Goal: Task Accomplishment & Management: Manage account settings

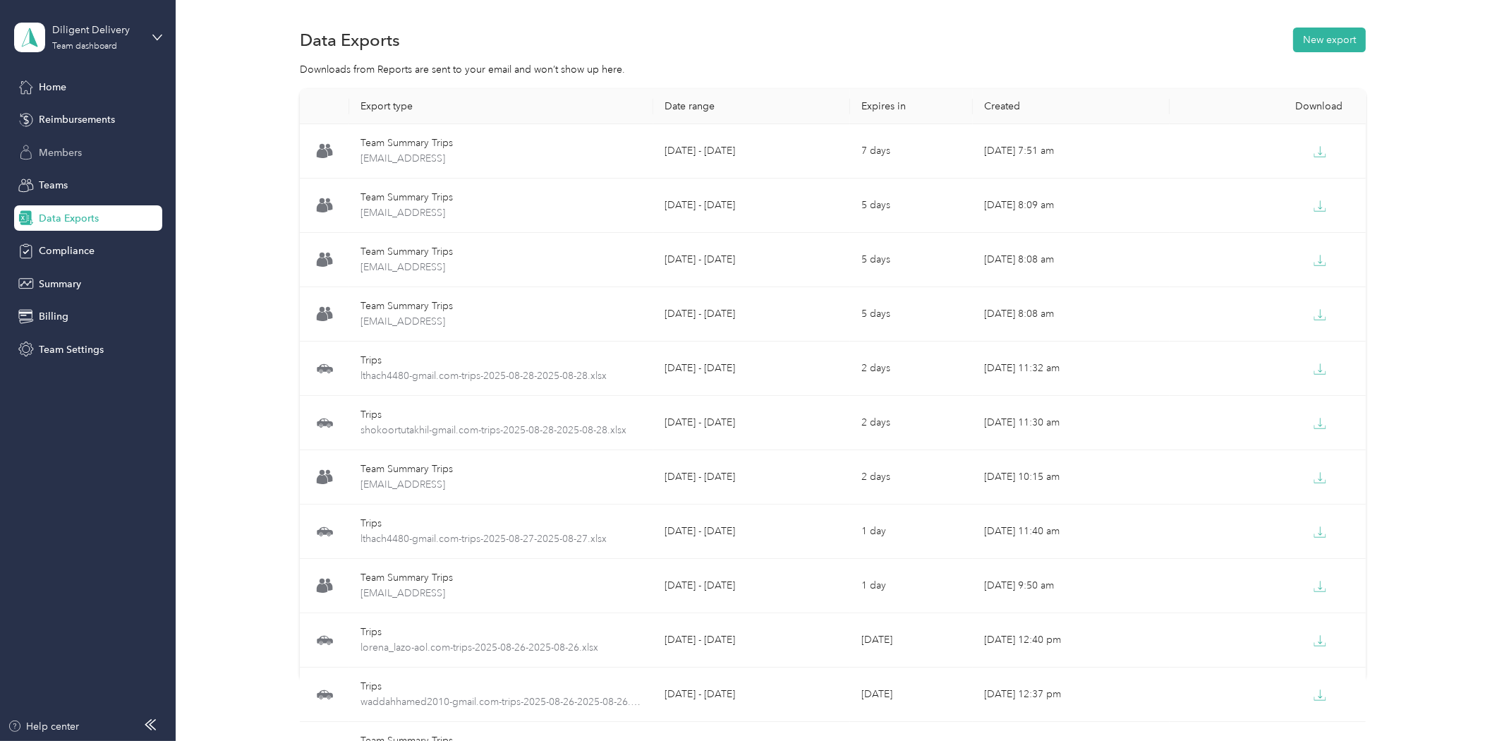
click at [65, 150] on span "Members" at bounding box center [60, 152] width 43 height 15
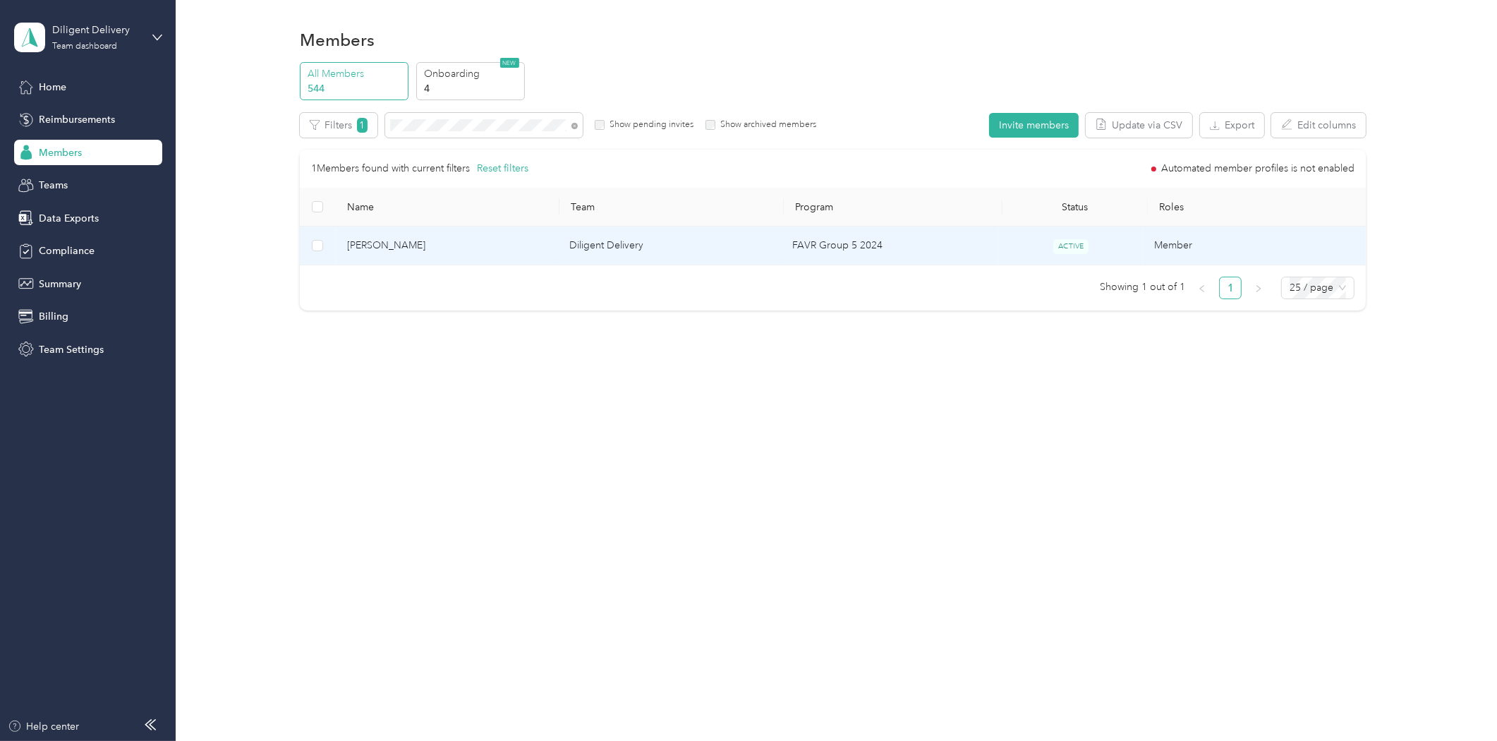
click at [365, 240] on span "[PERSON_NAME]" at bounding box center [447, 246] width 200 height 16
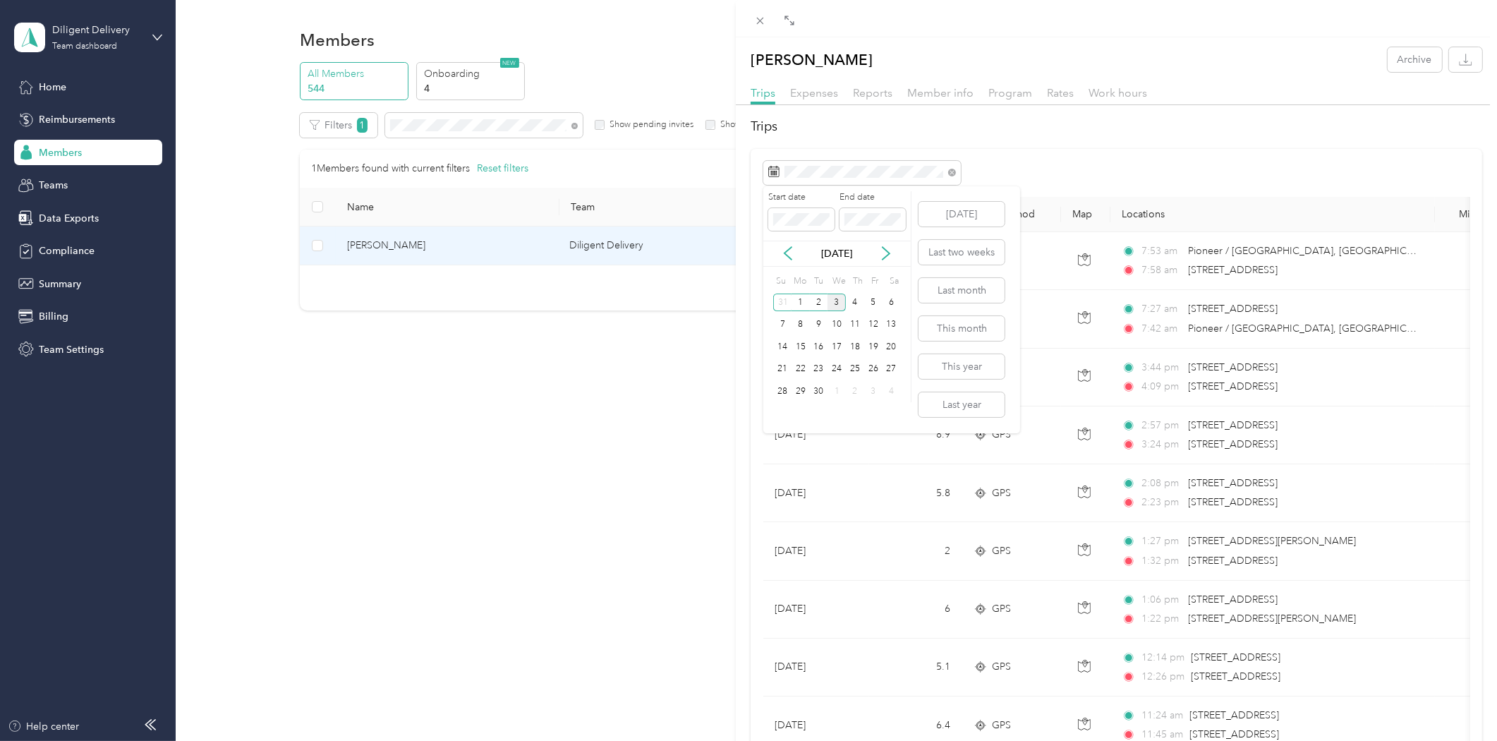
click at [835, 305] on div "3" at bounding box center [836, 302] width 18 height 18
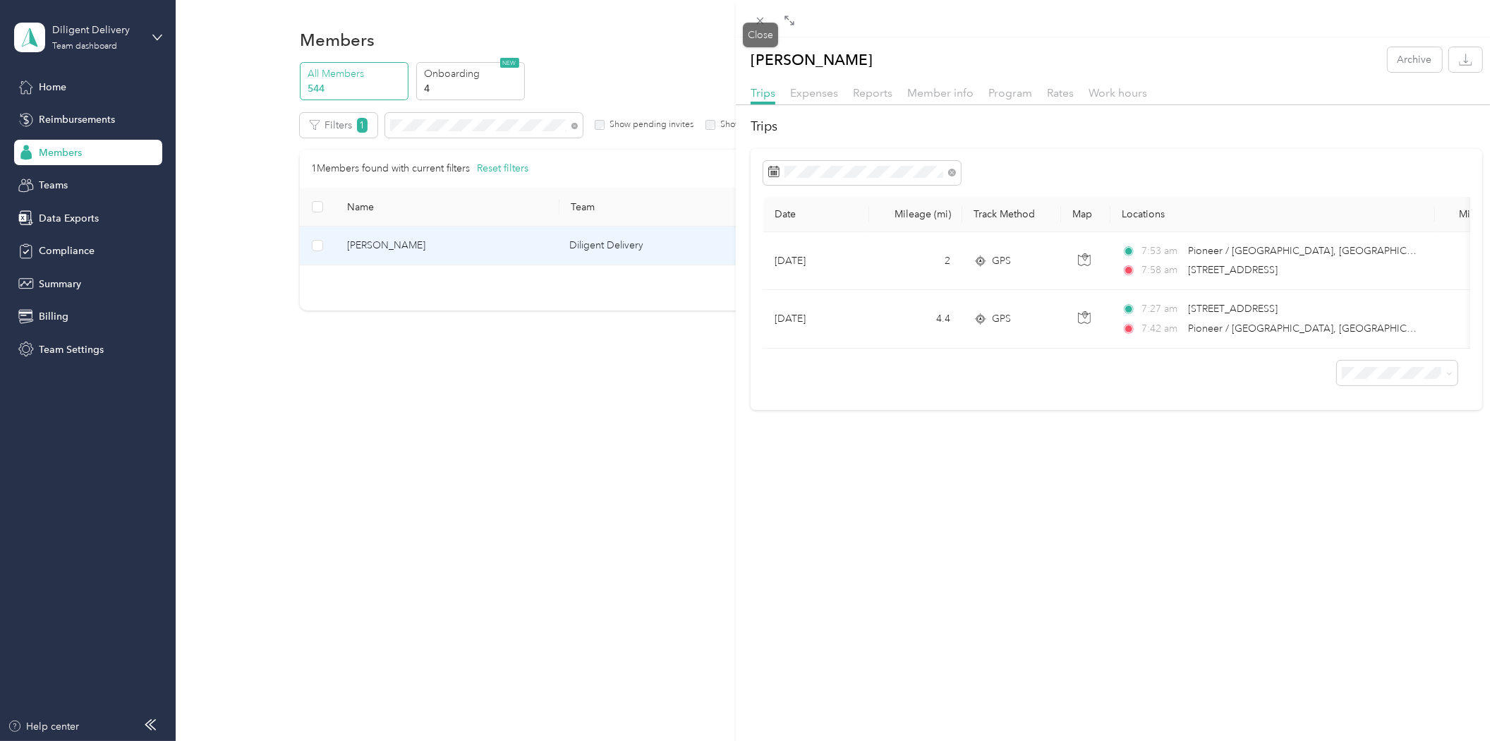
click at [765, 24] on icon at bounding box center [760, 21] width 12 height 12
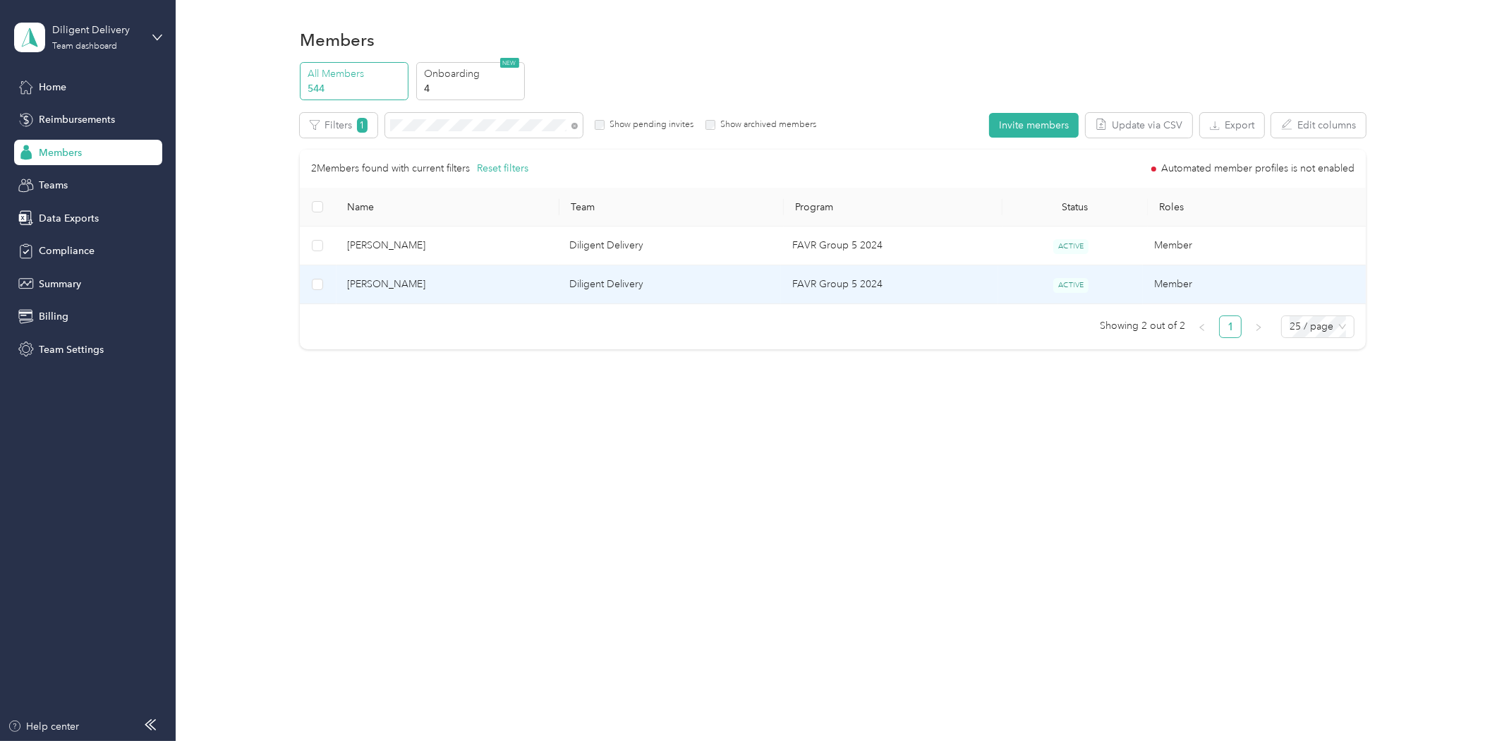
click at [385, 289] on span "[PERSON_NAME]" at bounding box center [447, 285] width 200 height 16
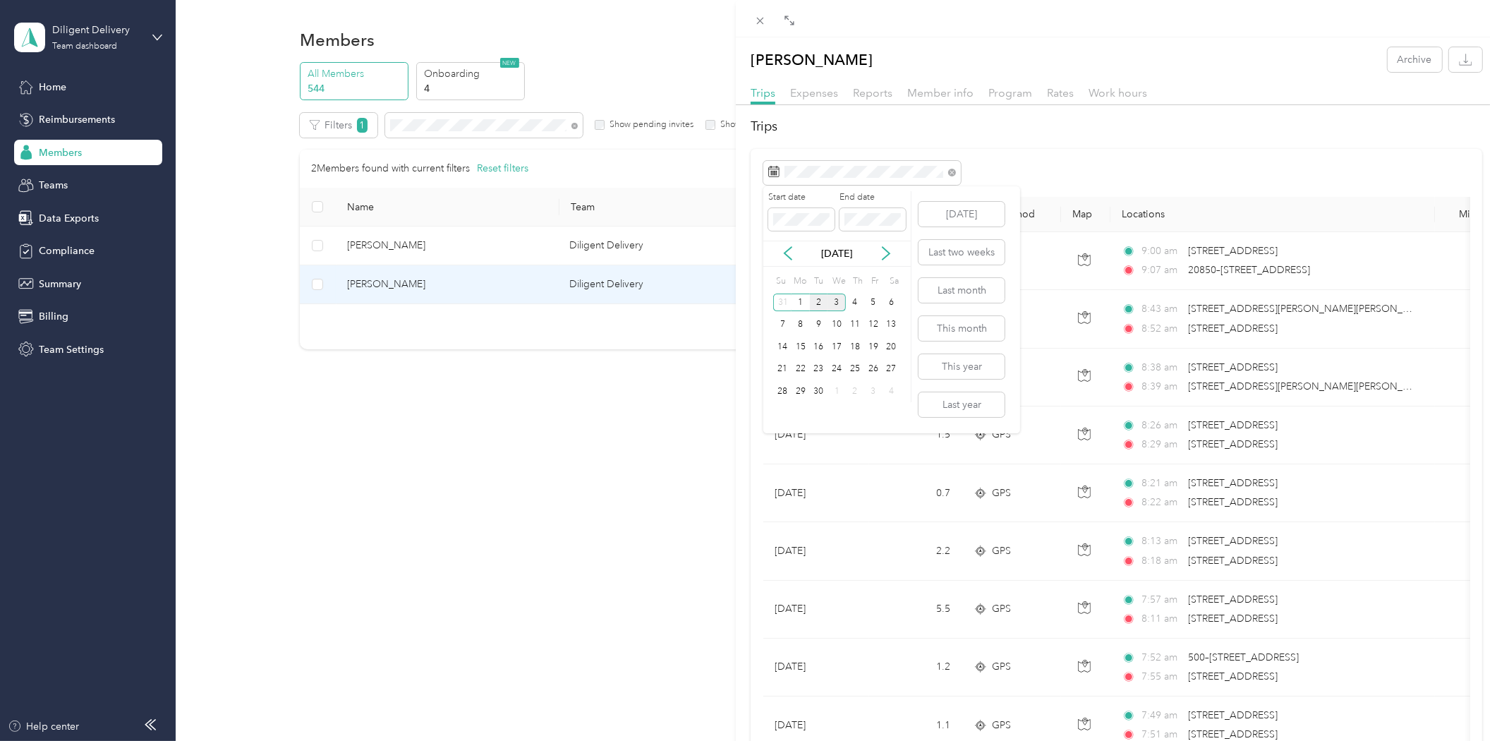
click at [816, 299] on div "2" at bounding box center [819, 302] width 18 height 18
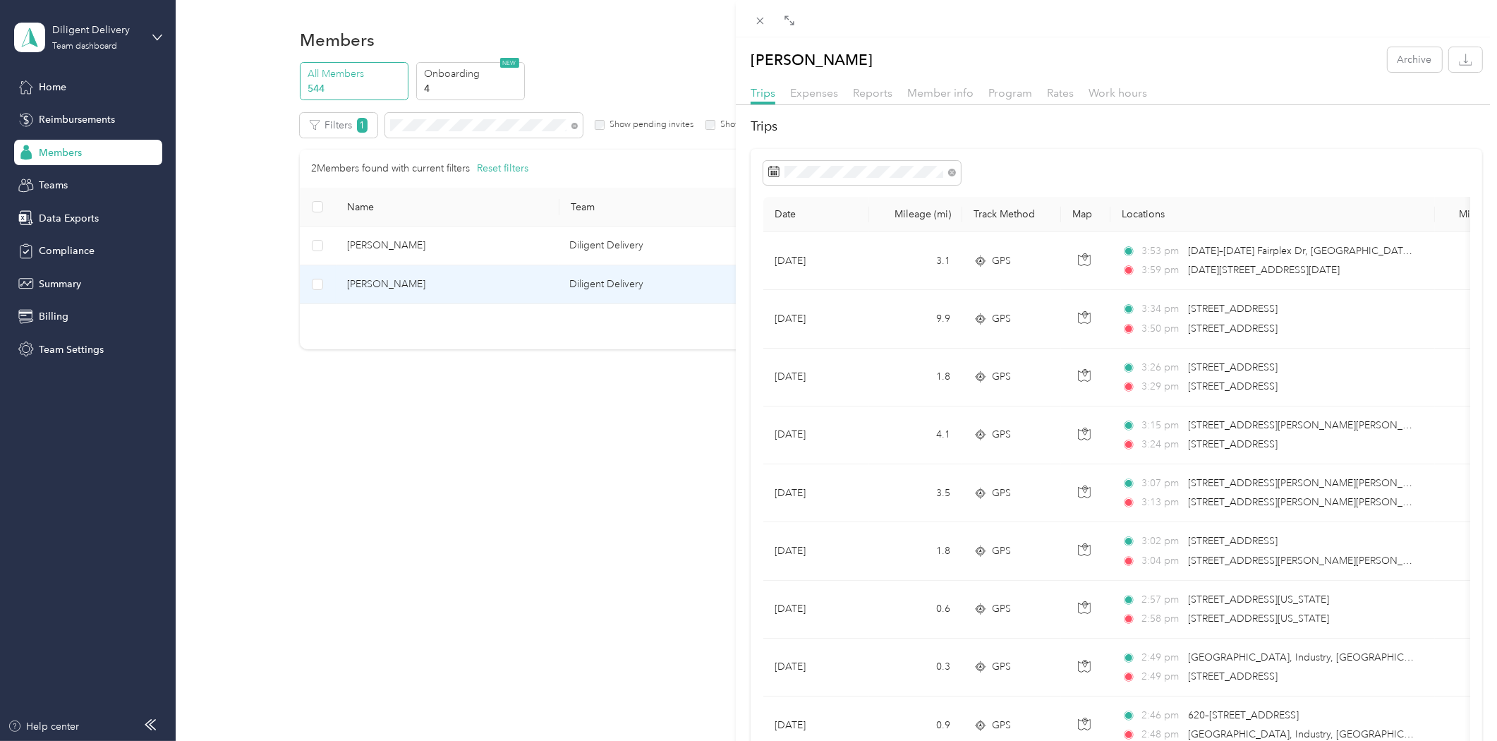
click at [428, 123] on div "[PERSON_NAME] Archive Trips Expenses Reports Member info Program Rates Work hou…" at bounding box center [748, 370] width 1497 height 741
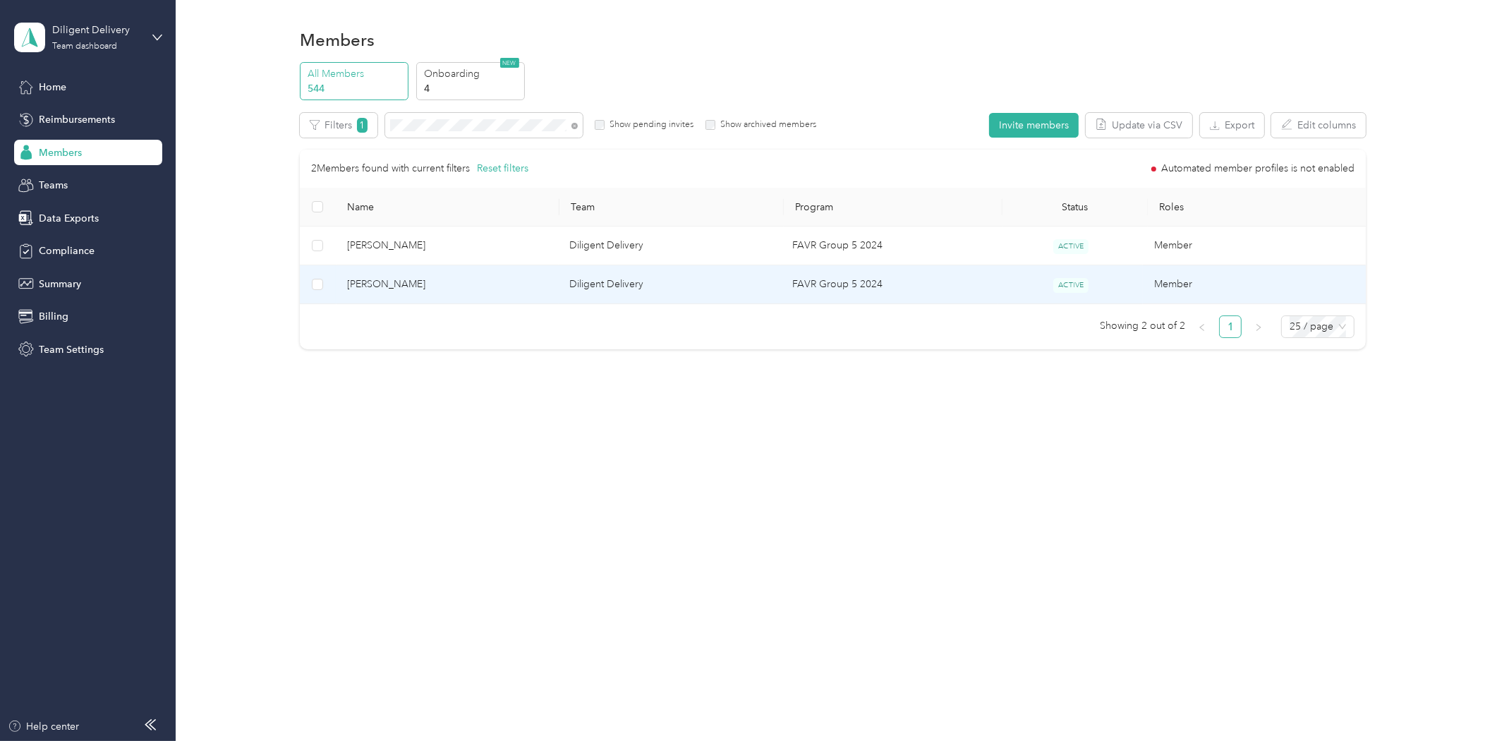
click at [428, 740] on div "Drag to resize Click to close [PERSON_NAME] Archive Trips Expenses Reports Memb…" at bounding box center [745, 741] width 1490 height 0
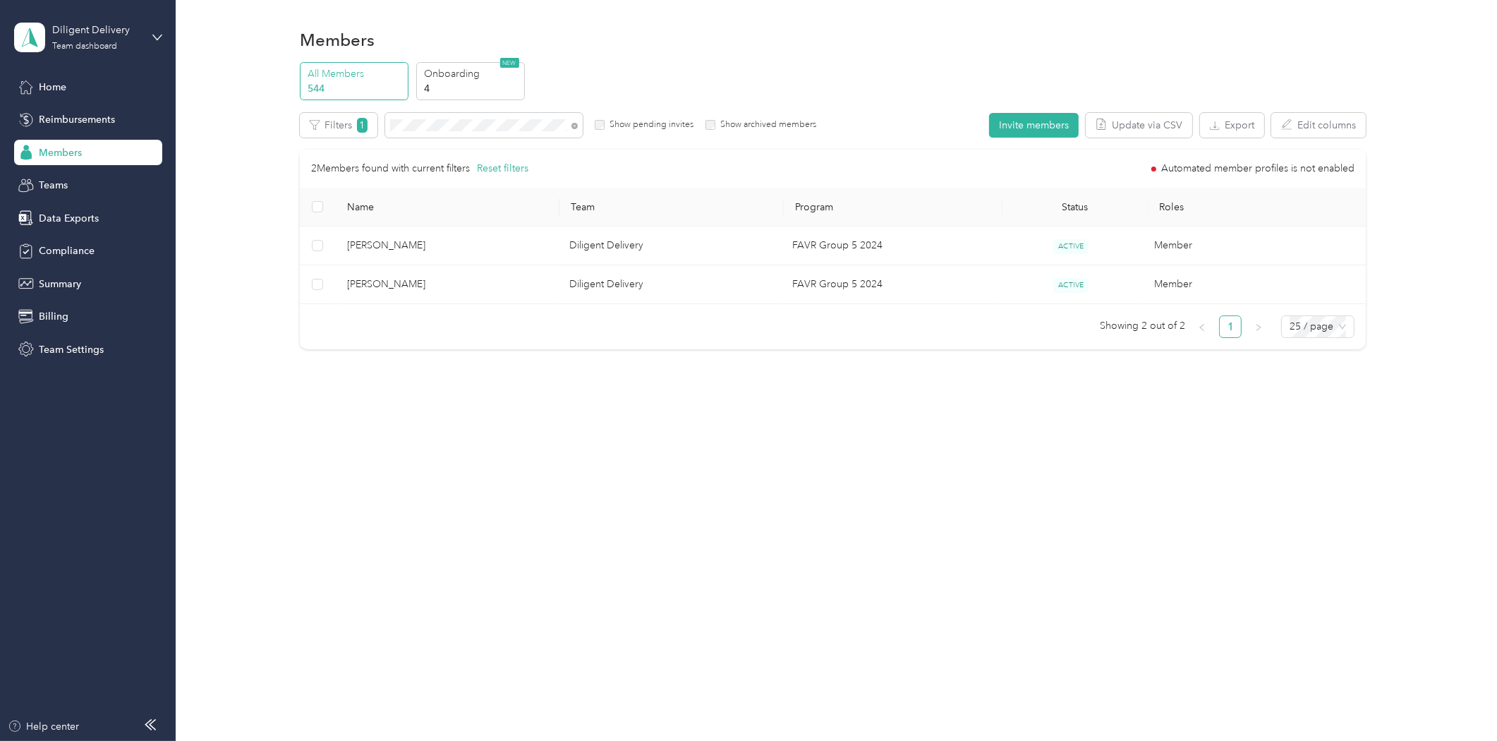
click at [428, 123] on div at bounding box center [748, 370] width 1497 height 741
drag, startPoint x: 428, startPoint y: 123, endPoint x: 375, endPoint y: 123, distance: 53.6
click at [375, 123] on div "Filters 1 Show pending invites Show archived members" at bounding box center [558, 125] width 516 height 25
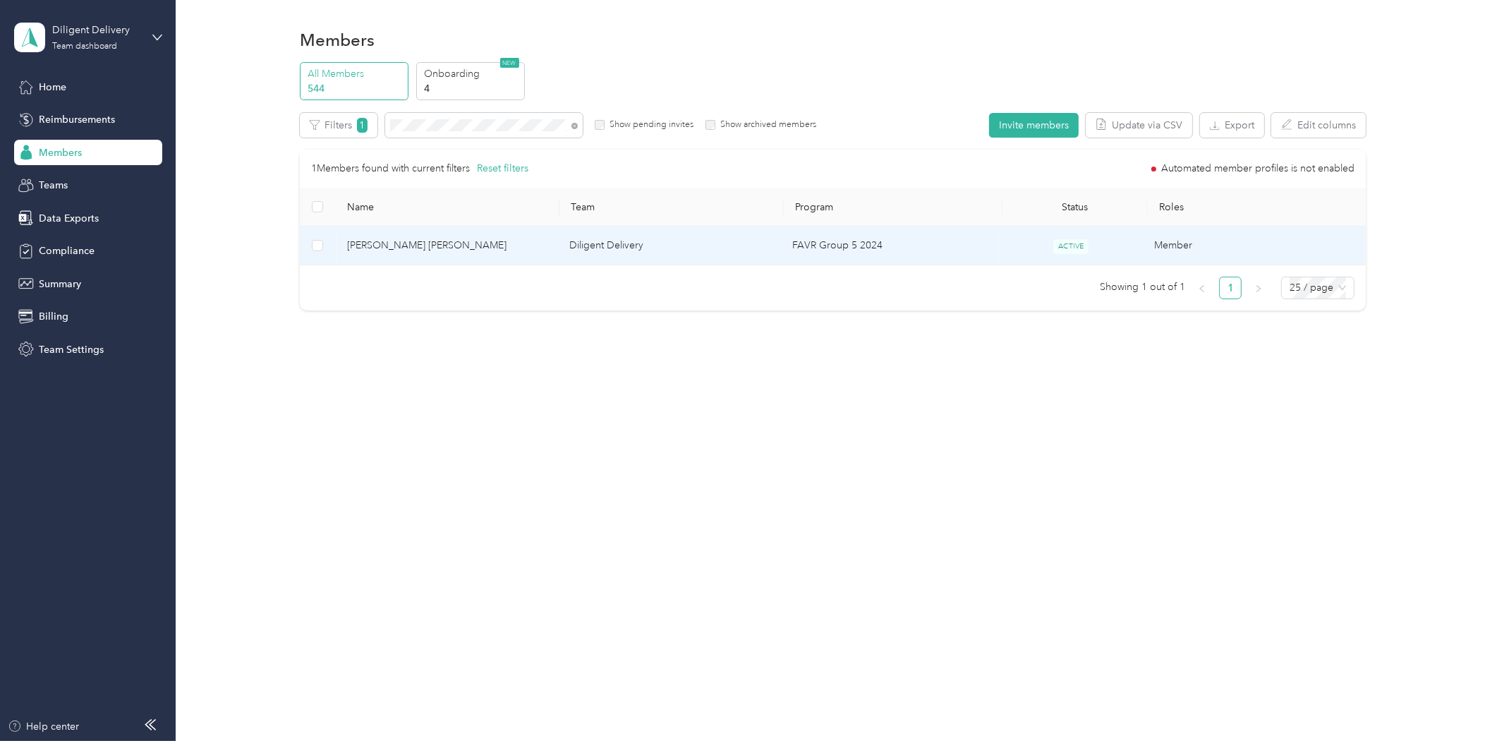
click at [395, 243] on span "[PERSON_NAME] [PERSON_NAME]" at bounding box center [447, 246] width 200 height 16
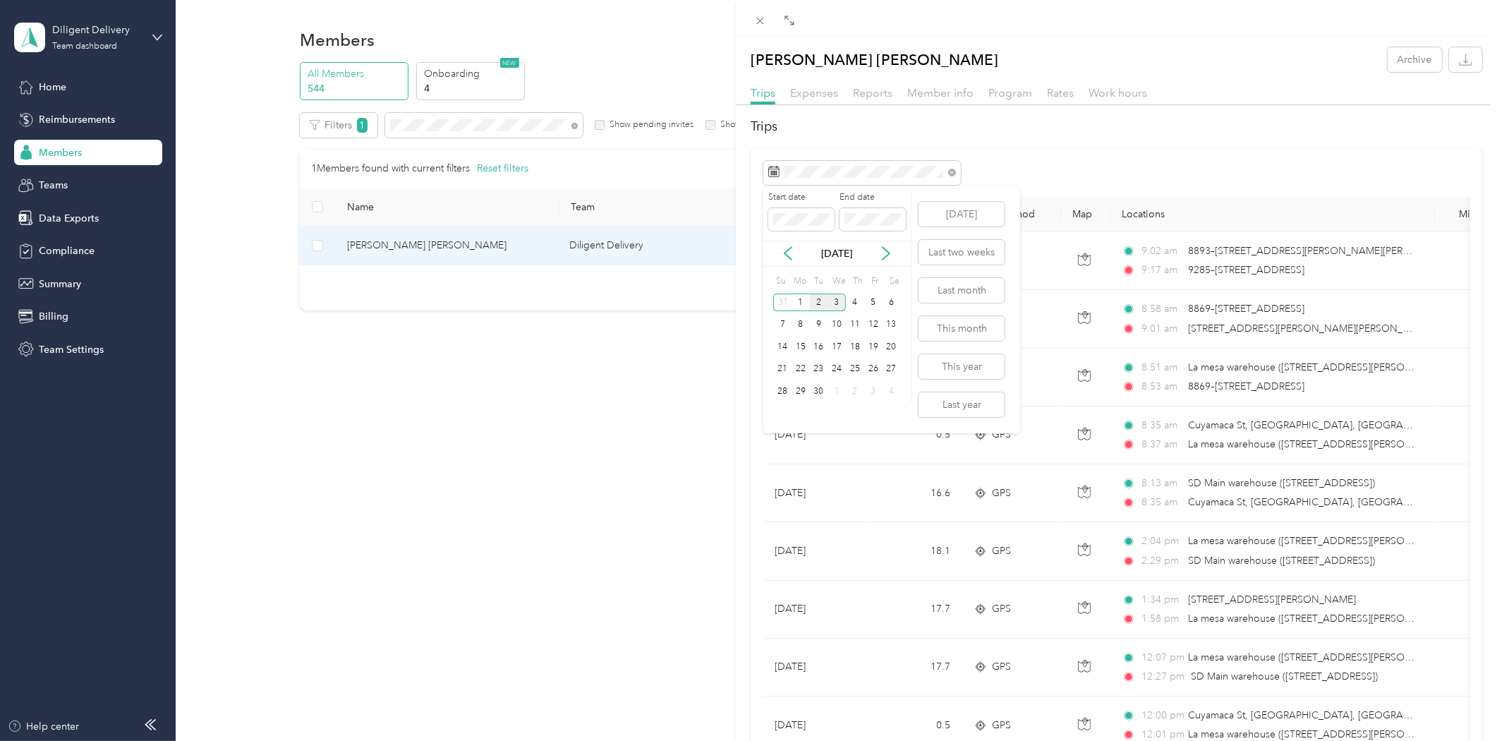
click at [816, 298] on div "2" at bounding box center [819, 302] width 18 height 18
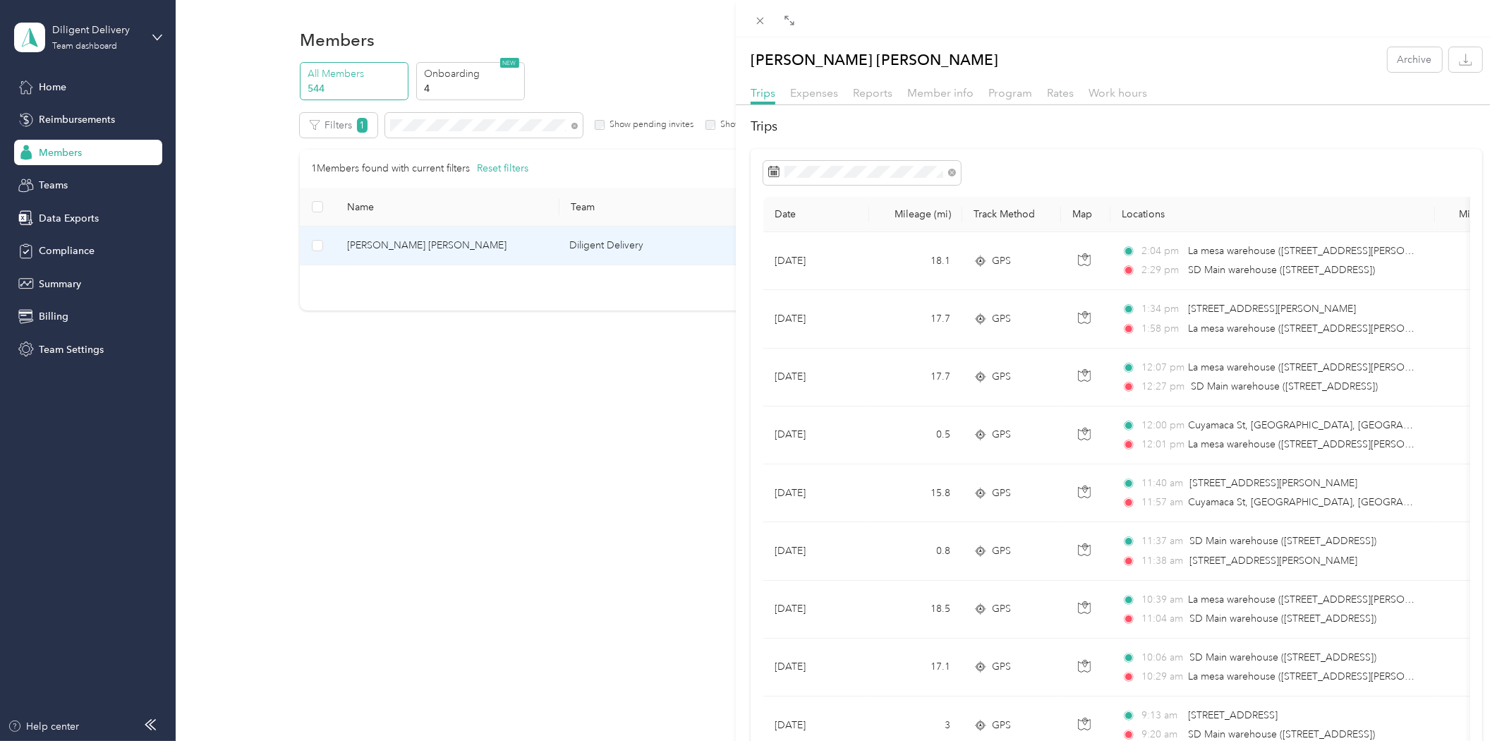
click at [429, 127] on div "[PERSON_NAME] [PERSON_NAME] Archive Trips Expenses Reports Member info Program …" at bounding box center [748, 370] width 1497 height 741
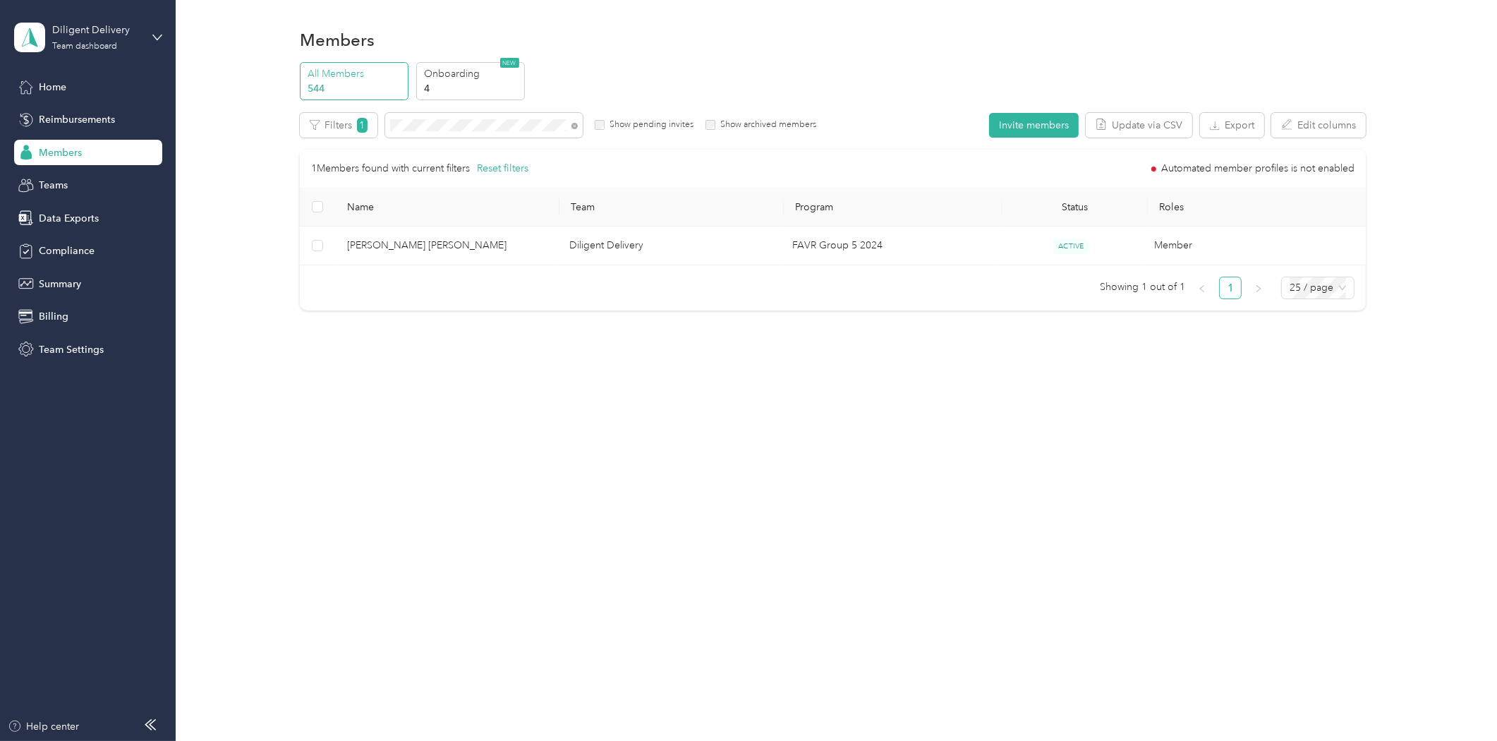
click at [435, 123] on div at bounding box center [748, 370] width 1497 height 741
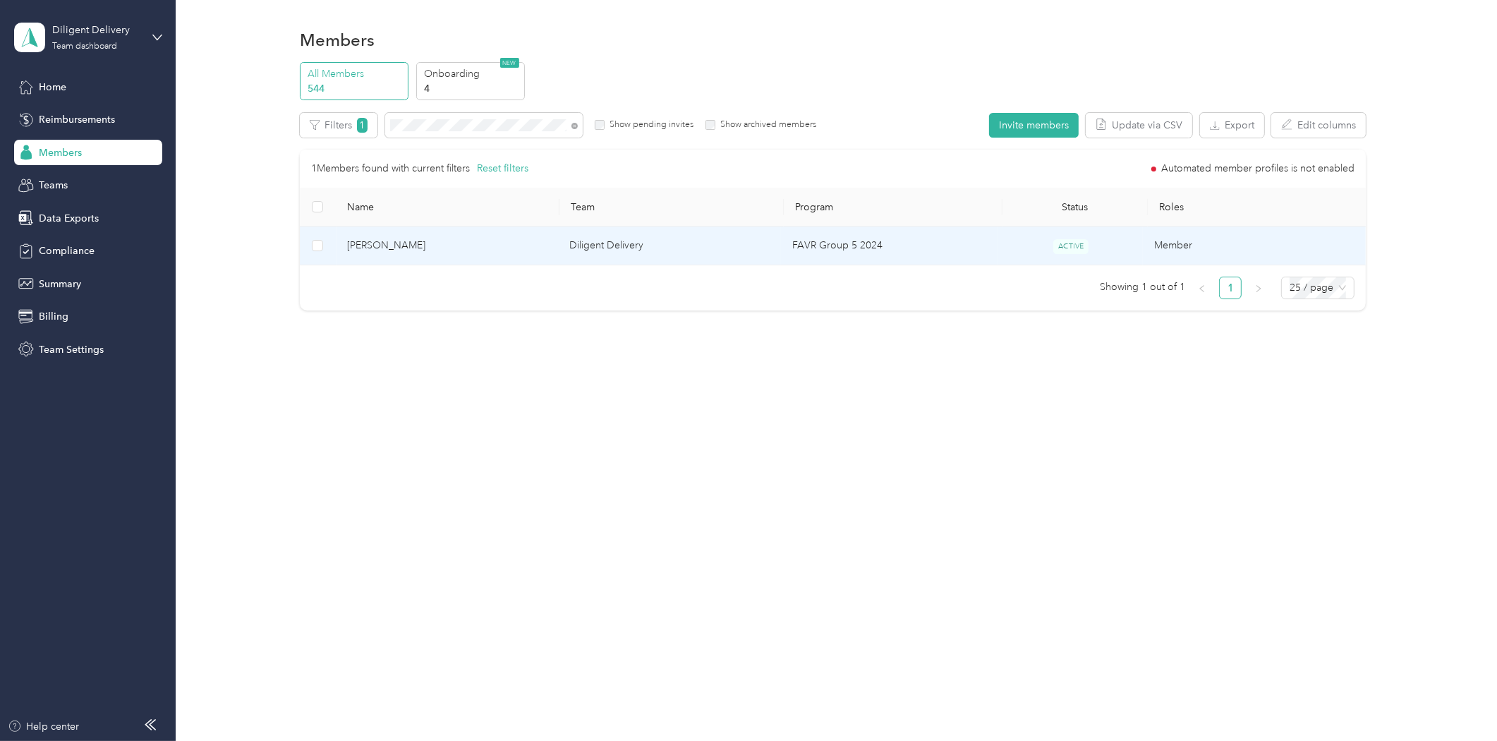
click at [392, 247] on span "[PERSON_NAME]" at bounding box center [447, 246] width 200 height 16
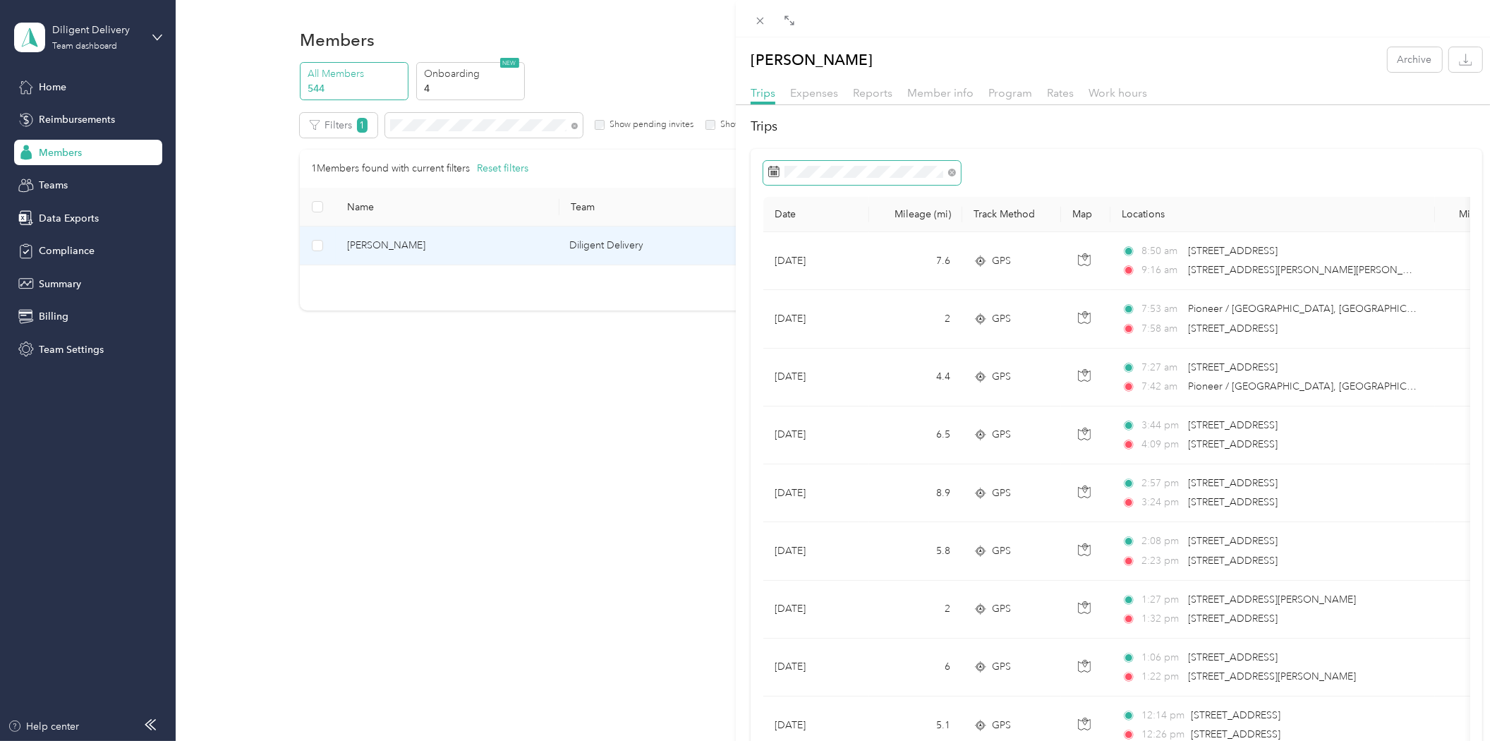
click at [788, 164] on span at bounding box center [862, 173] width 198 height 24
click at [833, 303] on div "3" at bounding box center [836, 302] width 18 height 18
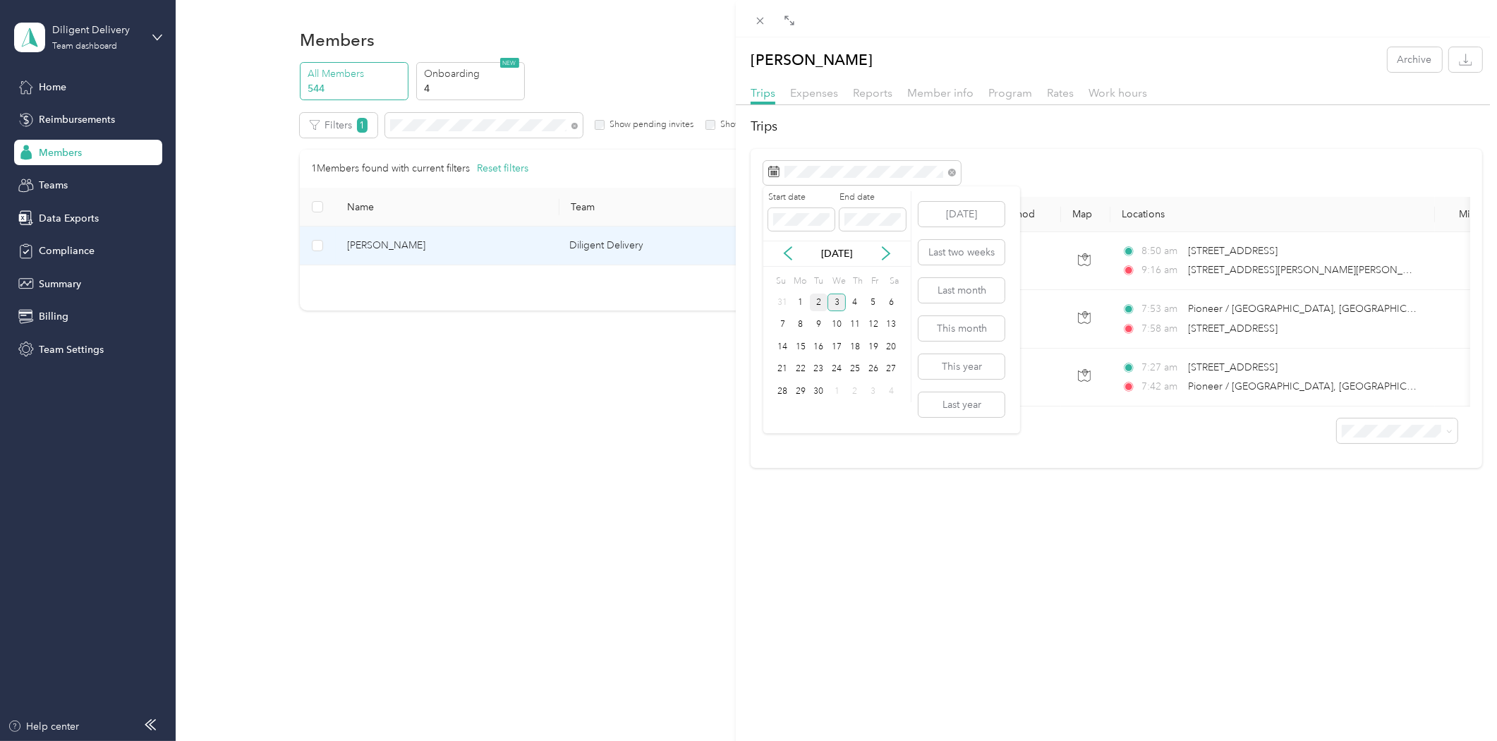
click at [816, 303] on div "2" at bounding box center [819, 302] width 18 height 18
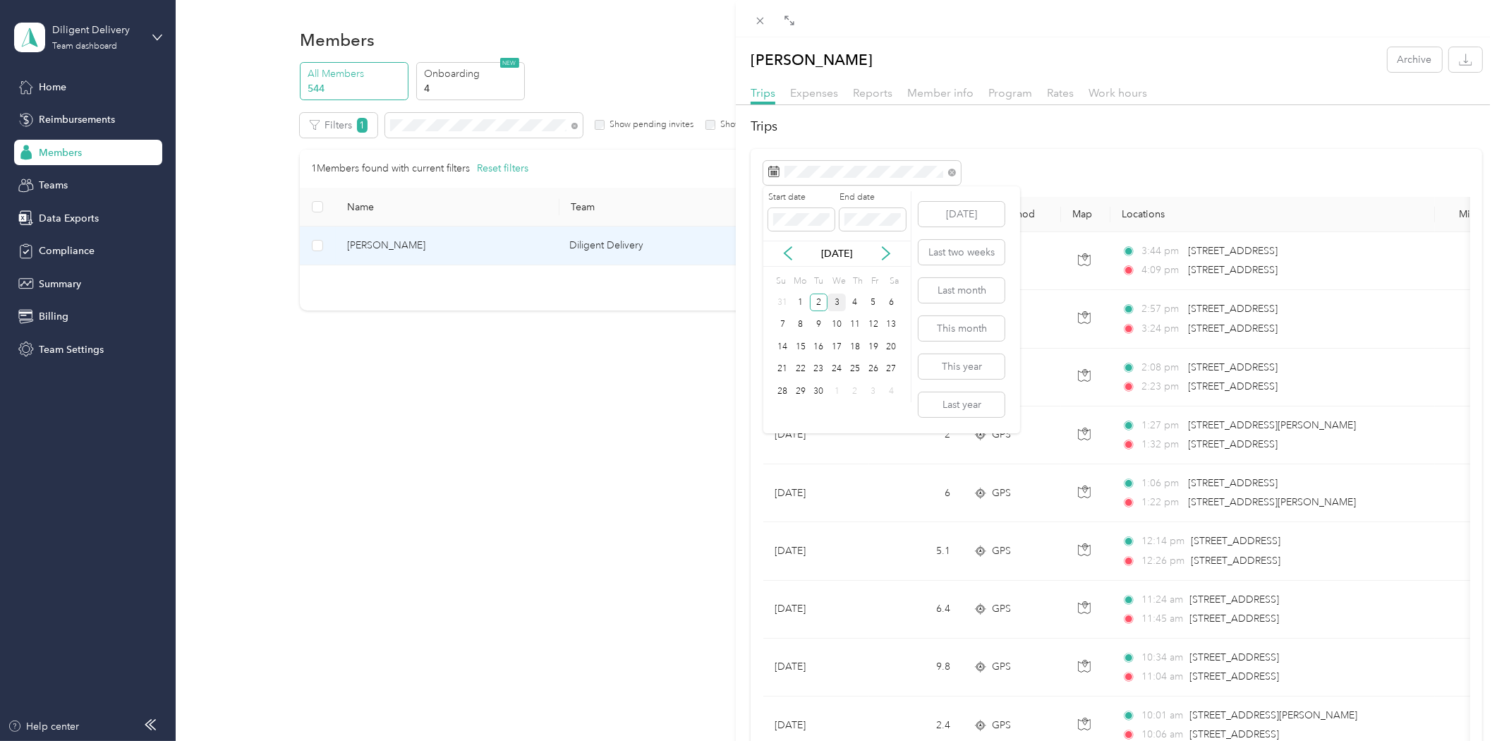
click at [835, 302] on div "3" at bounding box center [836, 302] width 18 height 18
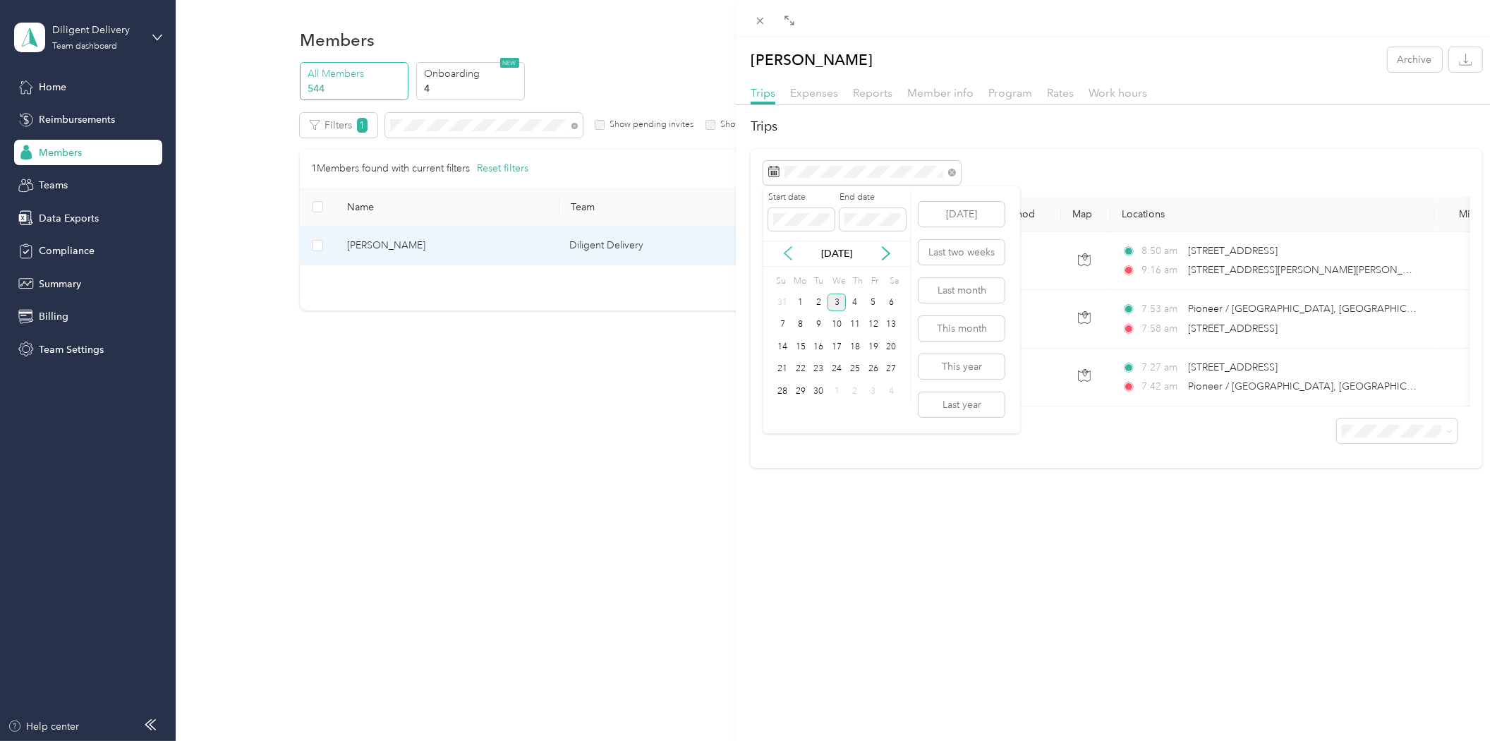
click at [792, 246] on icon at bounding box center [788, 253] width 14 height 14
click at [875, 385] on div "29" at bounding box center [873, 391] width 18 height 18
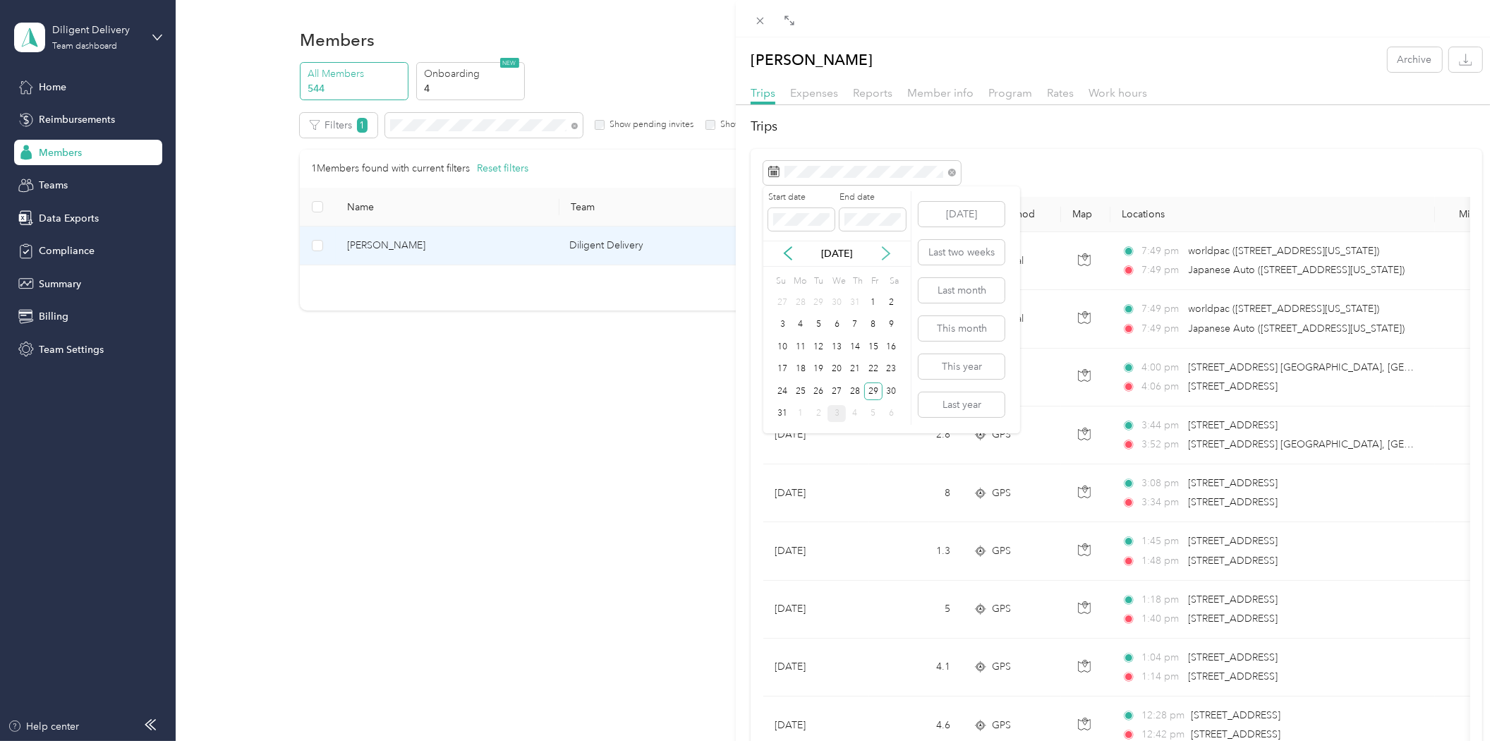
click at [886, 256] on icon at bounding box center [886, 254] width 7 height 13
click at [813, 301] on div "2" at bounding box center [819, 302] width 18 height 18
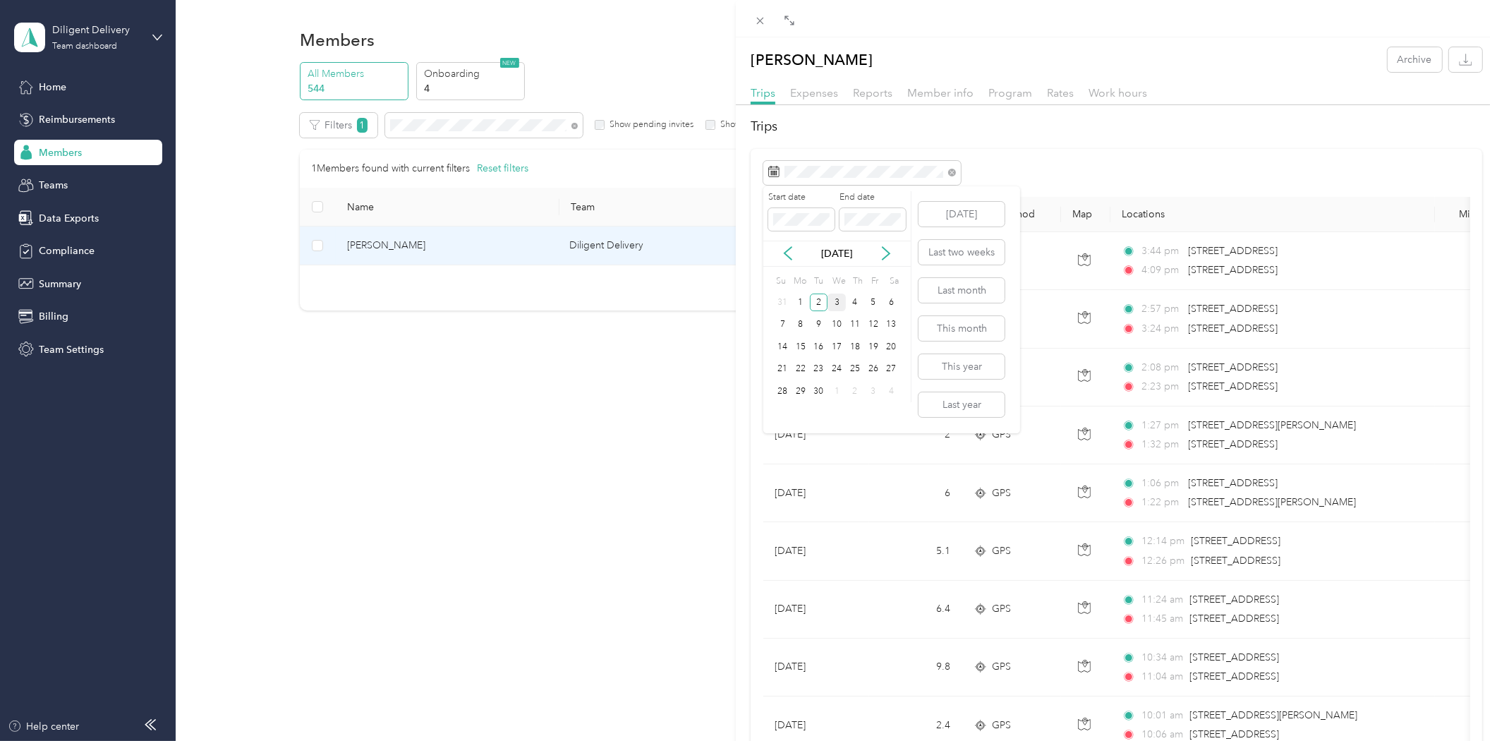
click at [832, 301] on div "3" at bounding box center [836, 302] width 18 height 18
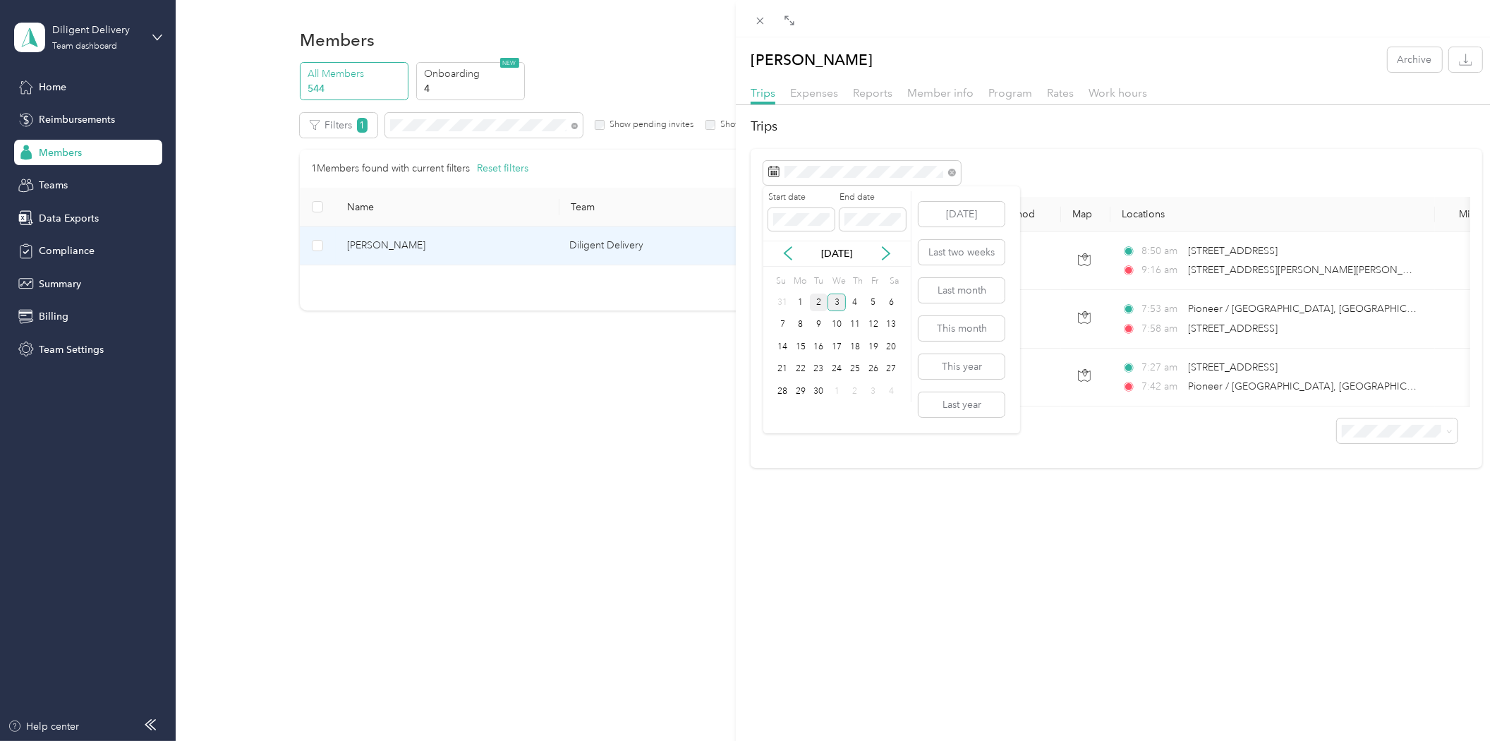
click at [811, 299] on div "2" at bounding box center [819, 302] width 18 height 18
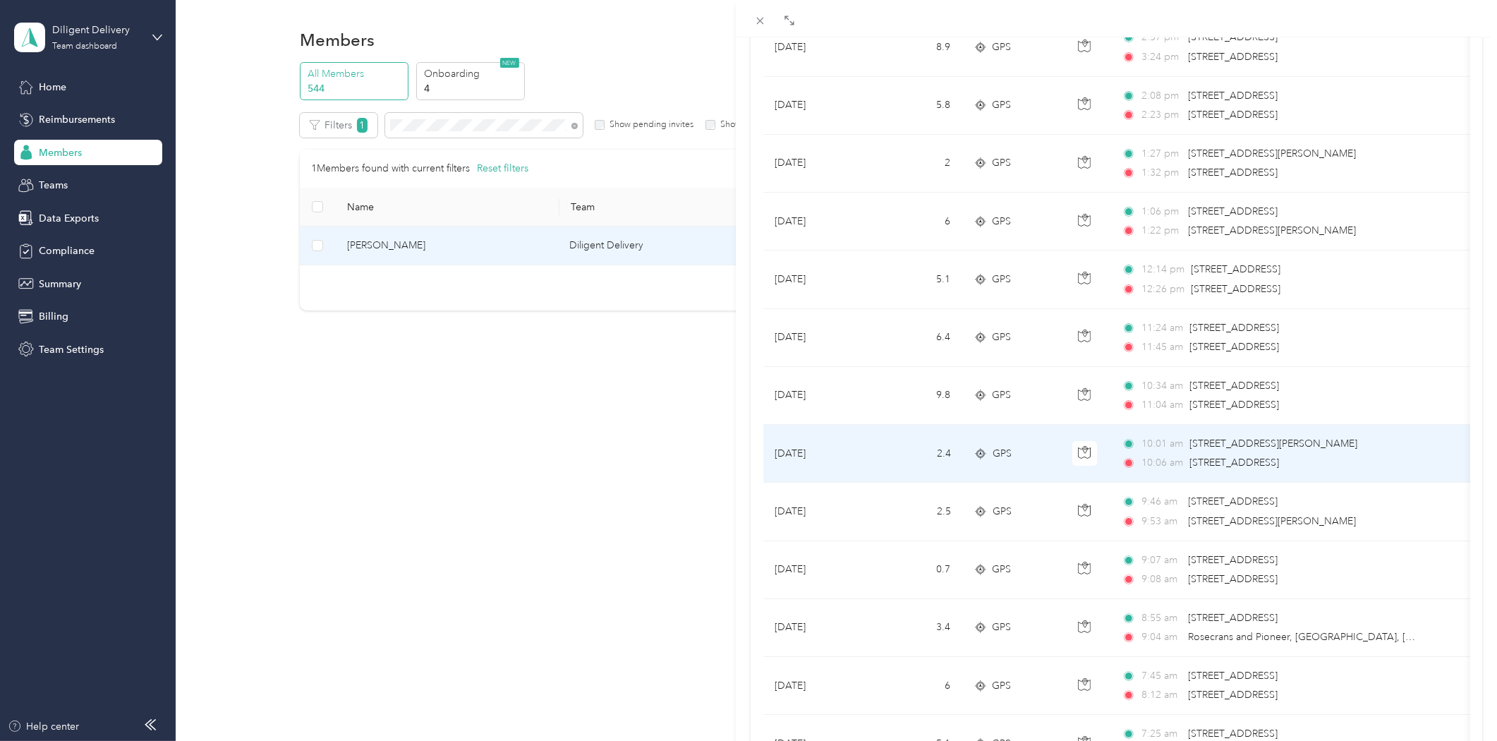
scroll to position [261, 0]
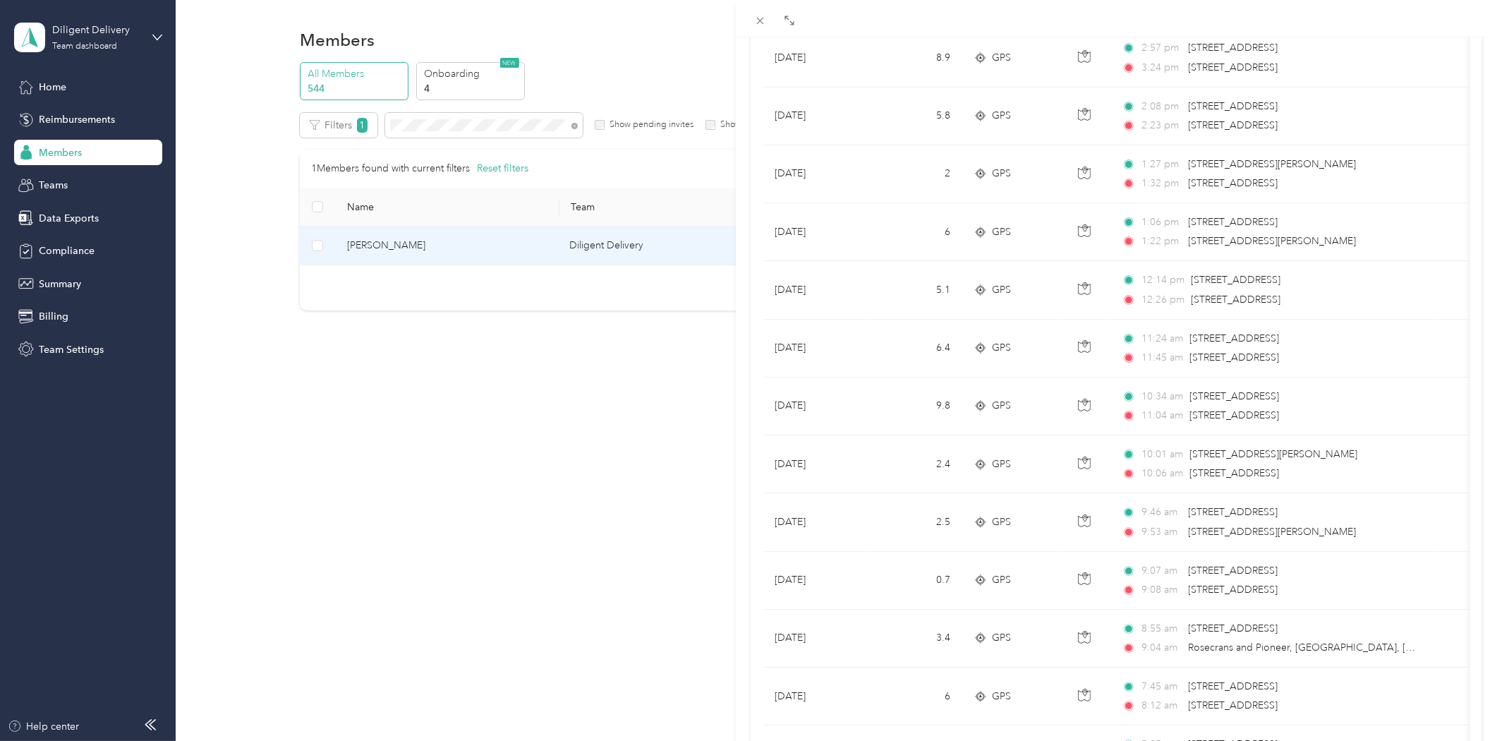
click at [46, 219] on div "[PERSON_NAME] Archive Trips Expenses Reports Member info Program Rates Work hou…" at bounding box center [748, 370] width 1497 height 741
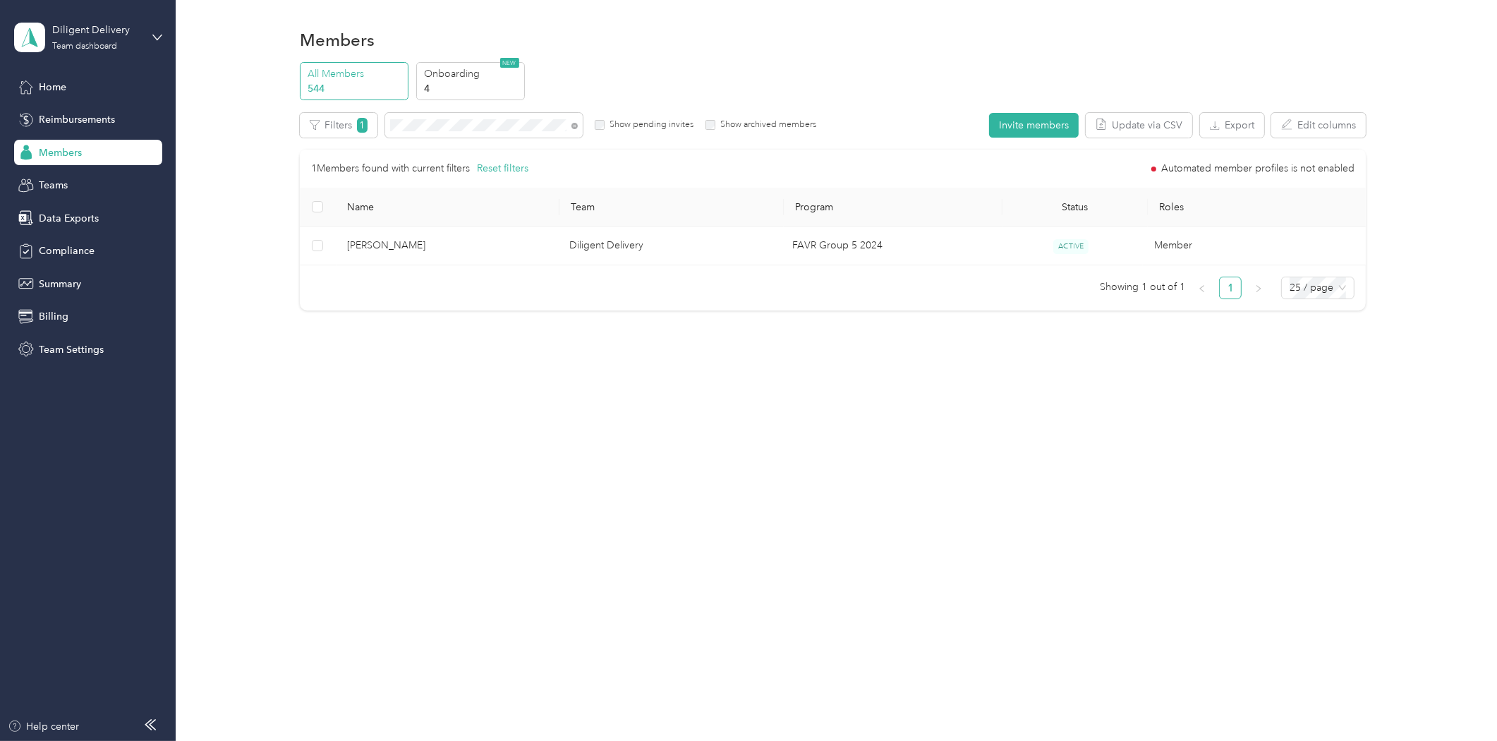
click at [53, 219] on span "Data Exports" at bounding box center [69, 218] width 60 height 15
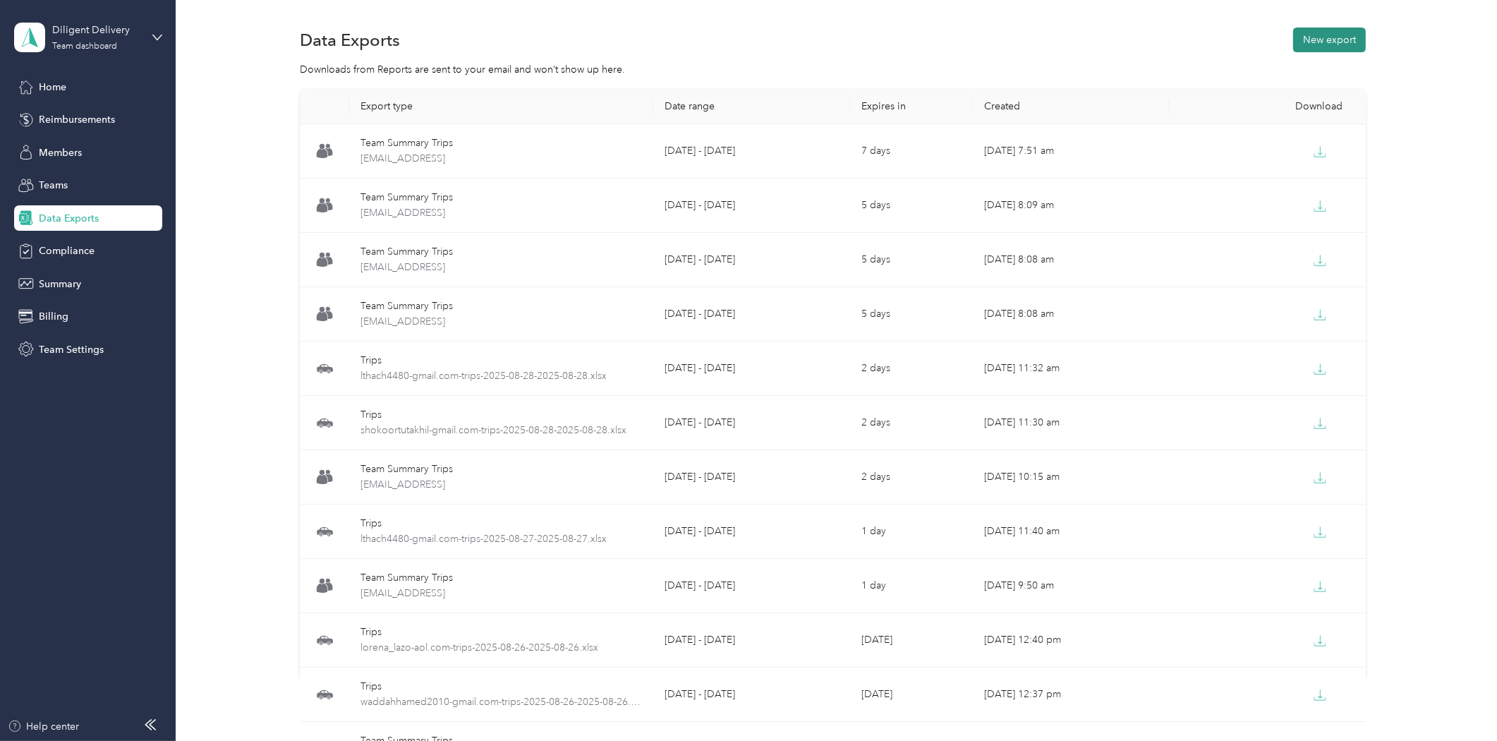
click at [1318, 36] on button "New export" at bounding box center [1329, 40] width 73 height 25
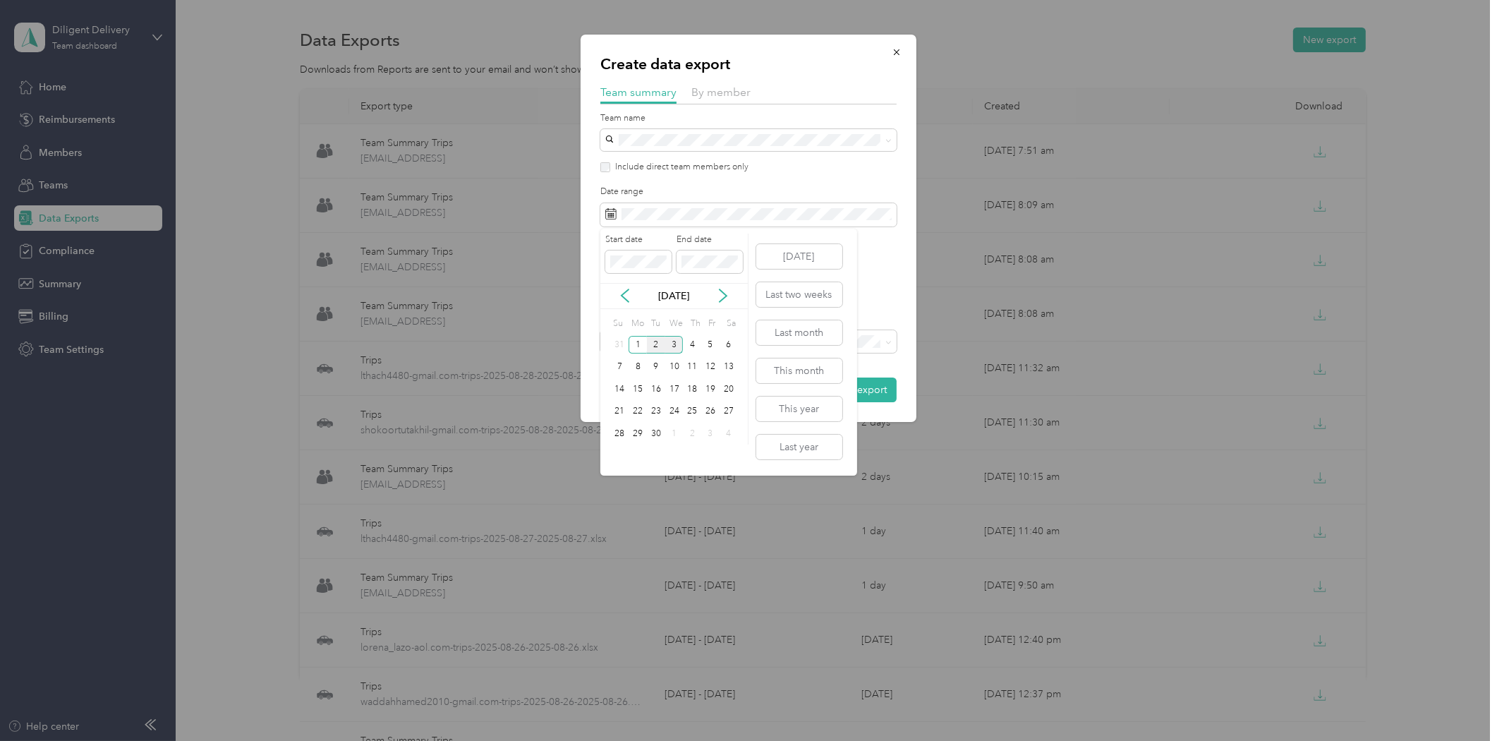
click at [658, 347] on div "2" at bounding box center [656, 345] width 18 height 18
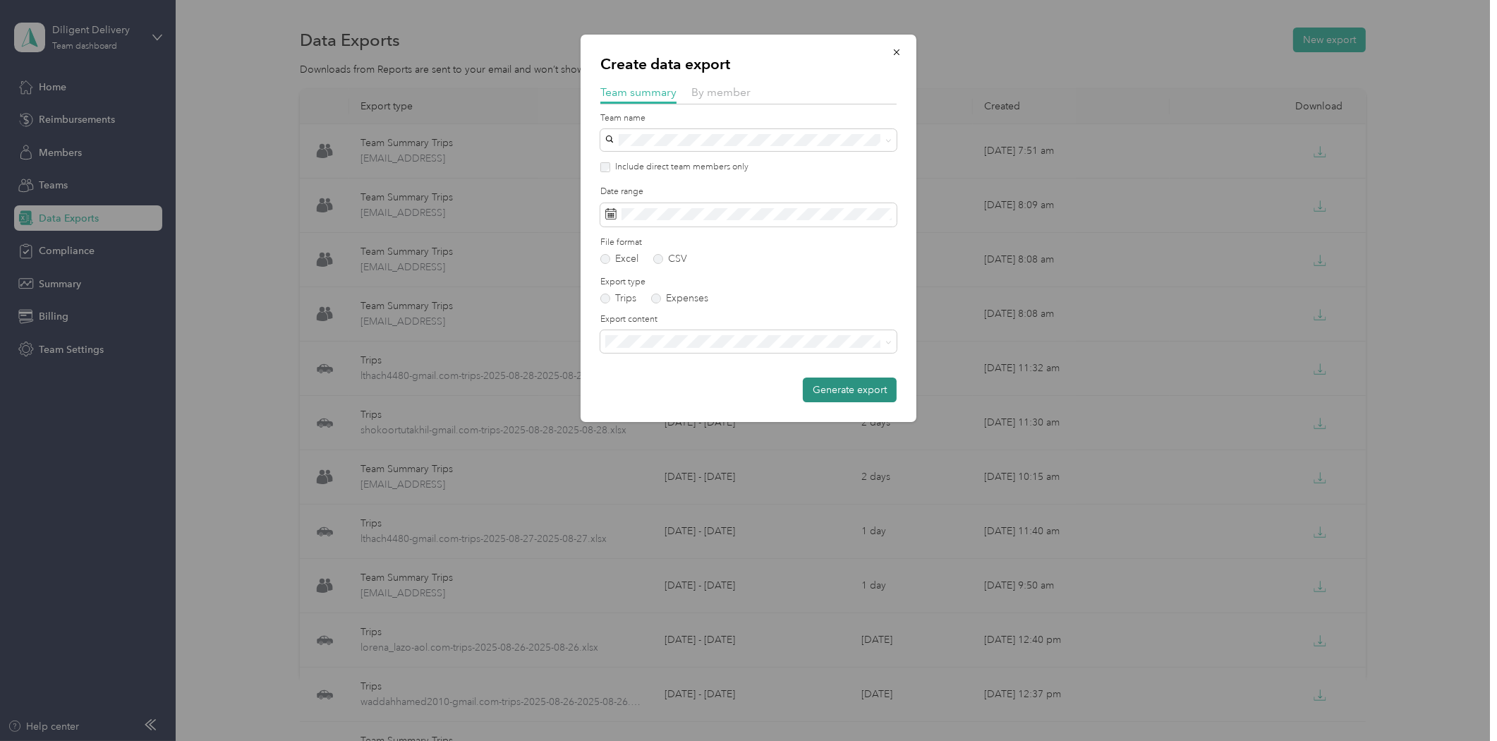
click at [840, 392] on button "Generate export" at bounding box center [850, 389] width 94 height 25
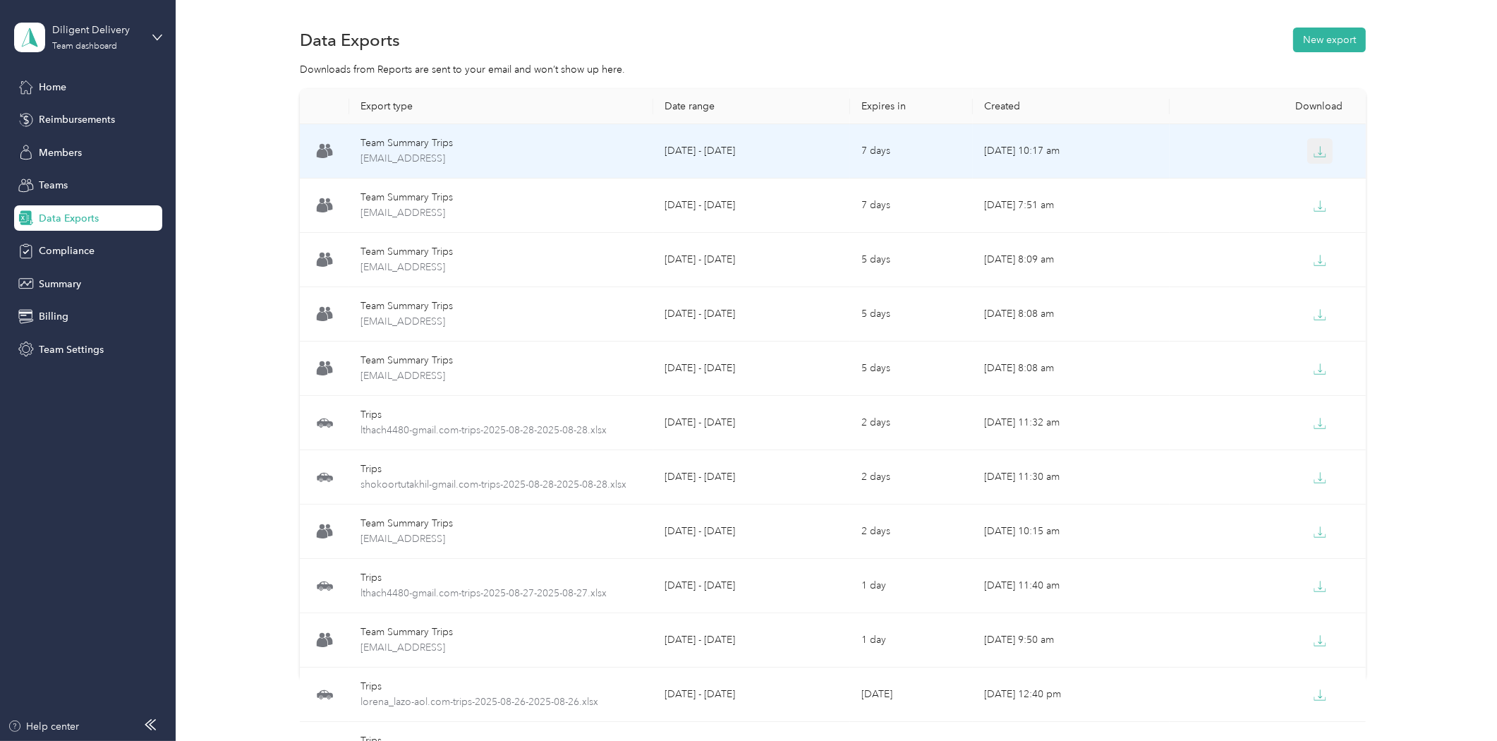
click at [1315, 160] on button "button" at bounding box center [1319, 150] width 25 height 25
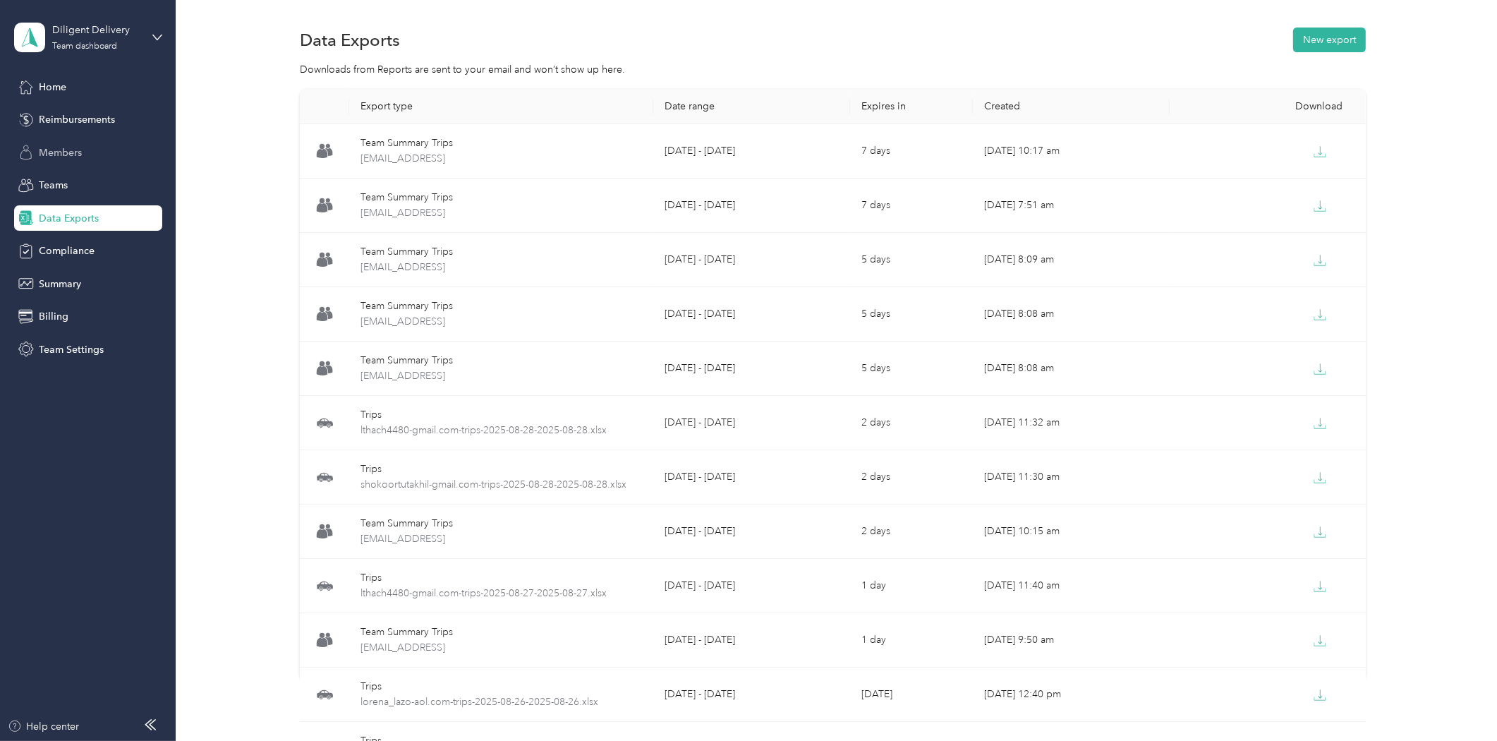
click at [54, 150] on span "Members" at bounding box center [60, 152] width 43 height 15
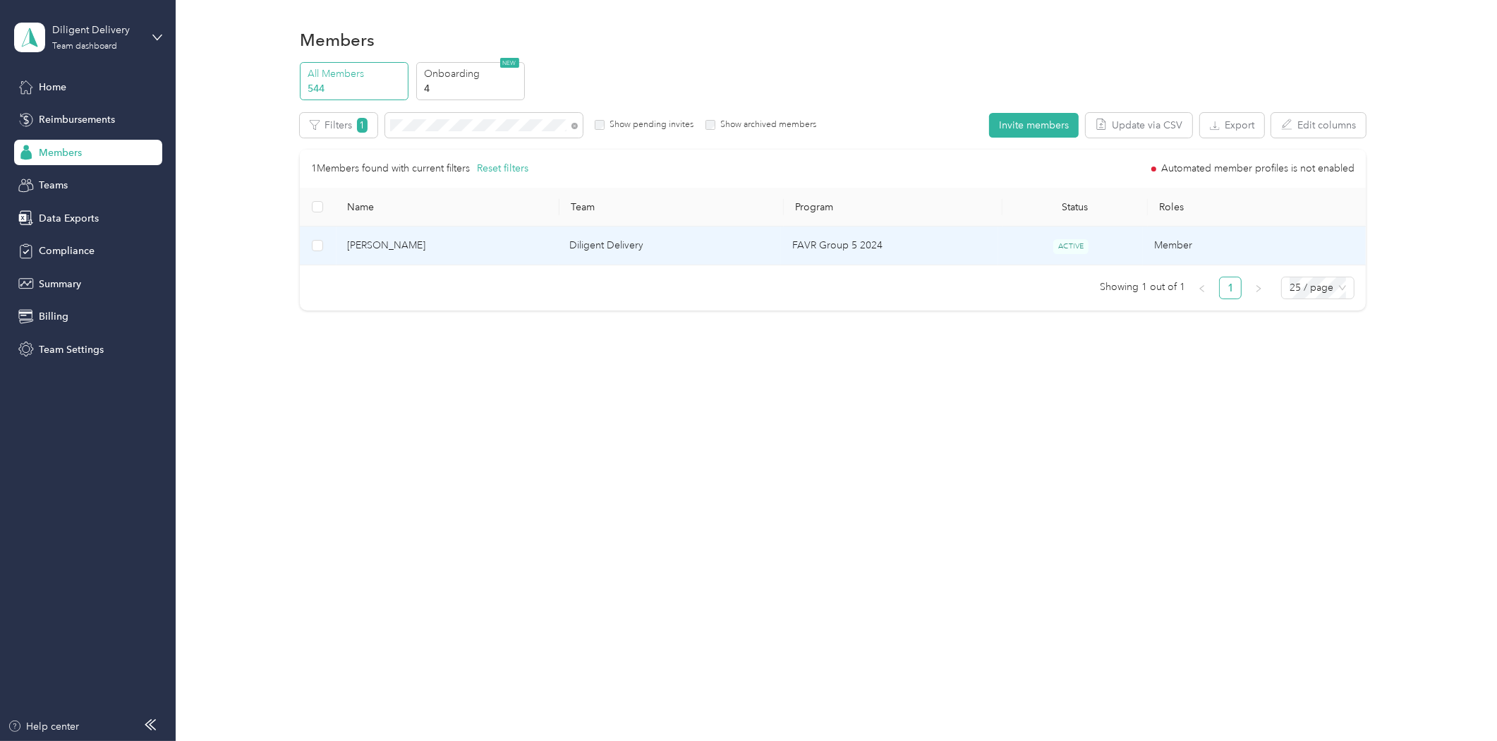
click at [361, 242] on span "[PERSON_NAME]" at bounding box center [447, 246] width 200 height 16
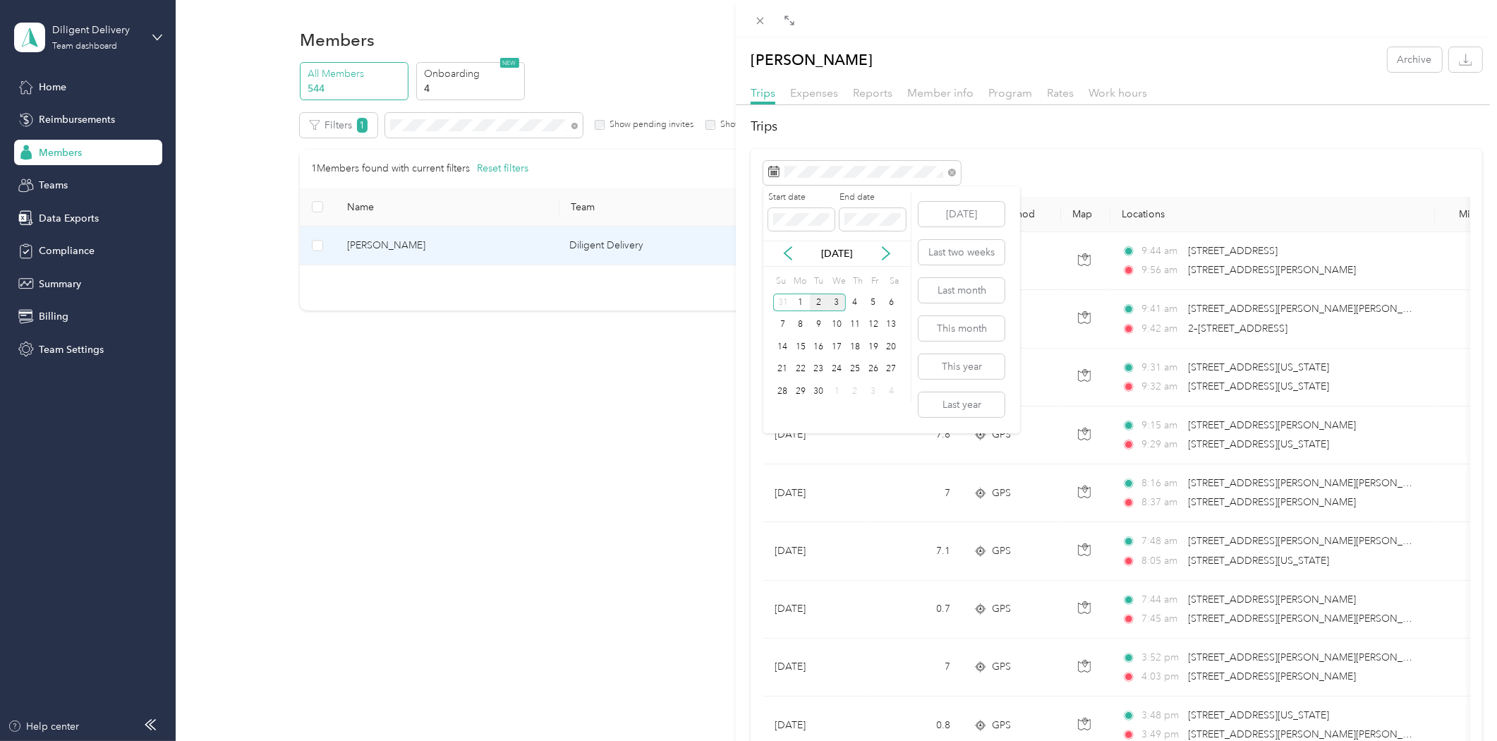
click at [821, 301] on div "2" at bounding box center [819, 302] width 18 height 18
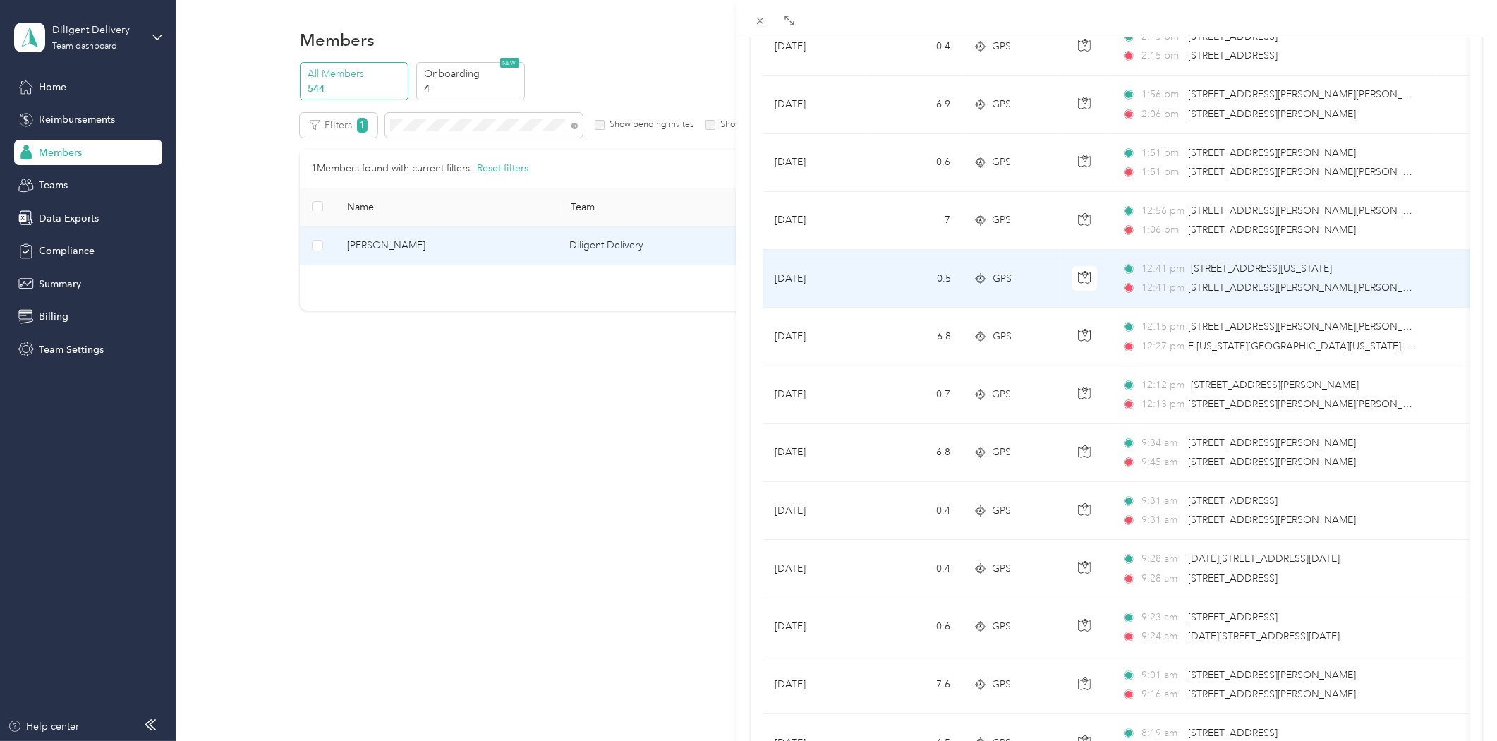
scroll to position [836, 0]
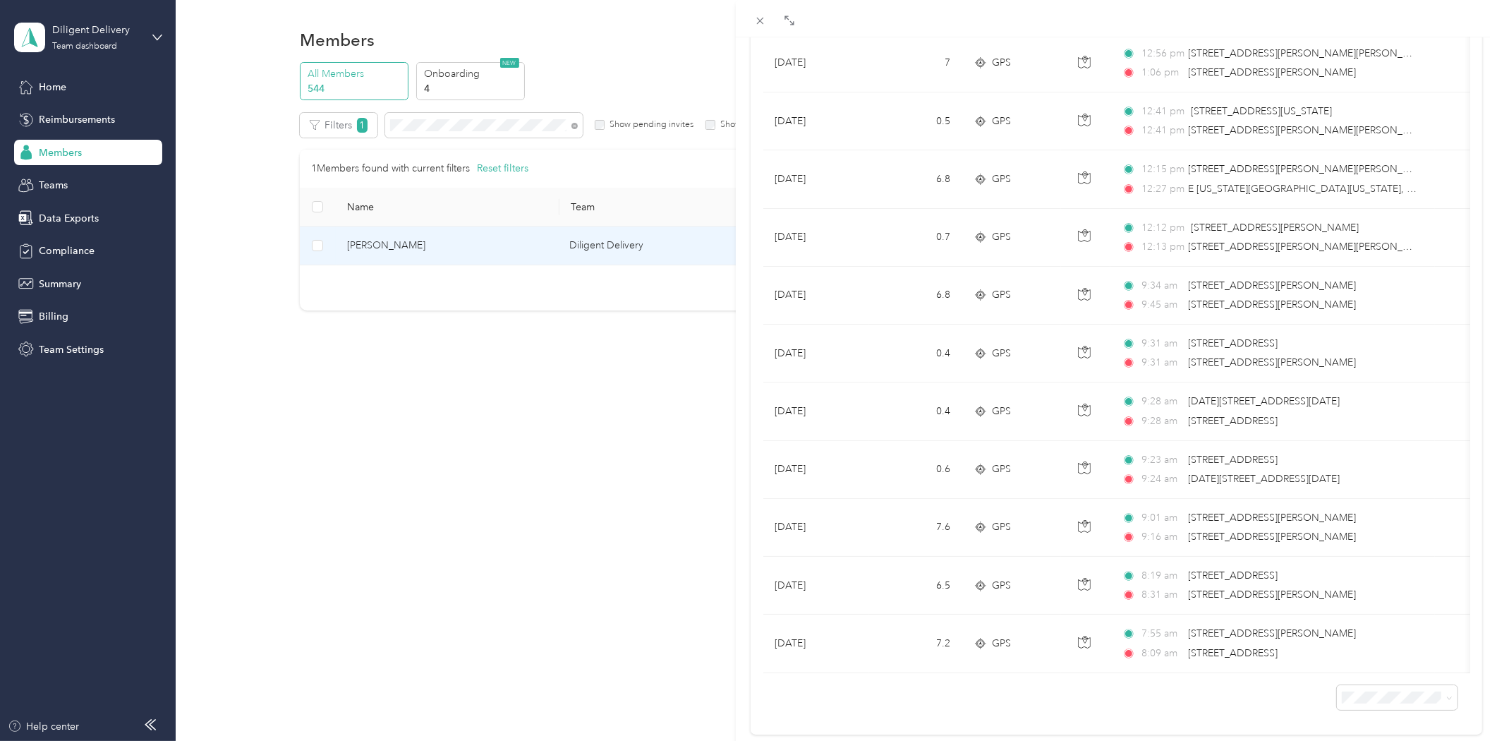
click at [428, 121] on div "[PERSON_NAME] Archive Trips Expenses Reports Member info Program Rates Work hou…" at bounding box center [748, 370] width 1497 height 741
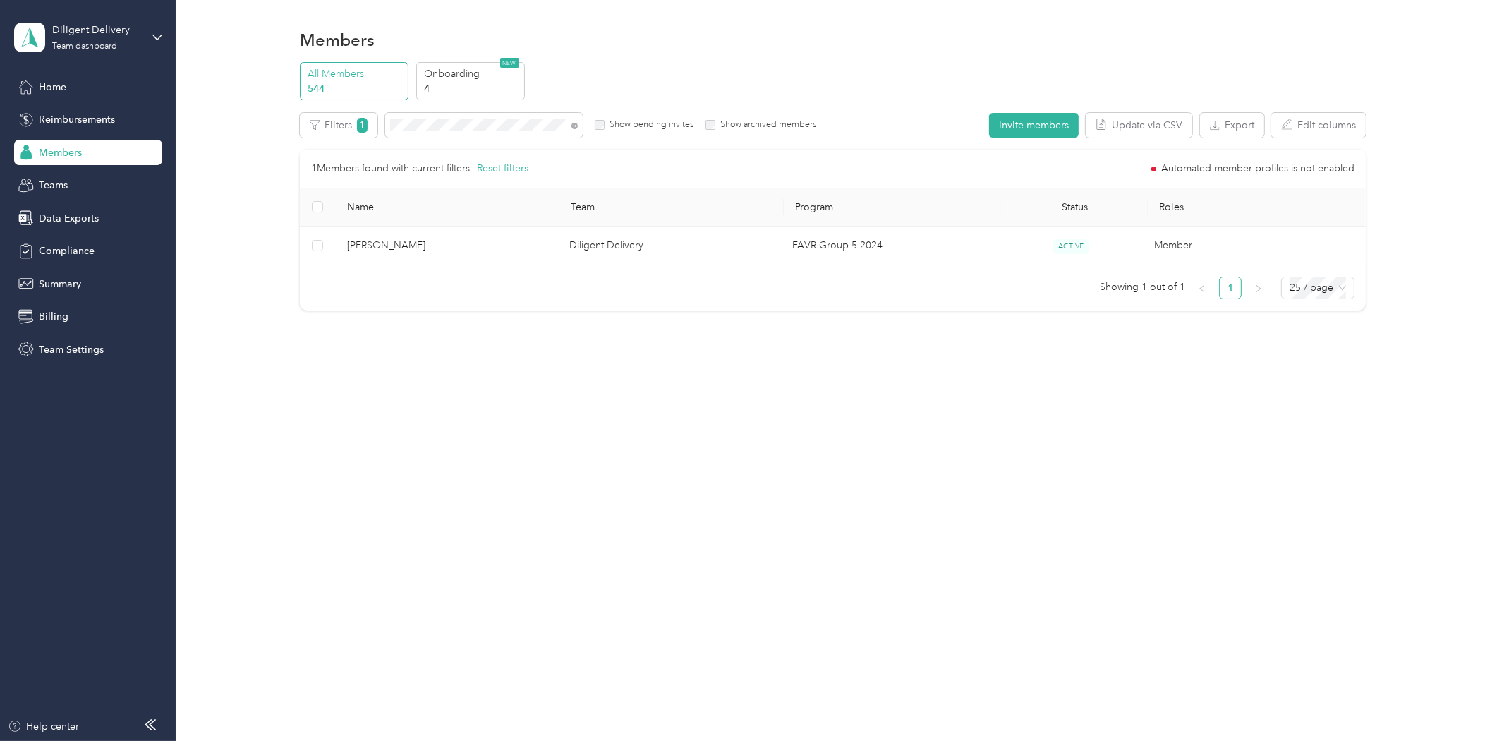
click at [427, 121] on div at bounding box center [748, 370] width 1497 height 741
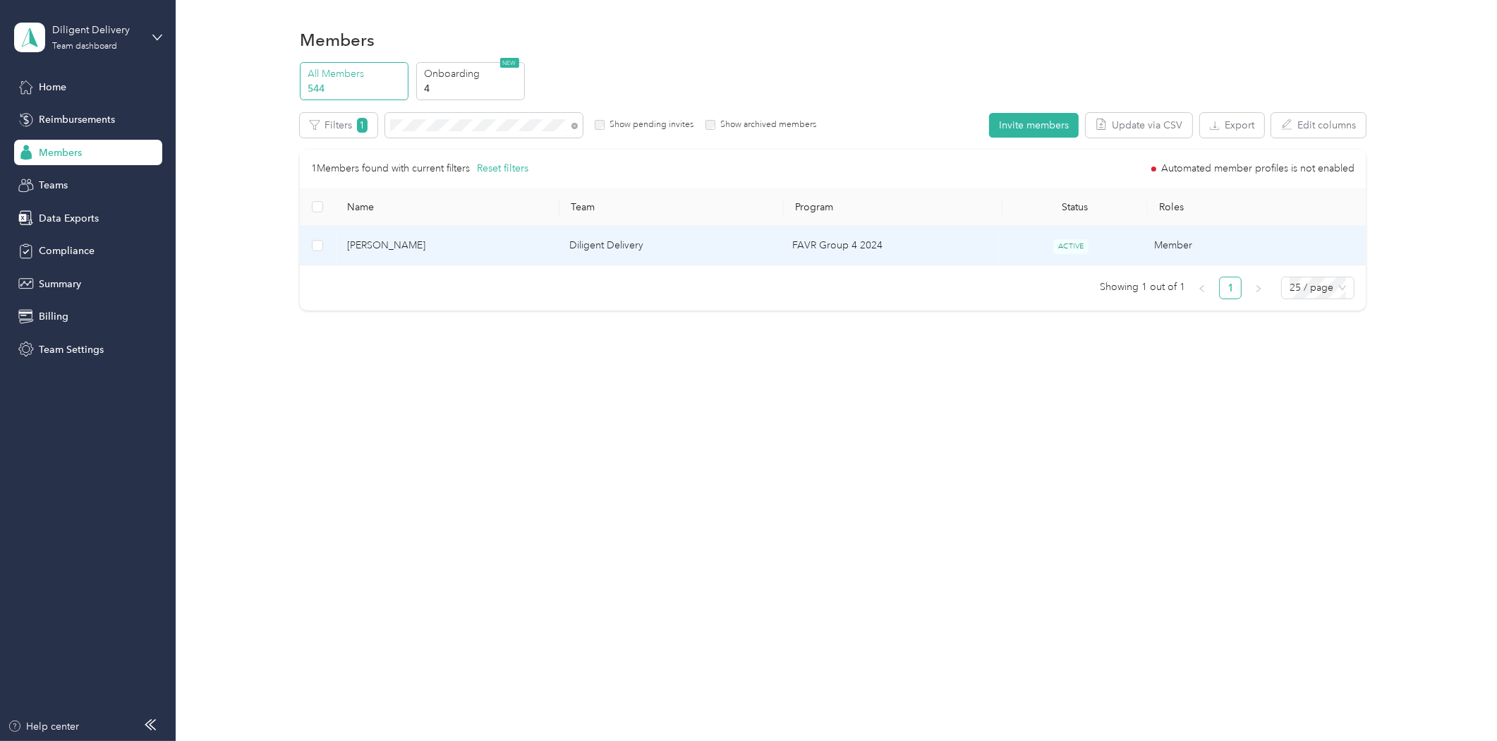
click at [392, 241] on span "[PERSON_NAME]" at bounding box center [447, 246] width 200 height 16
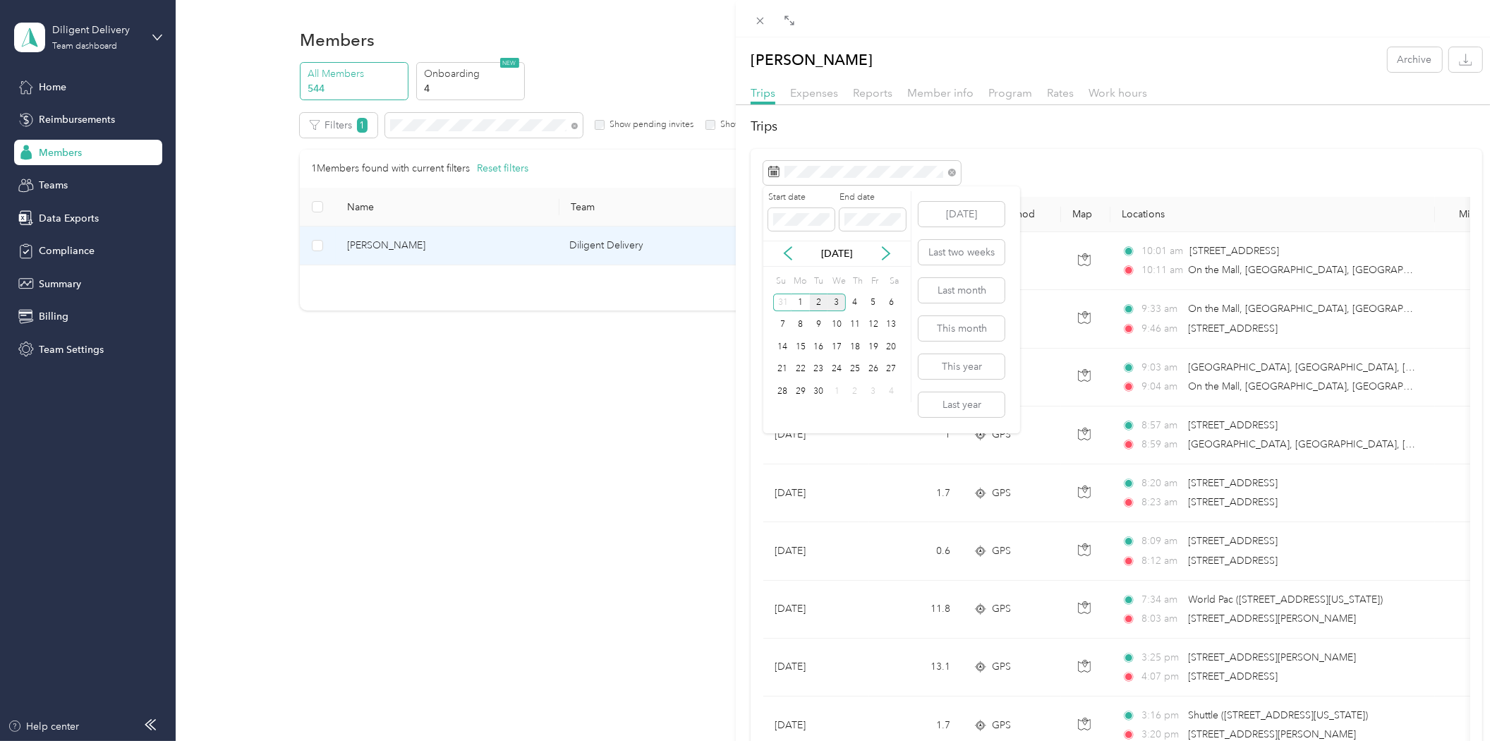
click at [816, 305] on div "2" at bounding box center [819, 302] width 18 height 18
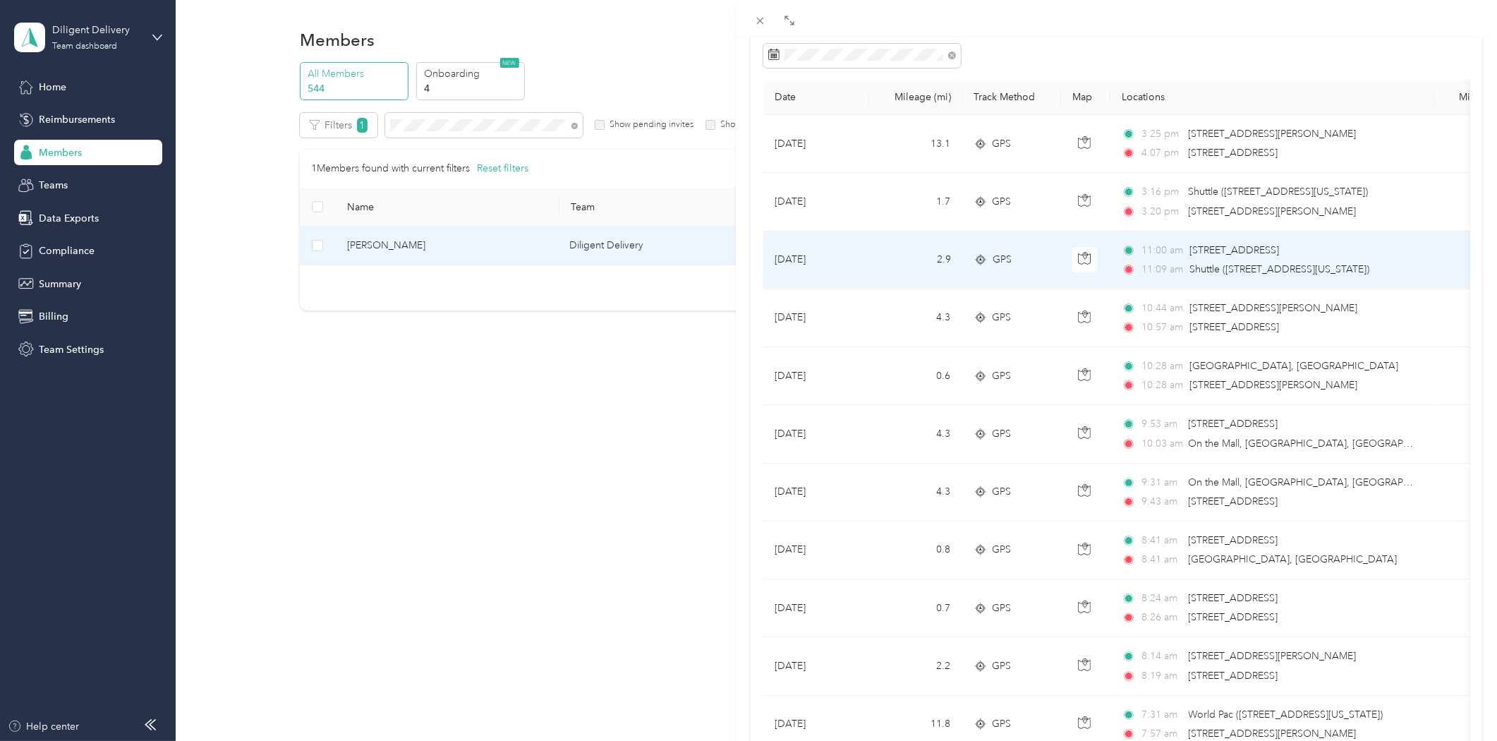
scroll to position [104, 0]
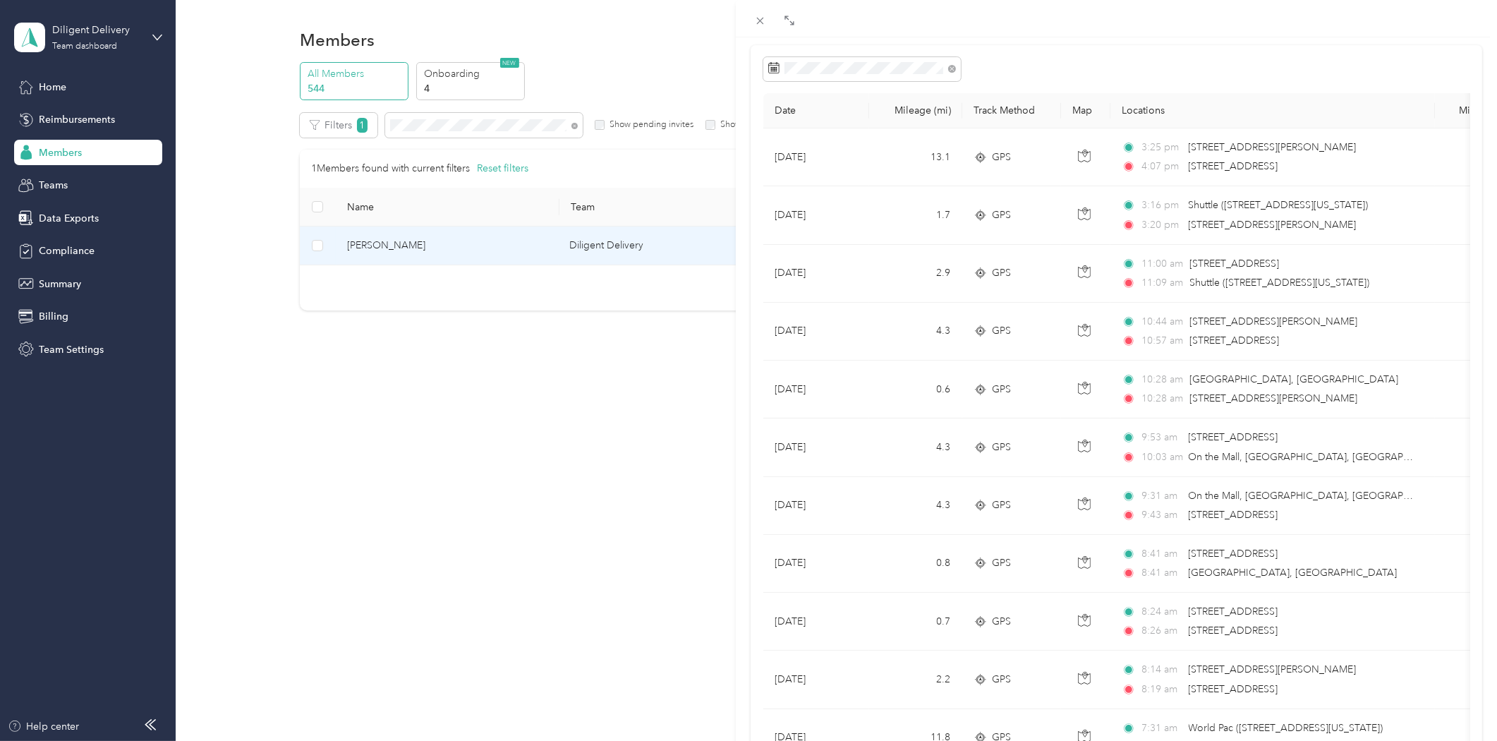
click at [433, 122] on div "[PERSON_NAME] Archive Trips Expenses Reports Member info Program Rates Work hou…" at bounding box center [748, 370] width 1497 height 741
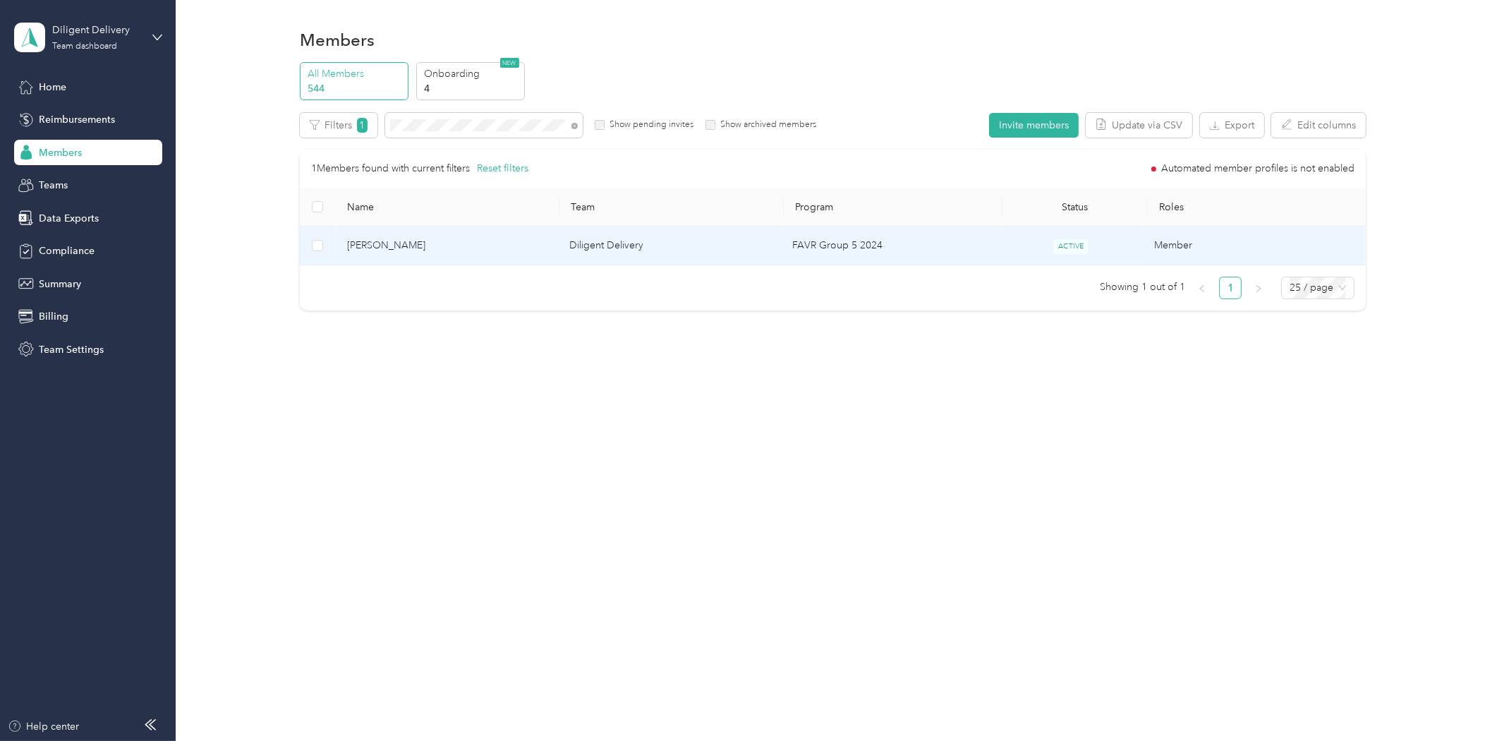
click at [369, 247] on span "[PERSON_NAME]" at bounding box center [447, 246] width 200 height 16
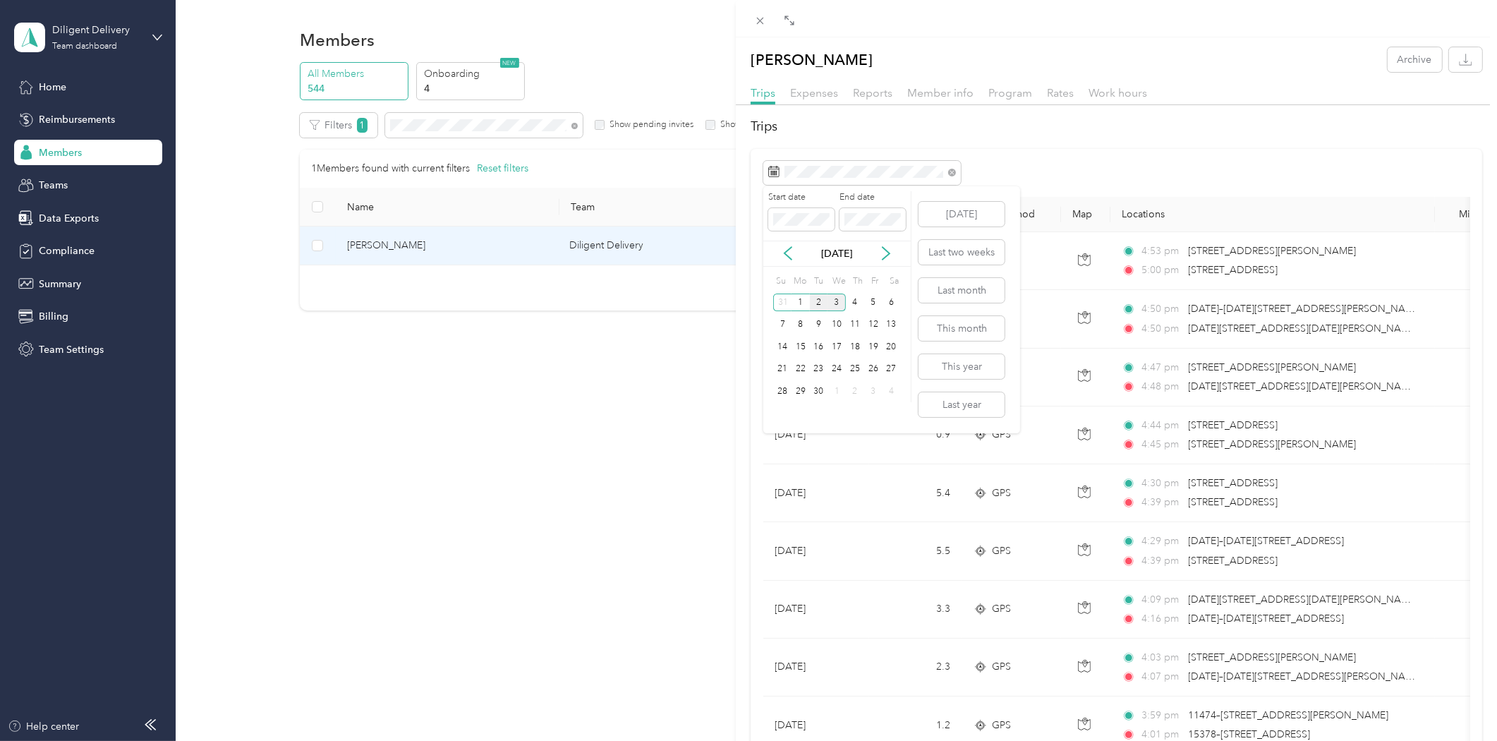
click at [818, 305] on div "2" at bounding box center [819, 302] width 18 height 18
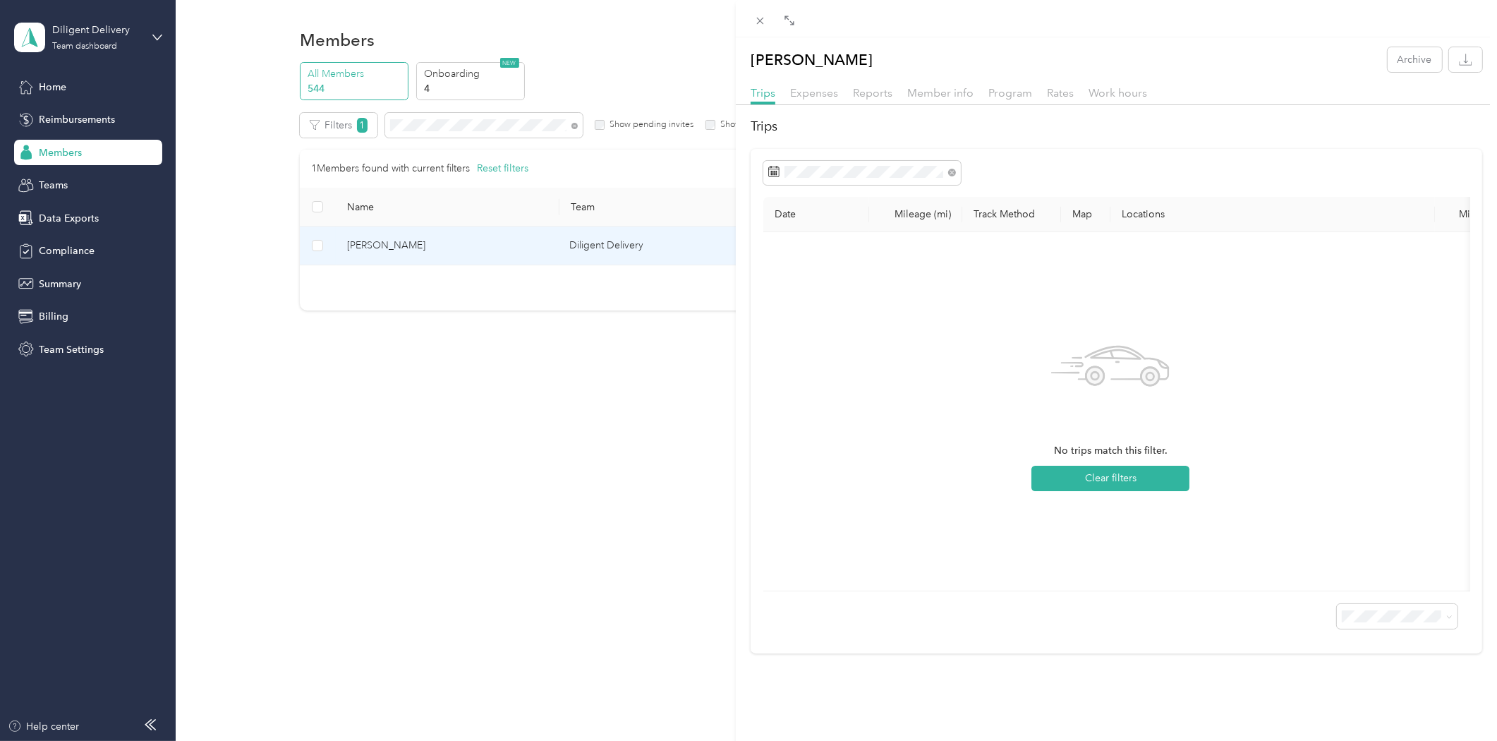
click at [421, 127] on div "[PERSON_NAME] Archive Trips Expenses Reports Member info Program Rates Work hou…" at bounding box center [748, 370] width 1497 height 741
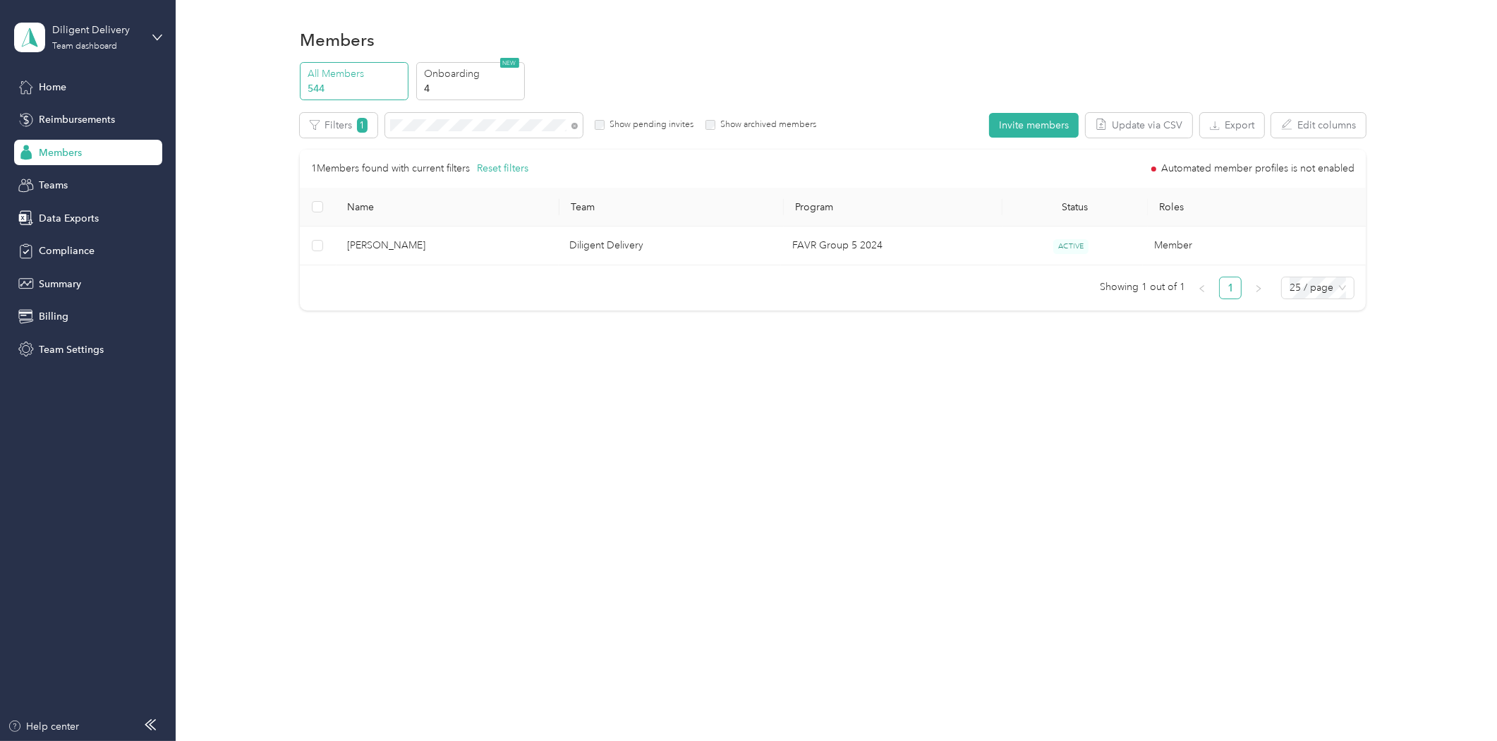
click at [421, 127] on div at bounding box center [748, 370] width 1497 height 741
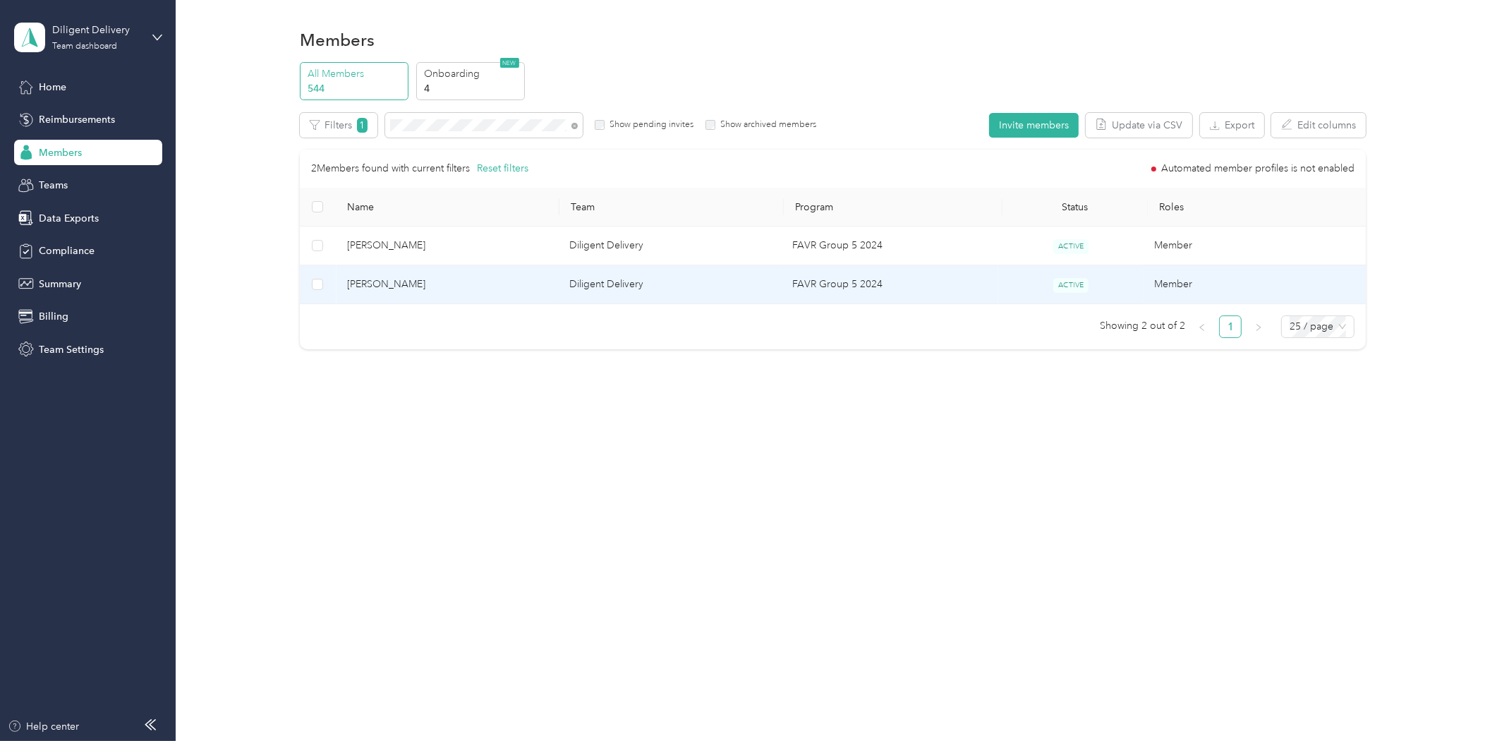
click at [395, 282] on span "[PERSON_NAME]" at bounding box center [447, 285] width 200 height 16
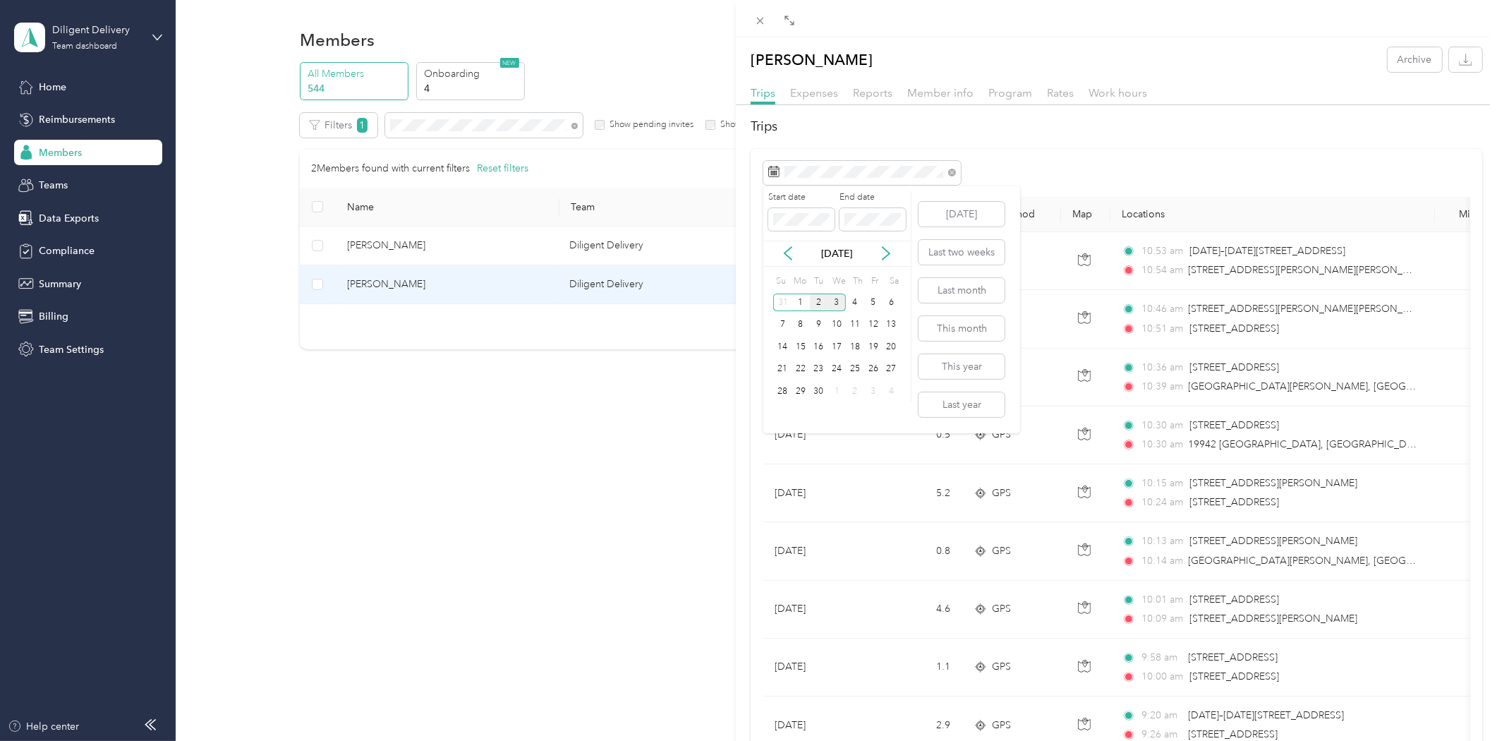
click at [820, 303] on div "2" at bounding box center [819, 302] width 18 height 18
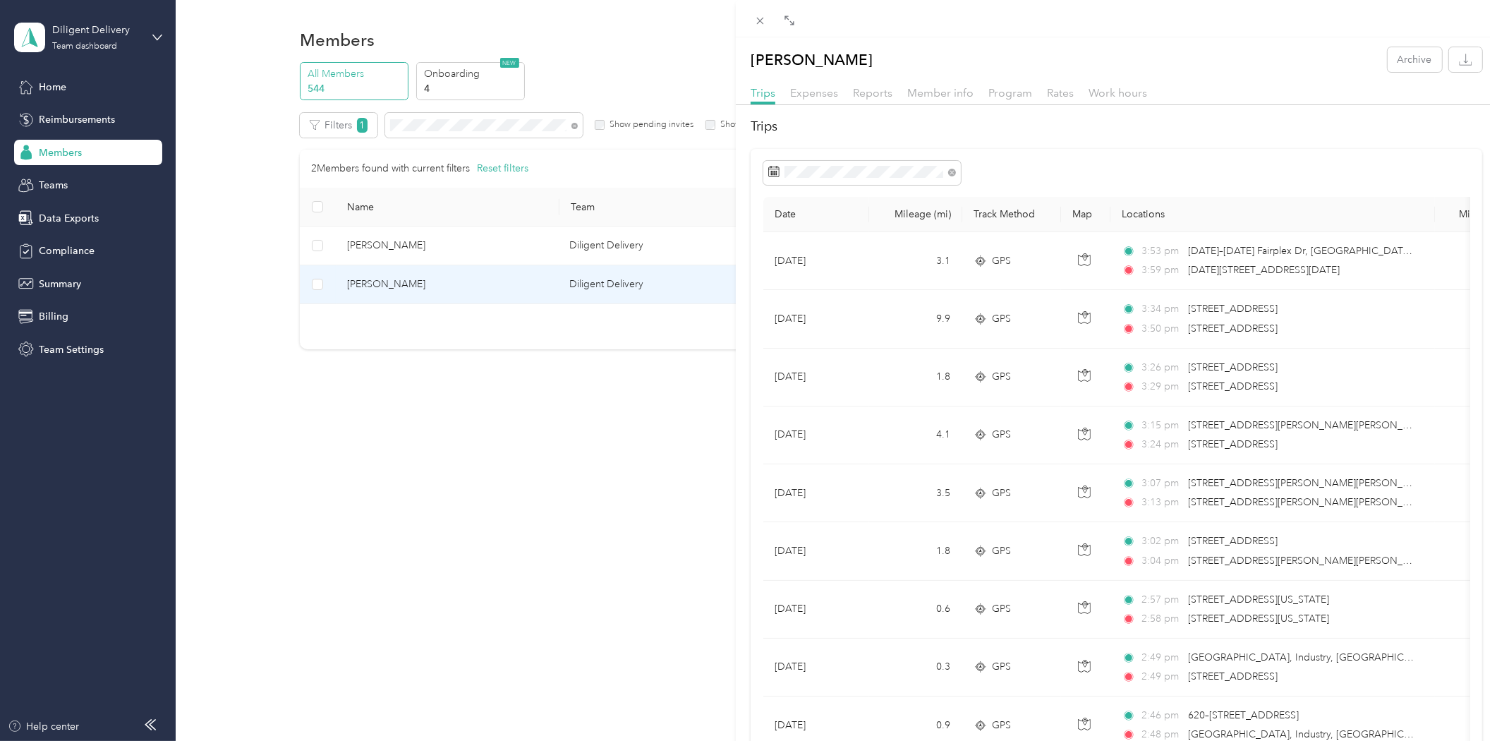
click at [447, 125] on div "[PERSON_NAME] Archive Trips Expenses Reports Member info Program Rates Work hou…" at bounding box center [748, 370] width 1497 height 741
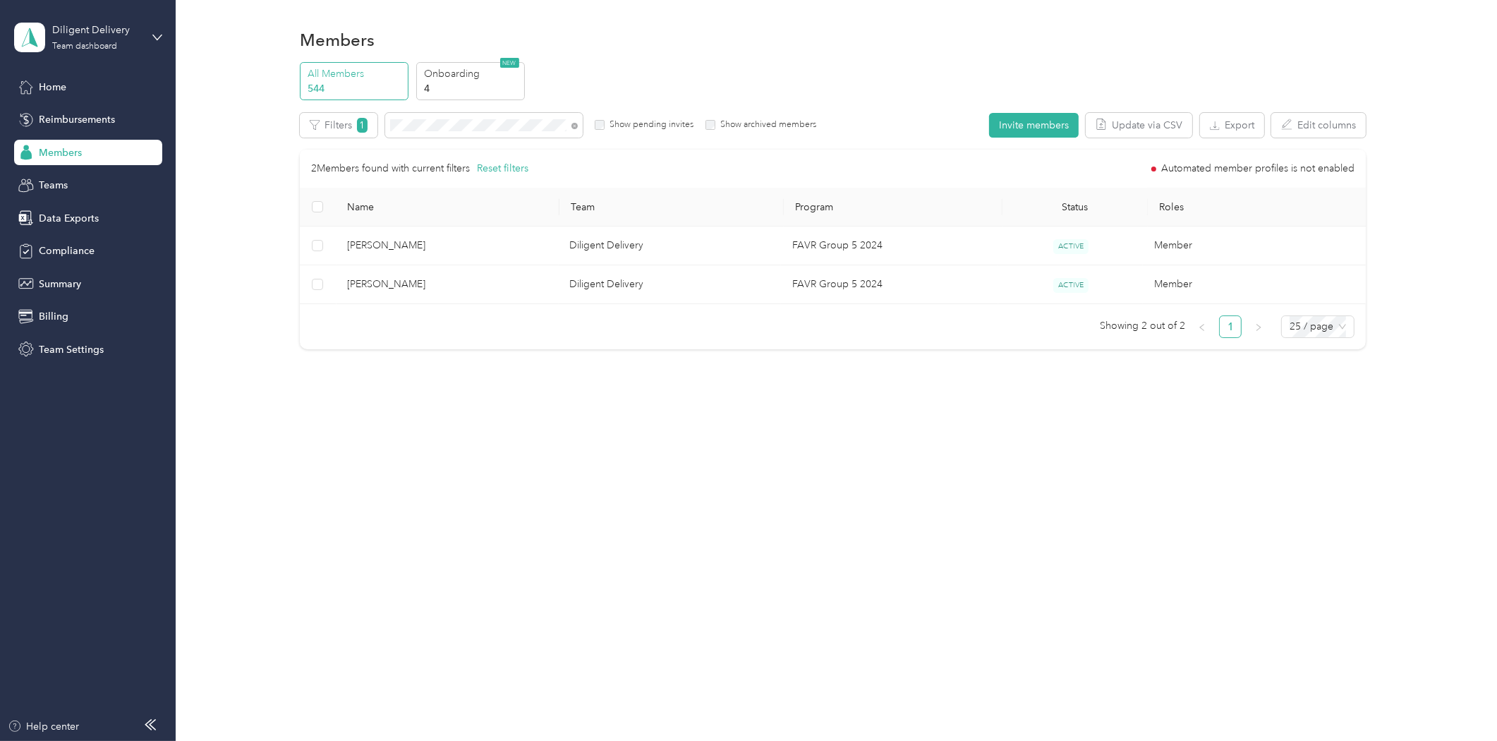
click at [447, 740] on div "Drag to resize Click to close [PERSON_NAME] Archive Trips Expenses Reports Memb…" at bounding box center [745, 741] width 1490 height 0
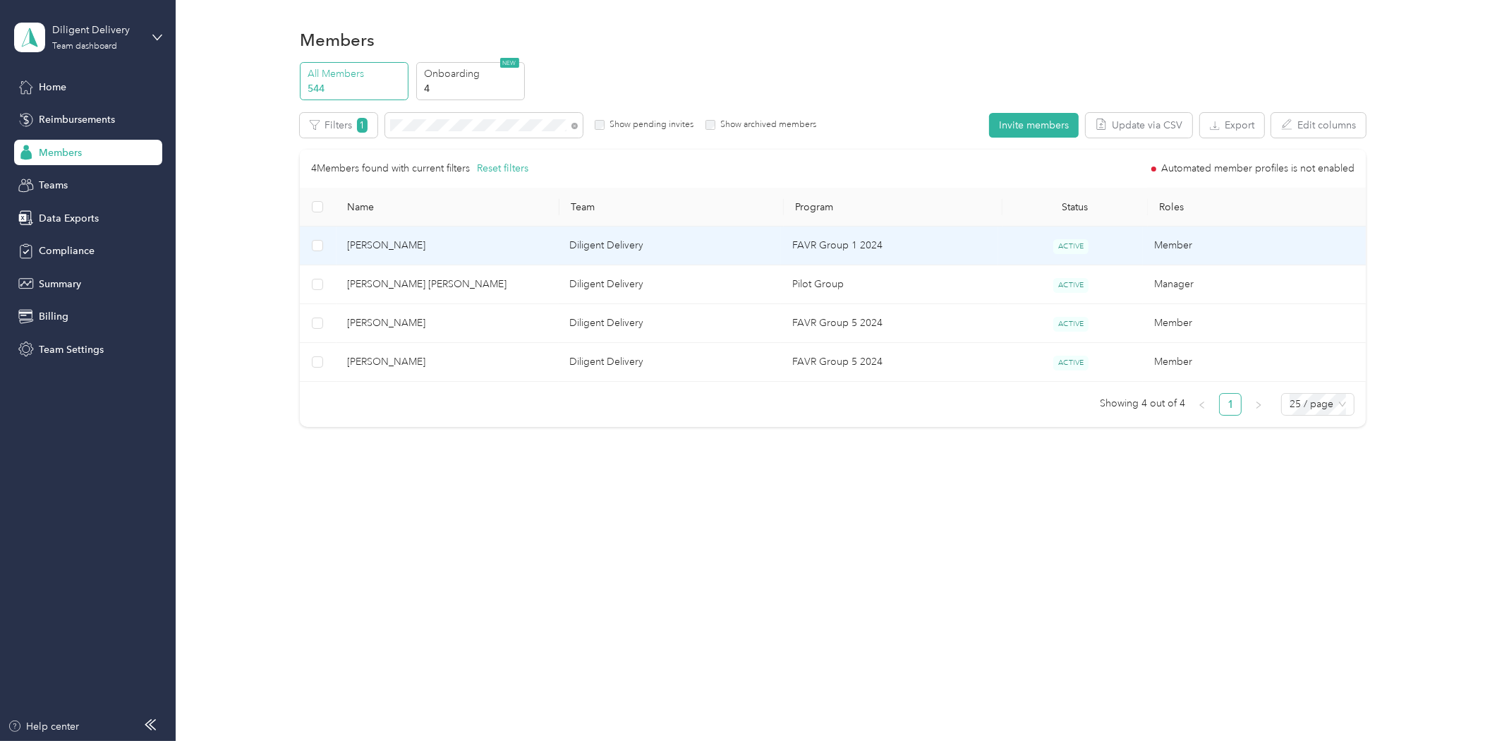
click at [396, 242] on span "[PERSON_NAME]" at bounding box center [447, 246] width 200 height 16
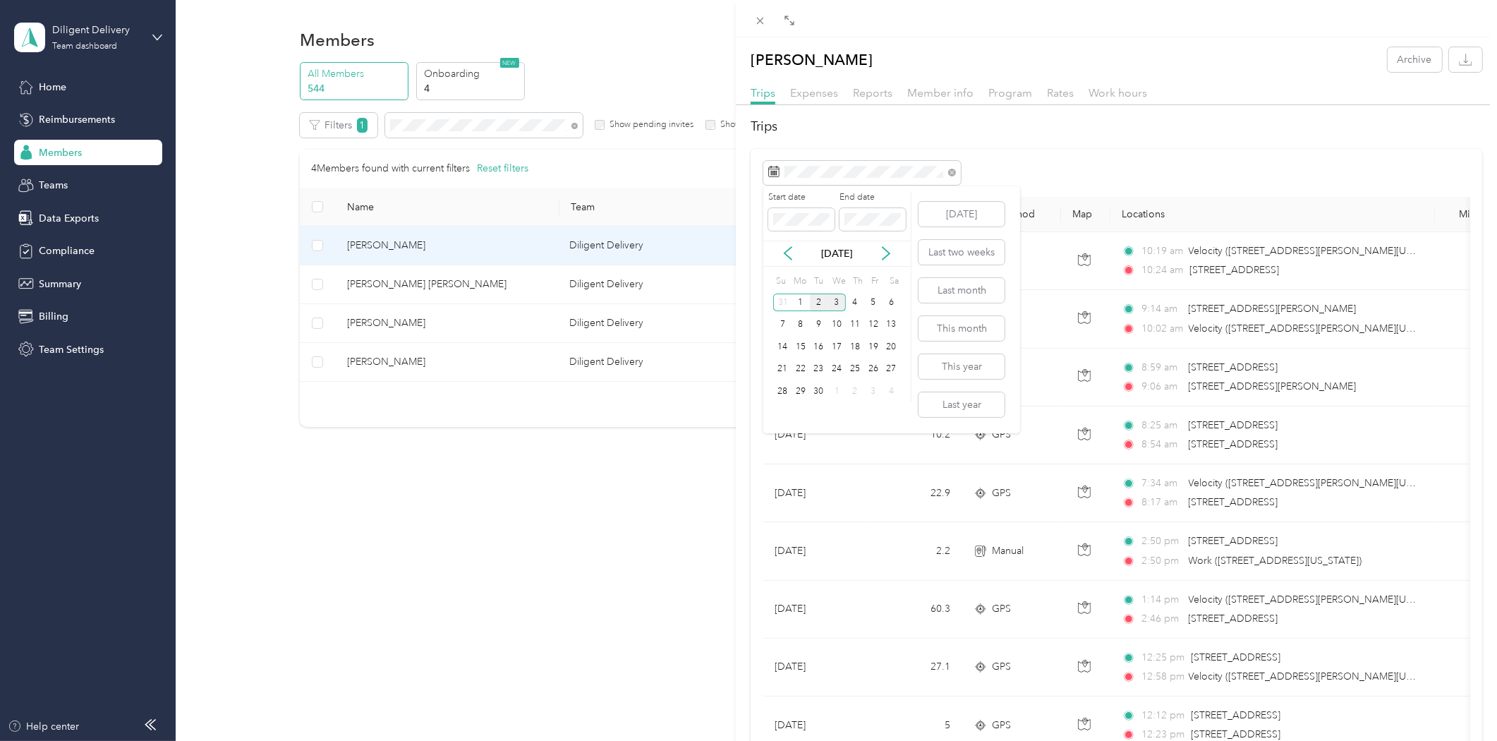
click at [817, 304] on div "2" at bounding box center [819, 302] width 18 height 18
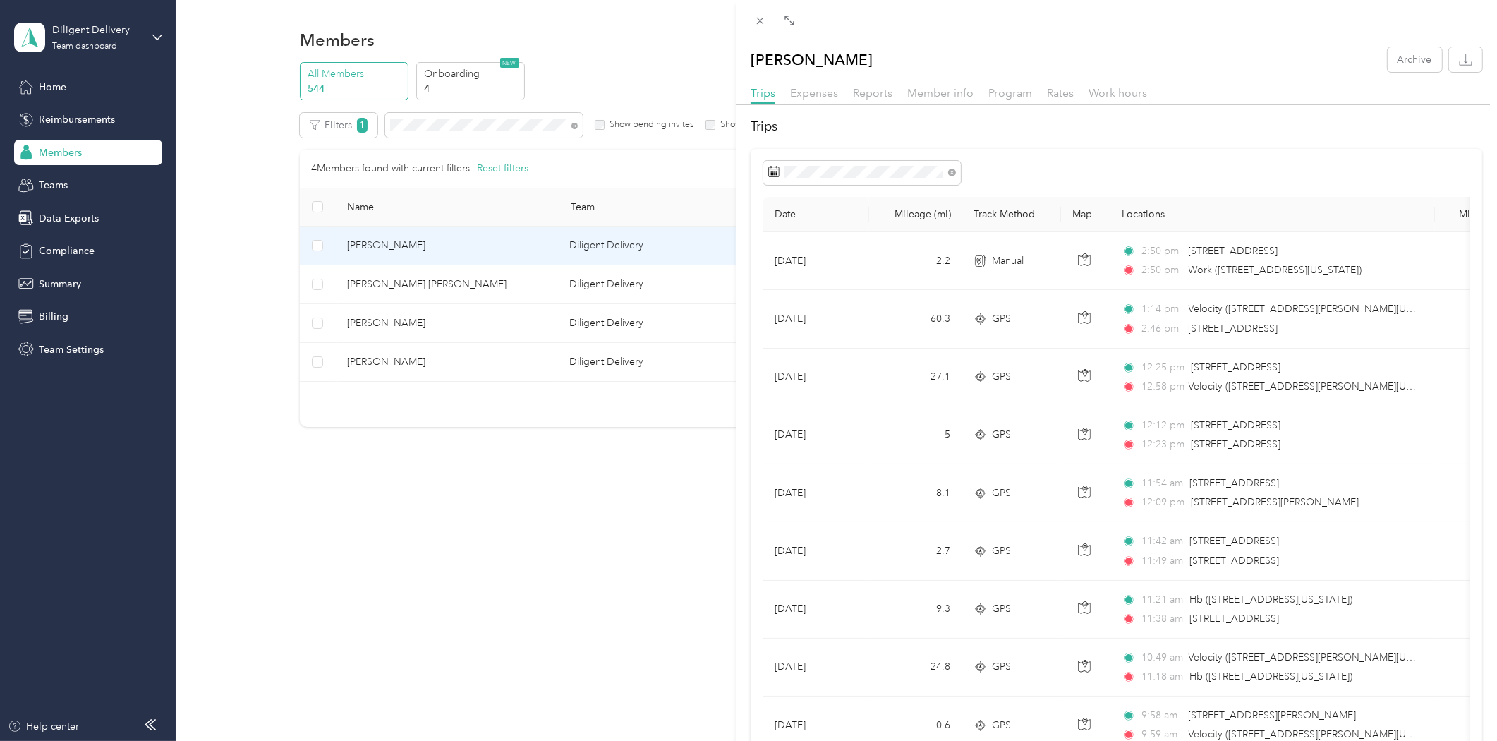
click at [431, 126] on div "[PERSON_NAME] Archive Trips Expenses Reports Member info Program Rates Work hou…" at bounding box center [748, 370] width 1497 height 741
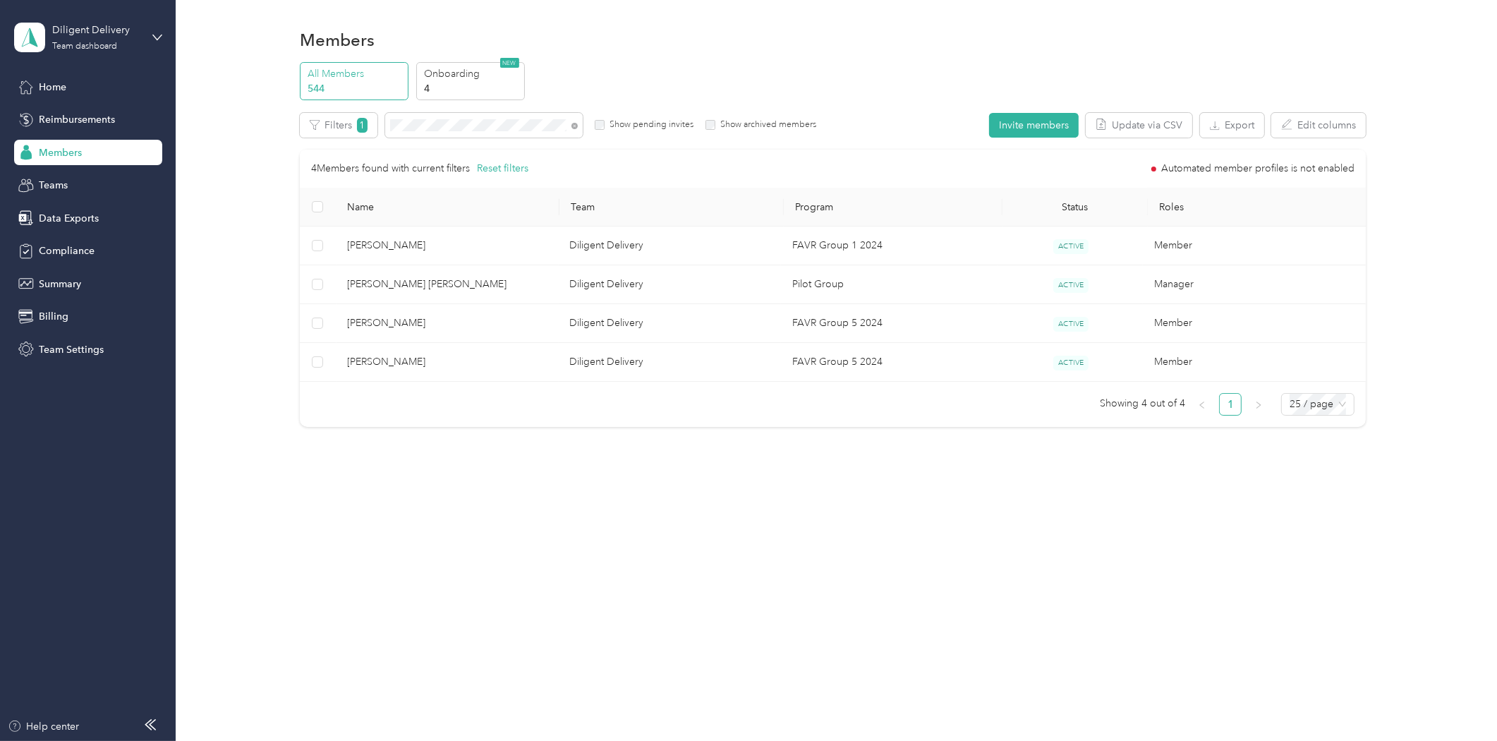
click at [431, 126] on div at bounding box center [748, 370] width 1497 height 741
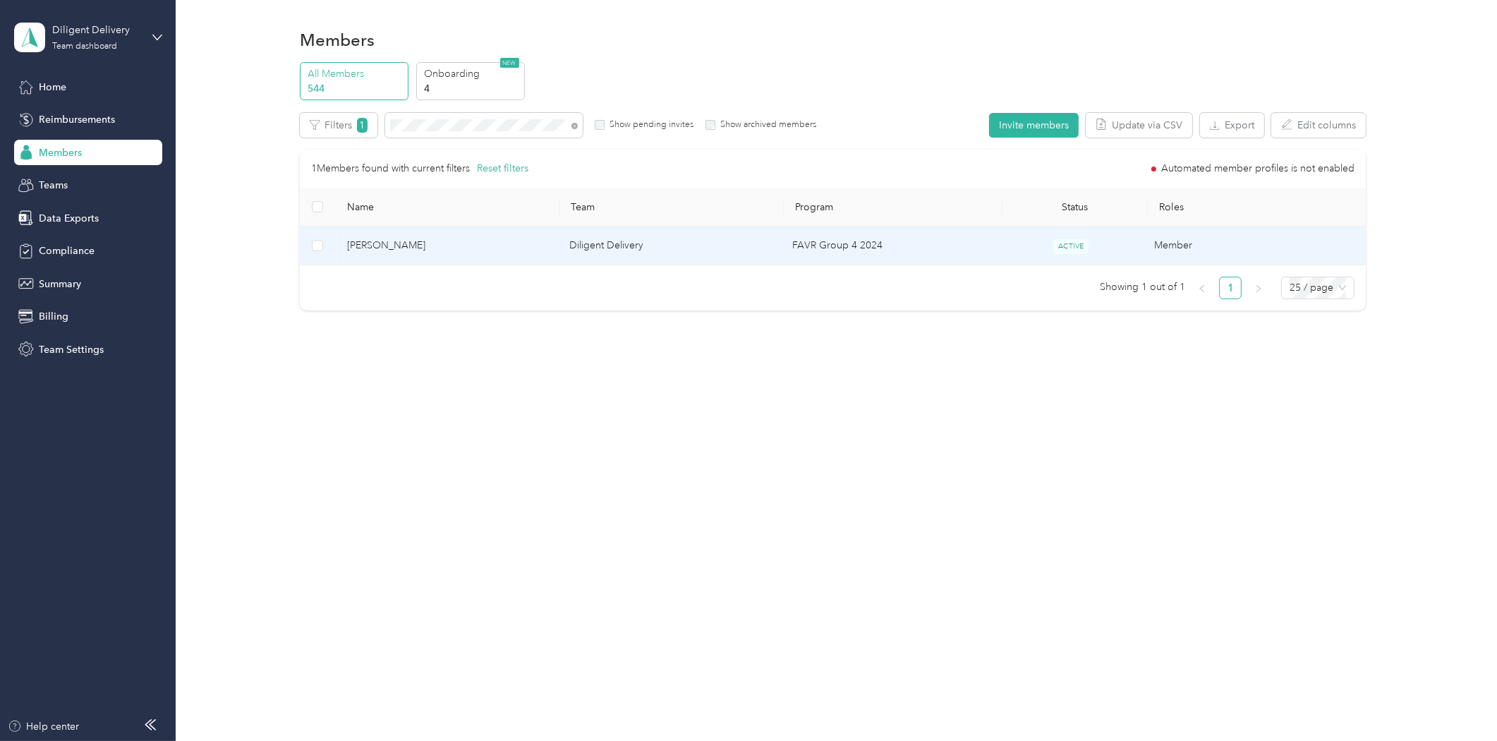
click at [371, 238] on span "[PERSON_NAME]" at bounding box center [447, 246] width 200 height 16
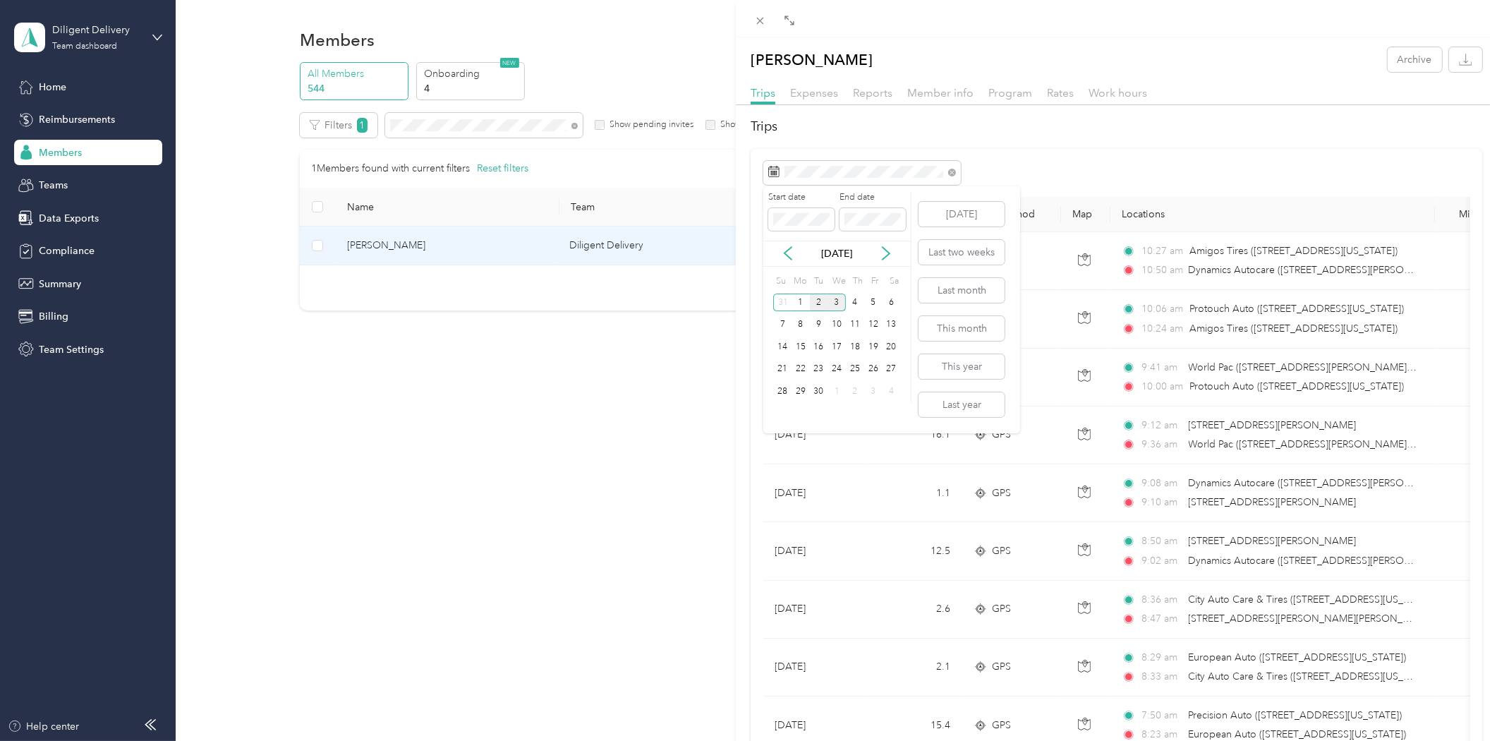
click at [813, 303] on div "2" at bounding box center [819, 302] width 18 height 18
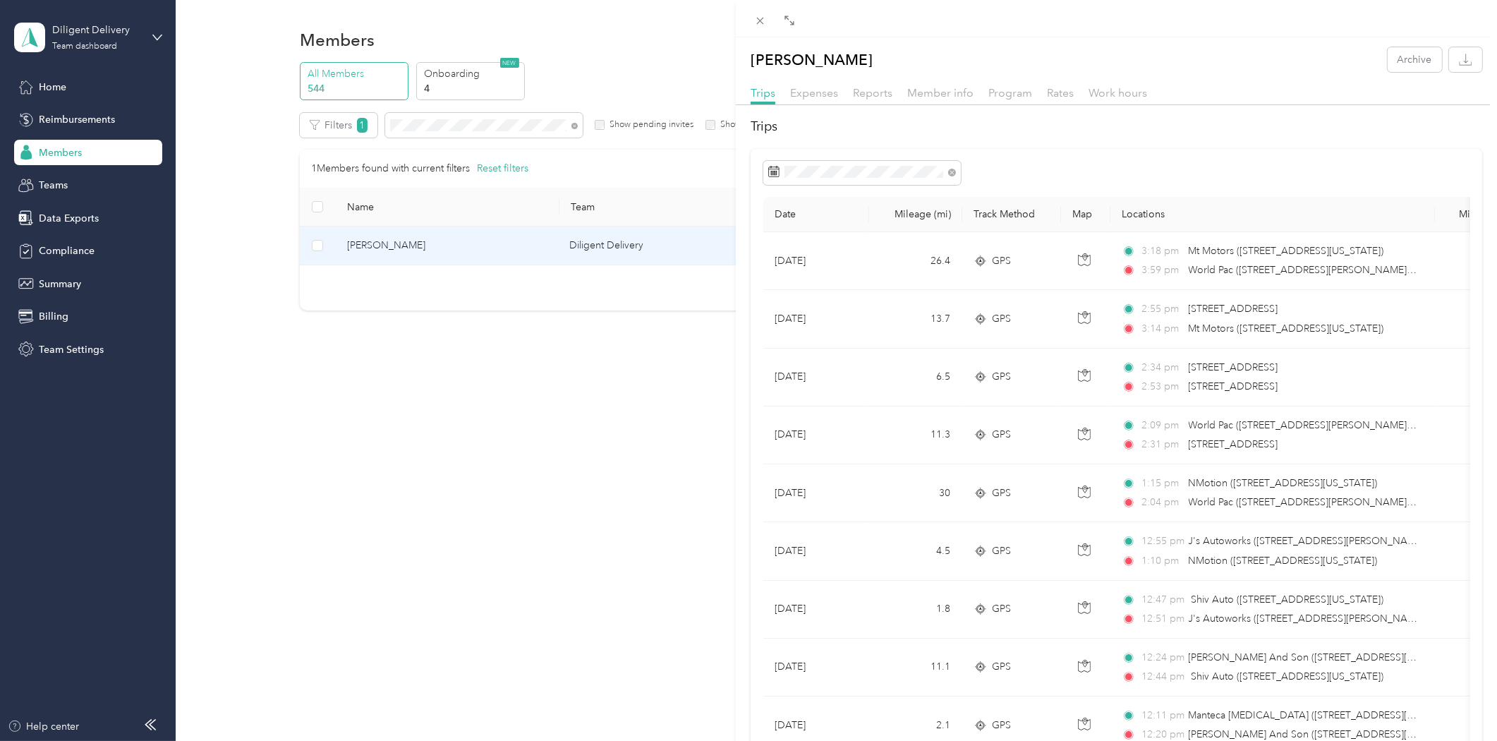
click at [428, 126] on div "Kao Lo Archive Trips Expenses Reports Member info Program Rates Work hours Trip…" at bounding box center [748, 370] width 1497 height 741
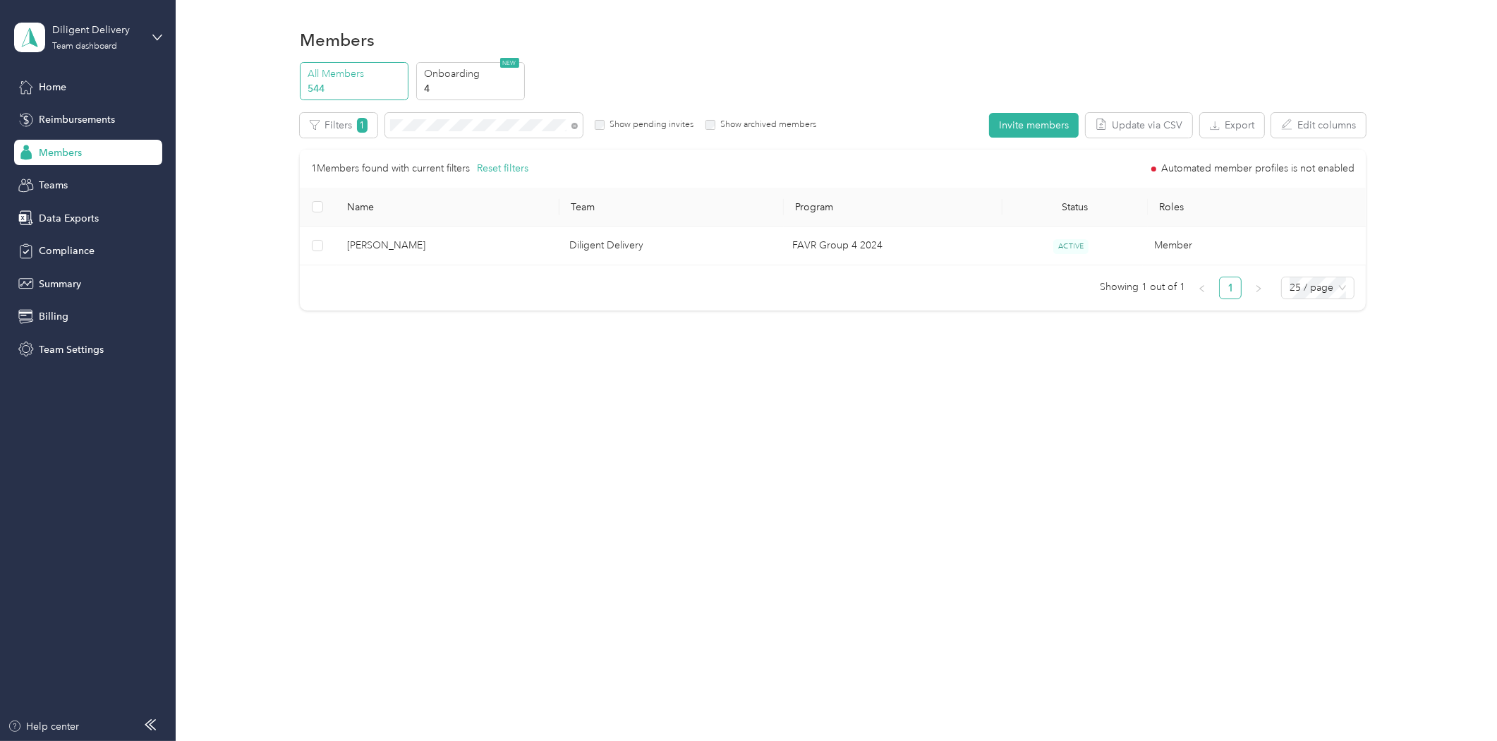
click at [428, 740] on div "Drag to resize Click to close Kao Lo Archive Trips Expenses Reports Member info…" at bounding box center [745, 741] width 1490 height 0
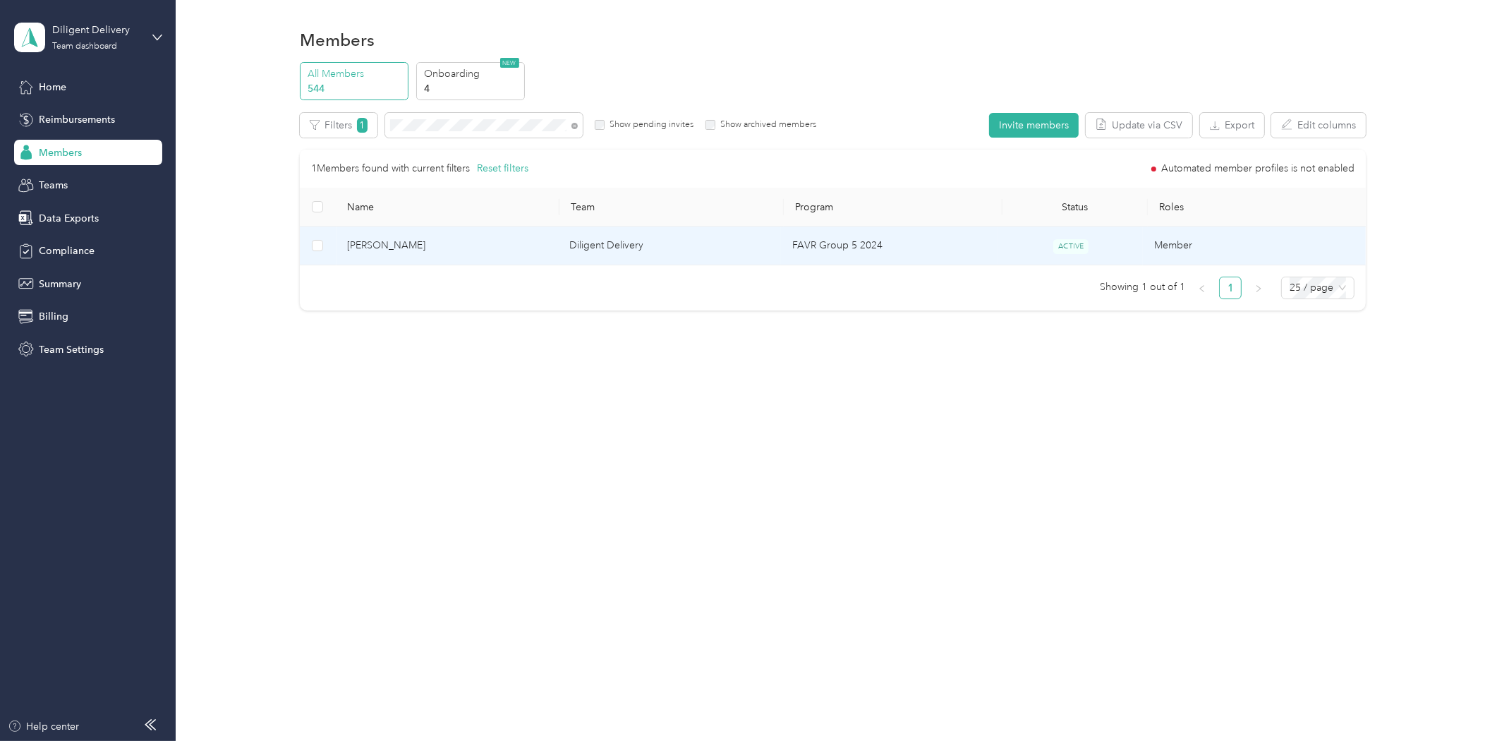
click at [367, 241] on span "[PERSON_NAME]" at bounding box center [447, 246] width 200 height 16
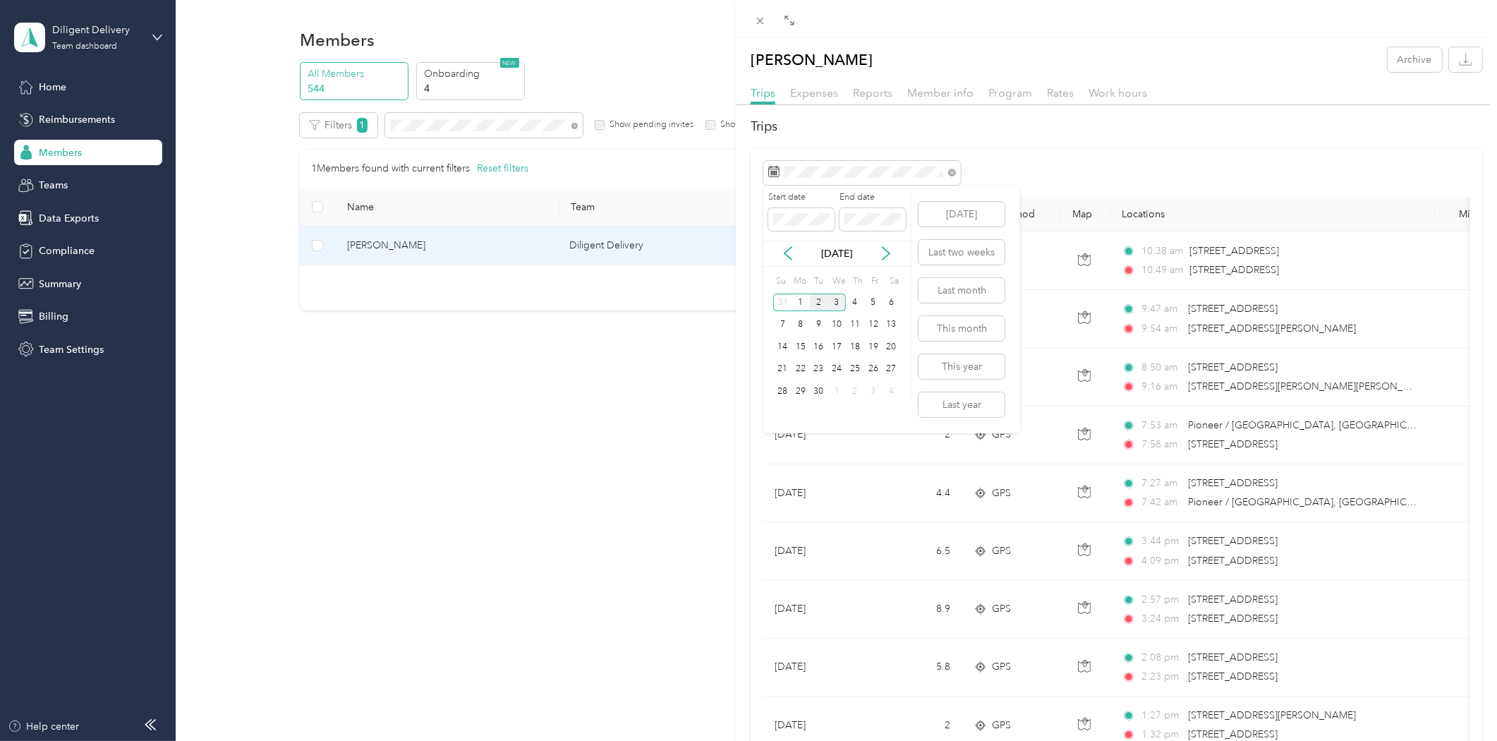
click at [817, 305] on div "2" at bounding box center [819, 302] width 18 height 18
click at [834, 306] on div "3" at bounding box center [836, 302] width 18 height 18
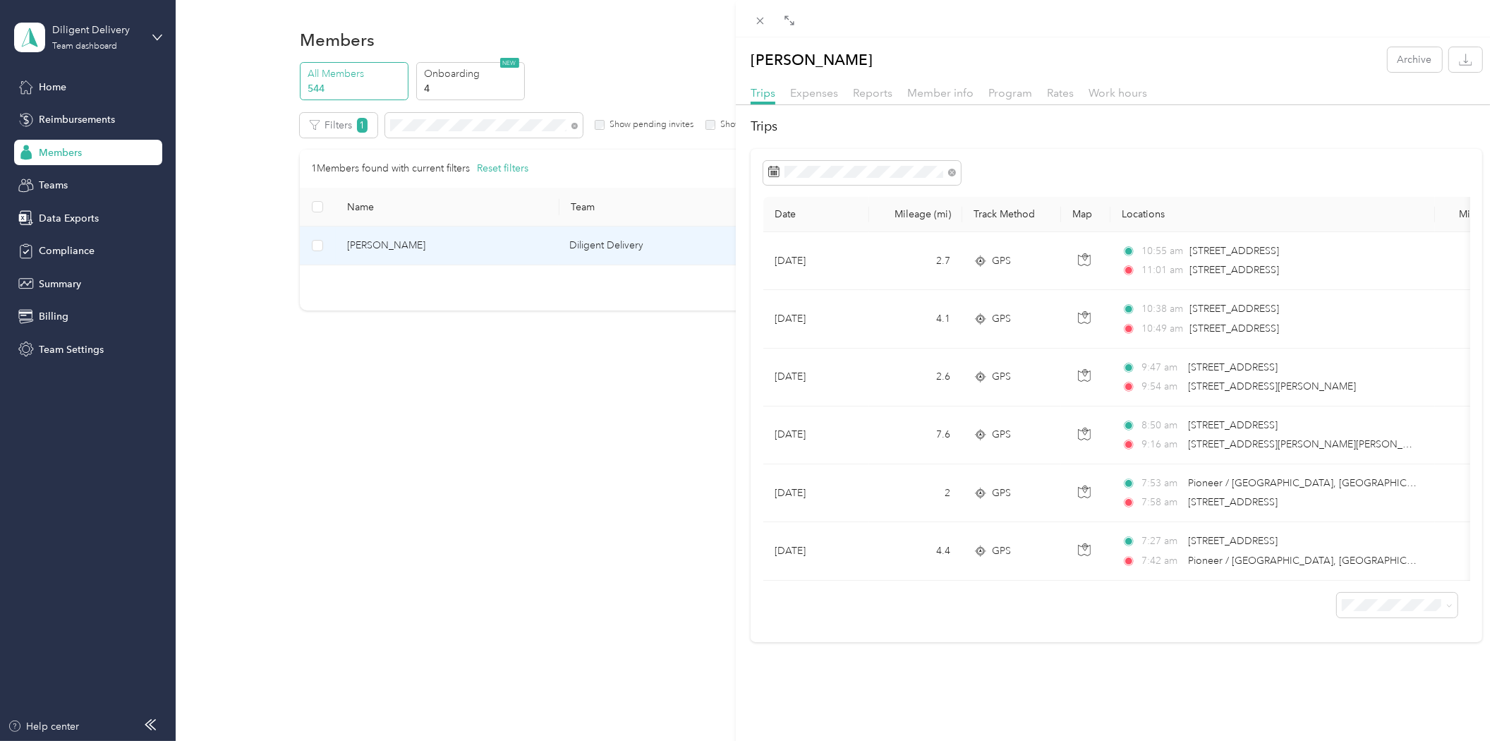
click at [443, 127] on div "[PERSON_NAME] Archive Trips Expenses Reports Member info Program Rates Work hou…" at bounding box center [748, 370] width 1497 height 741
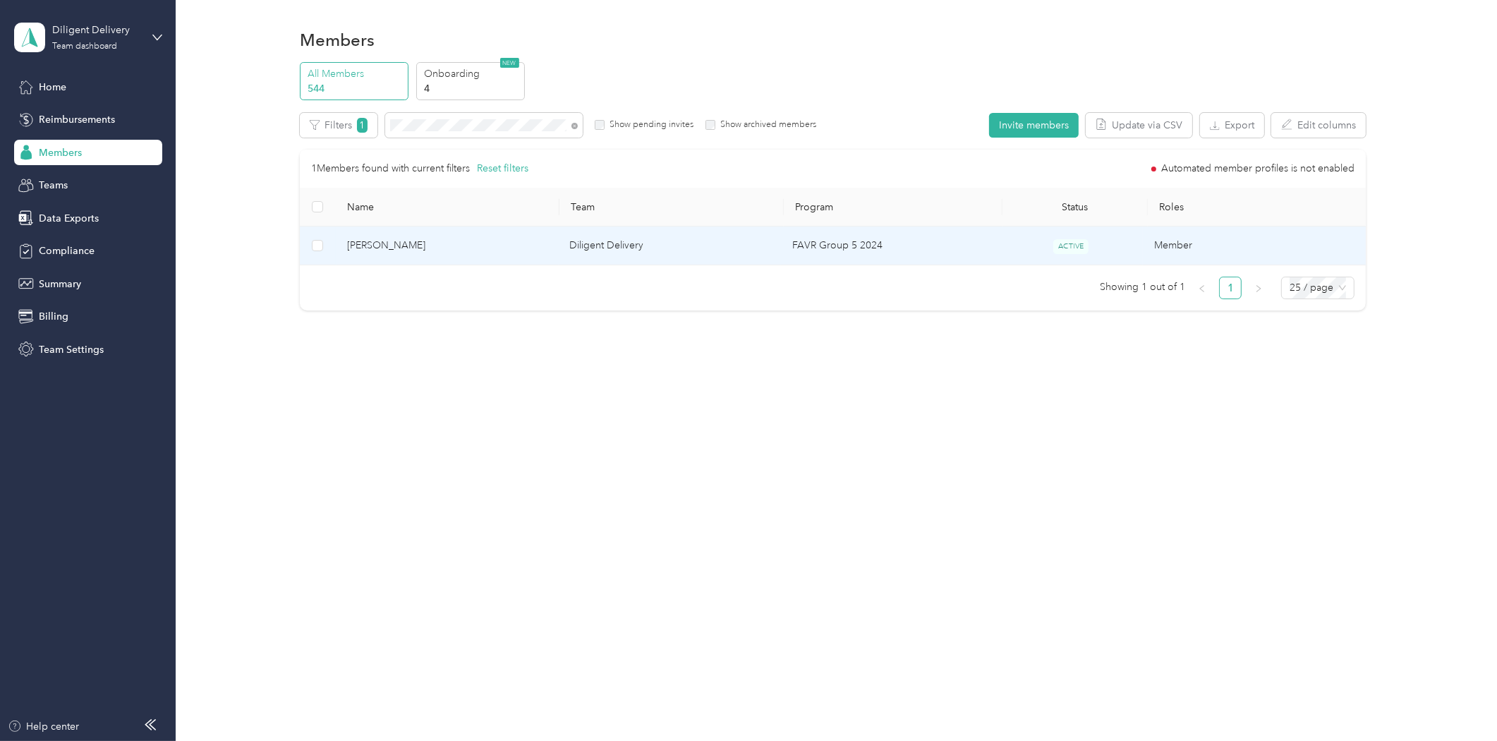
click at [443, 740] on div "Drag to resize Click to close [PERSON_NAME] Archive Trips Expenses Reports Memb…" at bounding box center [745, 741] width 1490 height 0
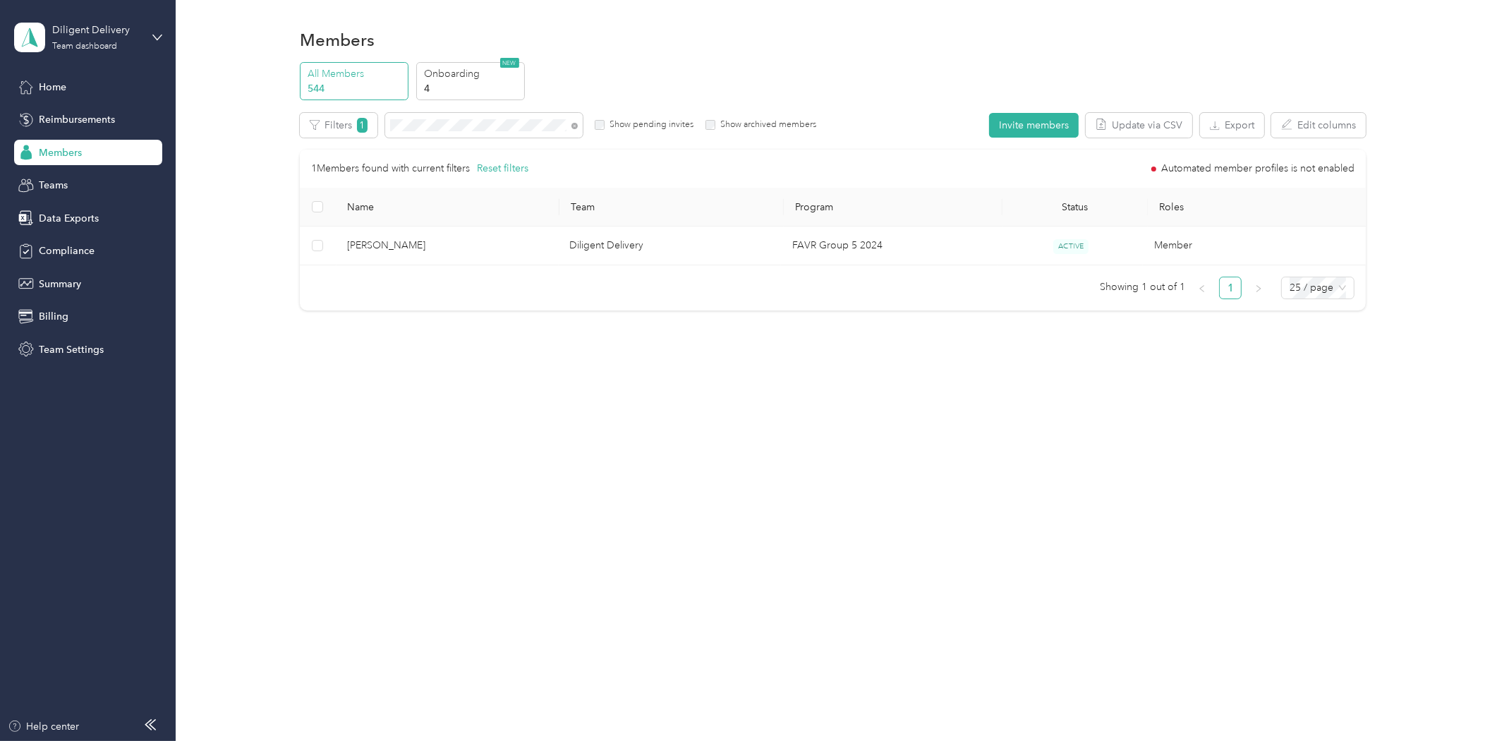
click at [442, 127] on div at bounding box center [748, 370] width 1497 height 741
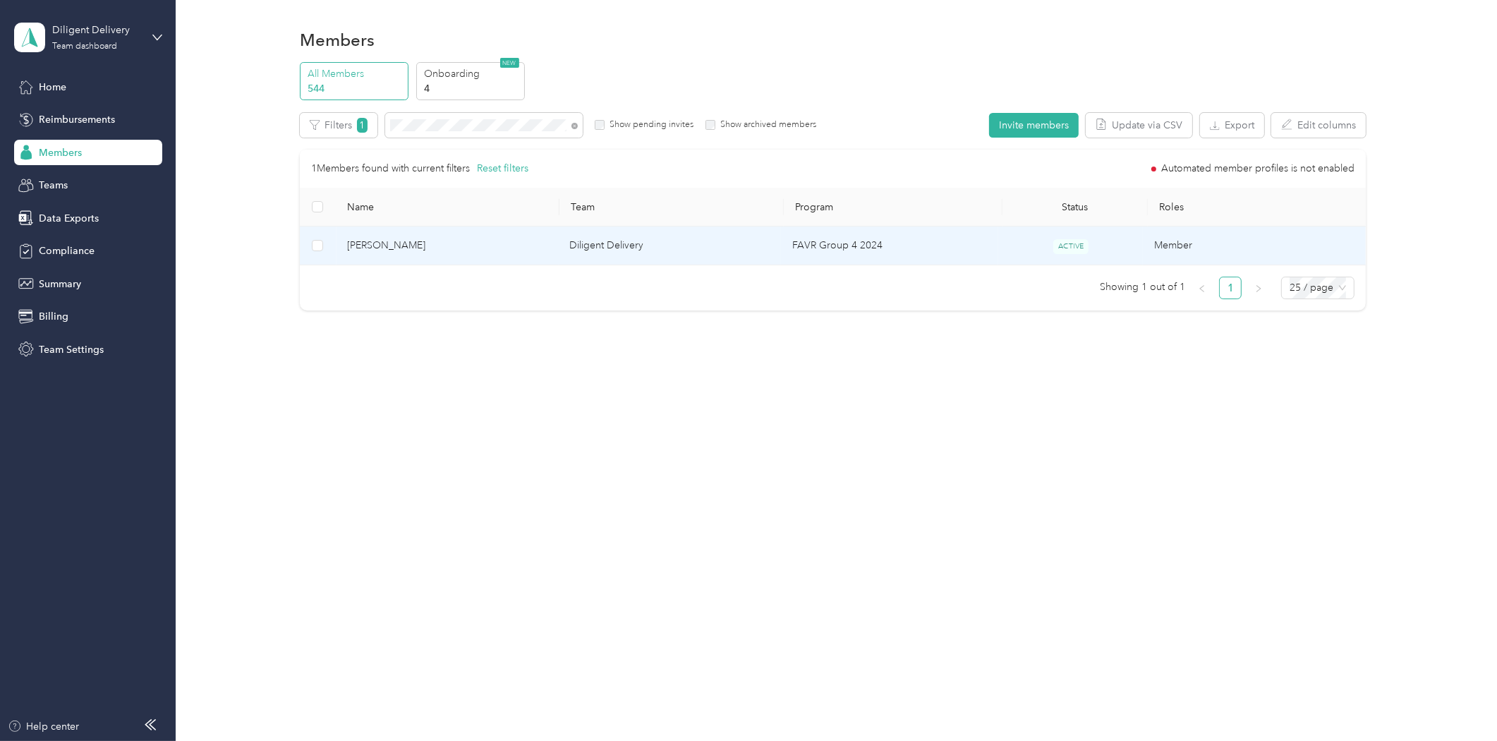
click at [397, 243] on span "[PERSON_NAME]" at bounding box center [447, 246] width 200 height 16
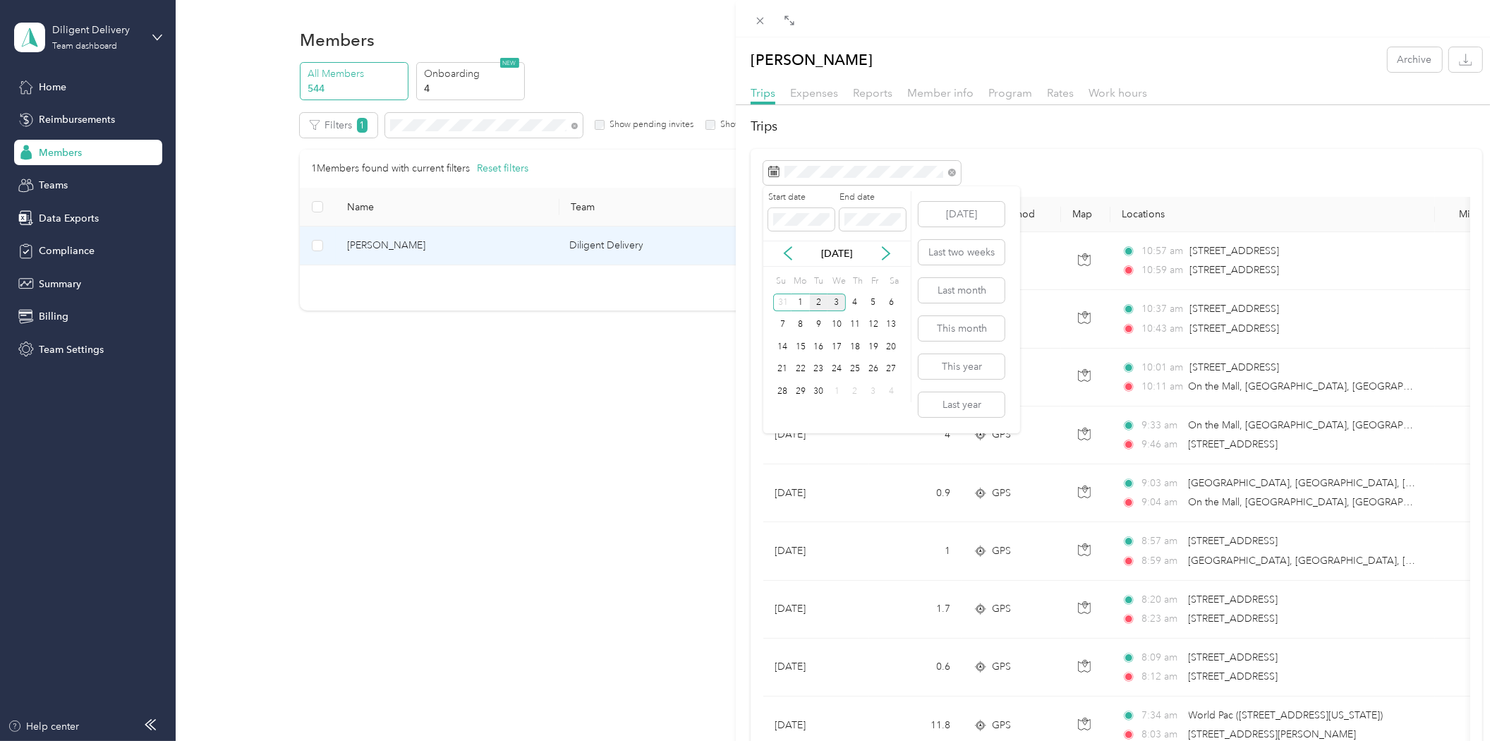
click at [813, 298] on div "2" at bounding box center [819, 302] width 18 height 18
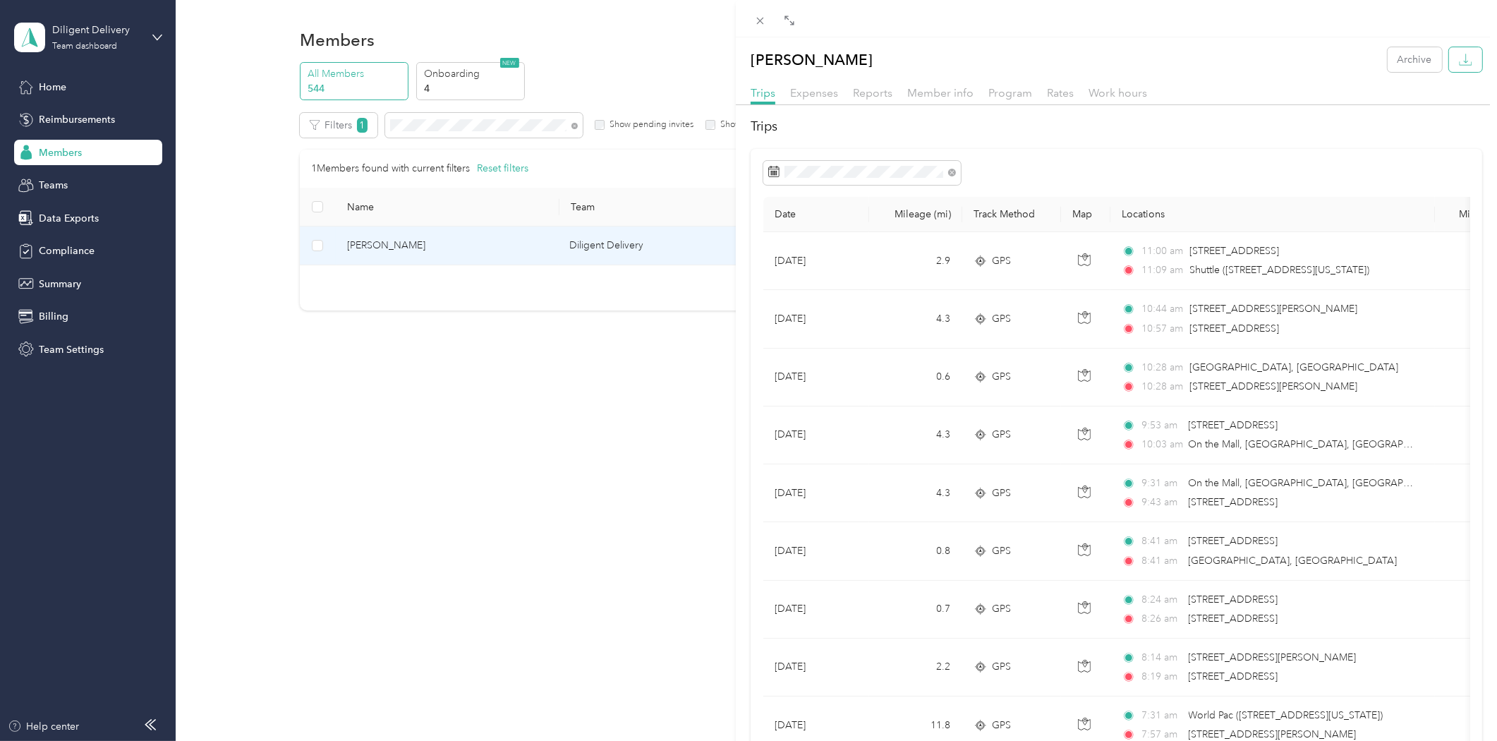
click at [1459, 60] on icon "button" at bounding box center [1465, 59] width 13 height 13
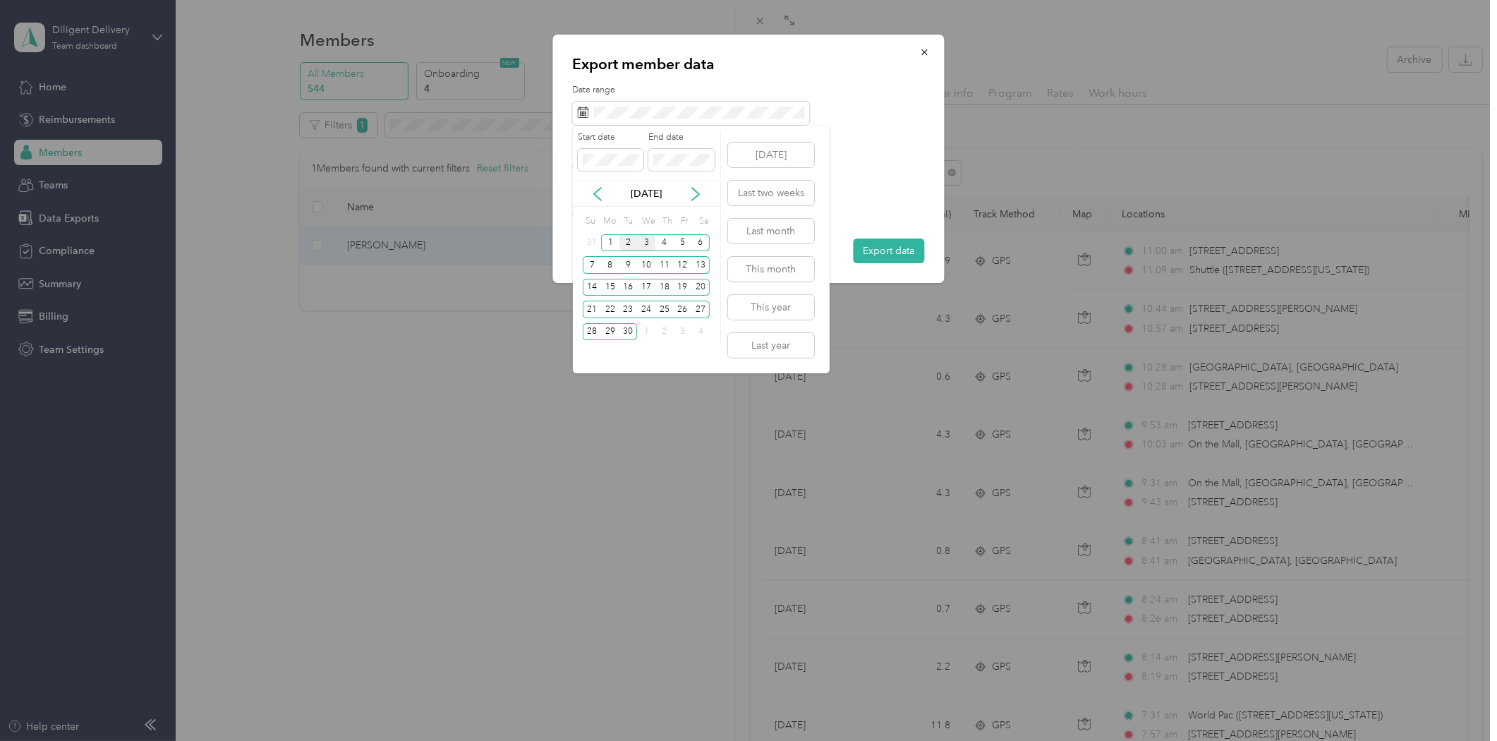
click at [624, 243] on div "2" at bounding box center [628, 243] width 18 height 18
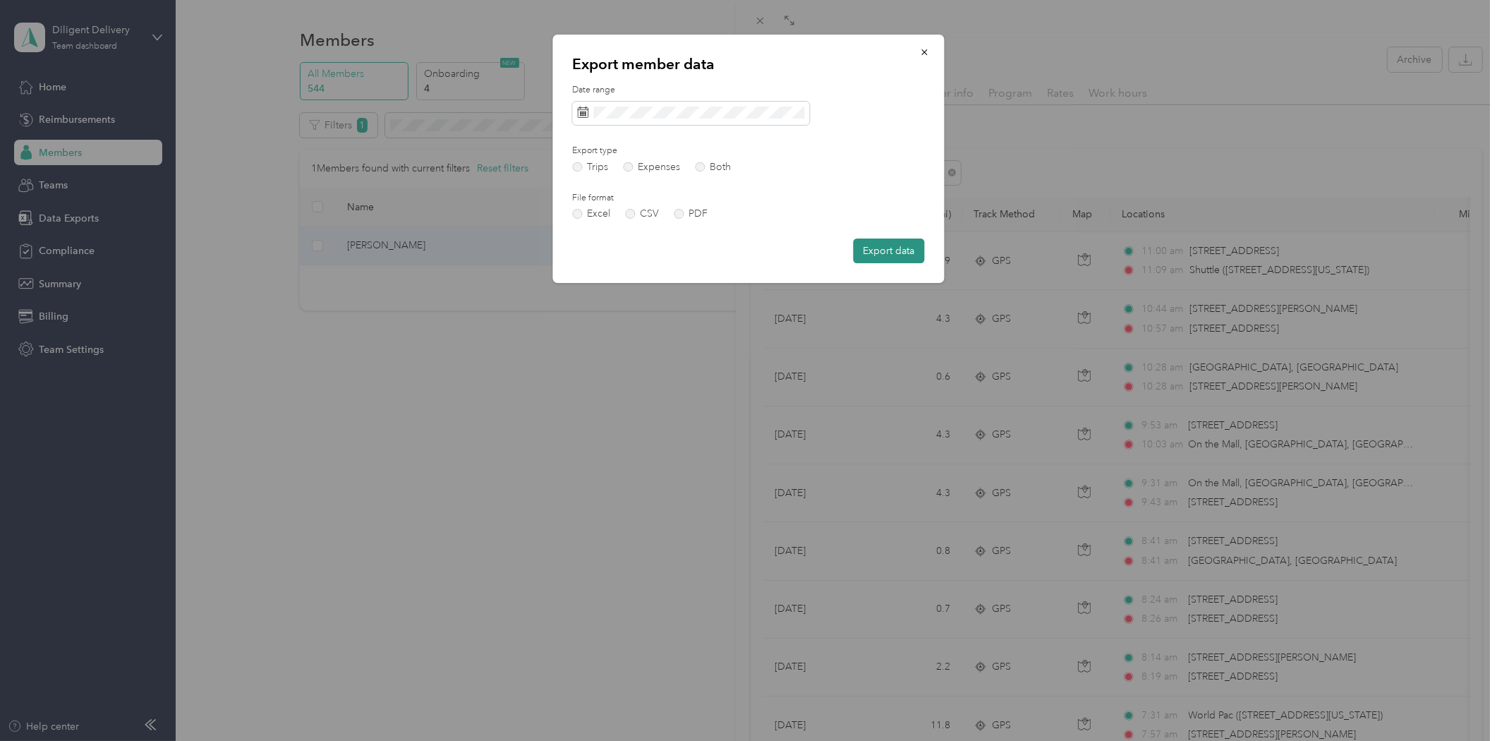
click at [885, 255] on button "Export data" at bounding box center [889, 250] width 71 height 25
